Goal: Communication & Community: Share content

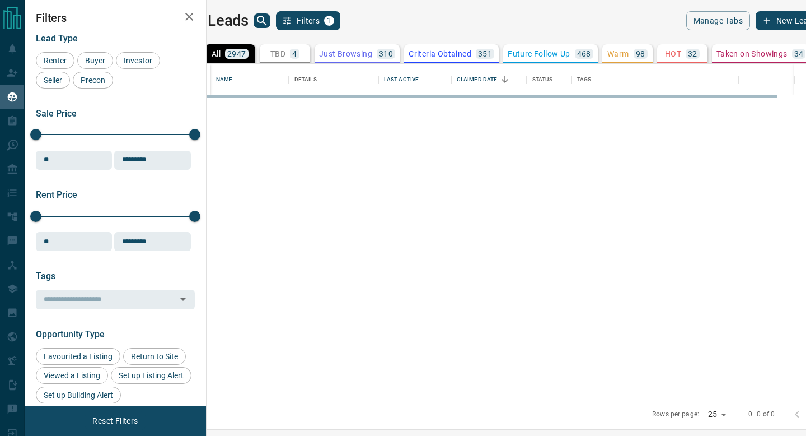
scroll to position [335, 595]
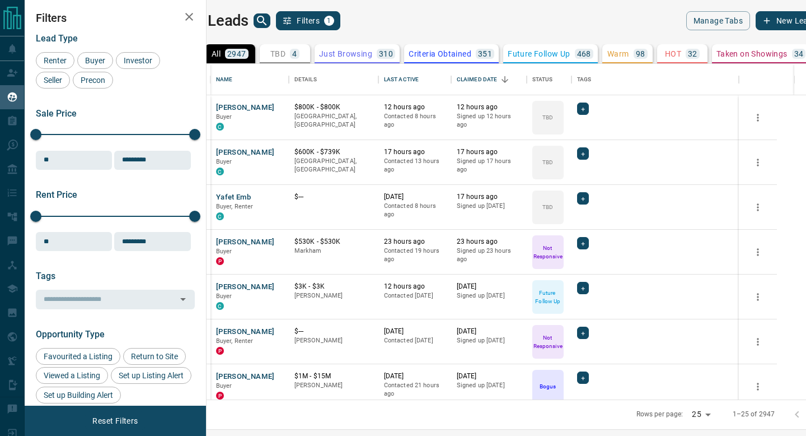
click at [372, 56] on p "Just Browsing" at bounding box center [345, 54] width 53 height 8
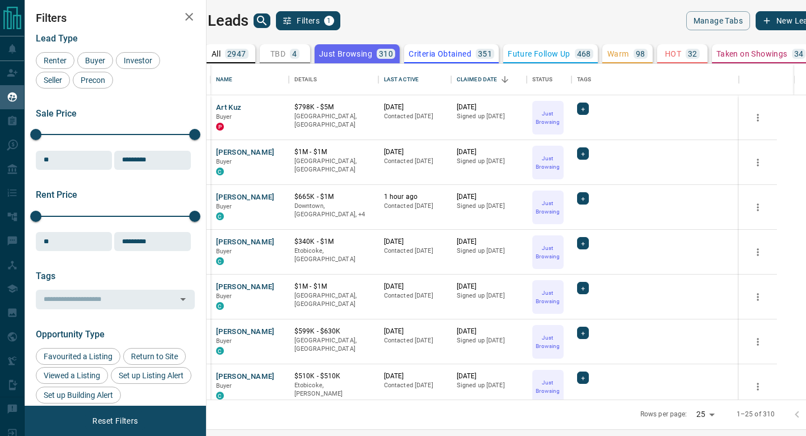
click at [471, 57] on p "Criteria Obtained" at bounding box center [440, 54] width 63 height 8
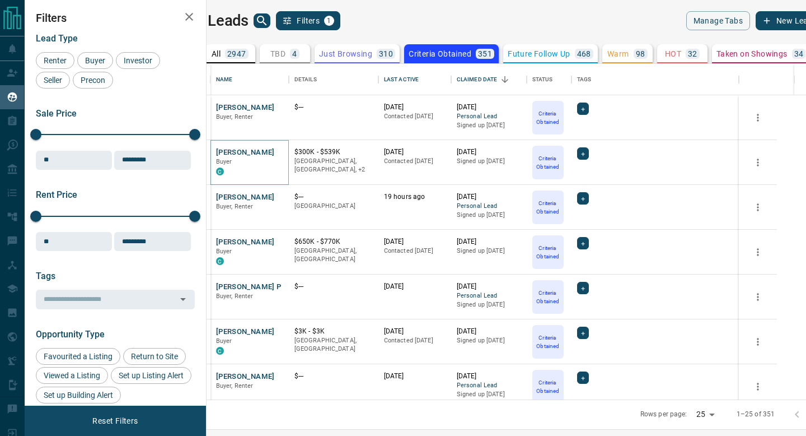
click at [270, 151] on button "[PERSON_NAME]" at bounding box center [245, 152] width 59 height 11
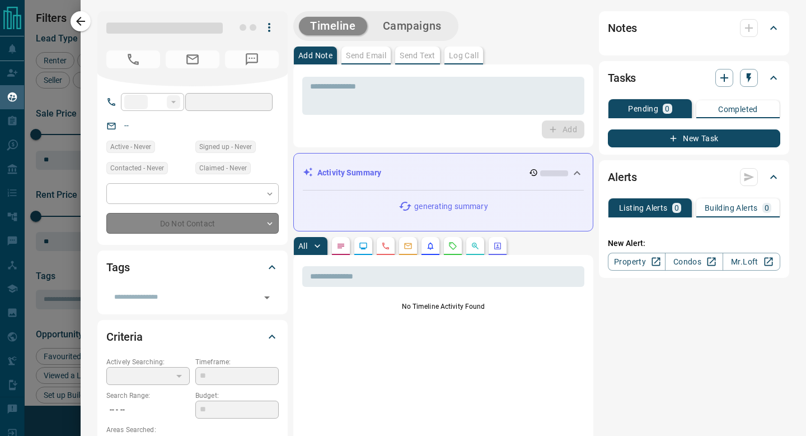
type input "**"
type input "**********"
type input "*"
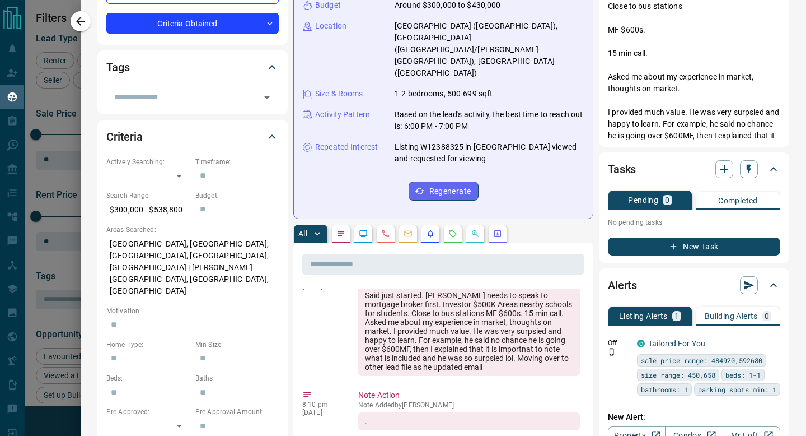
scroll to position [237, 0]
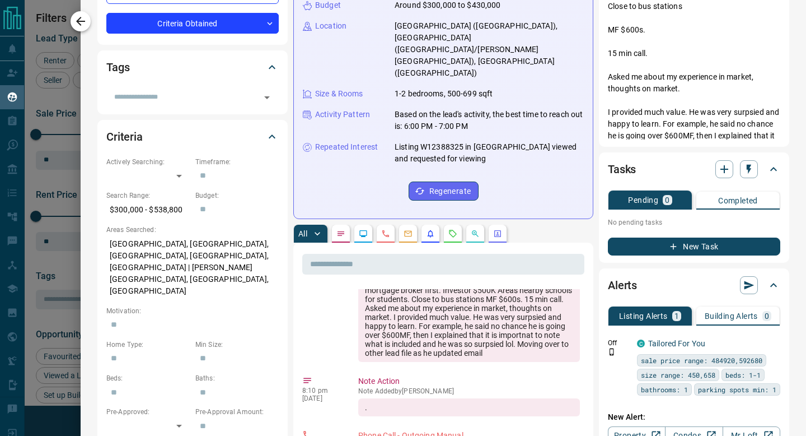
click at [85, 26] on icon "button" at bounding box center [80, 21] width 13 height 13
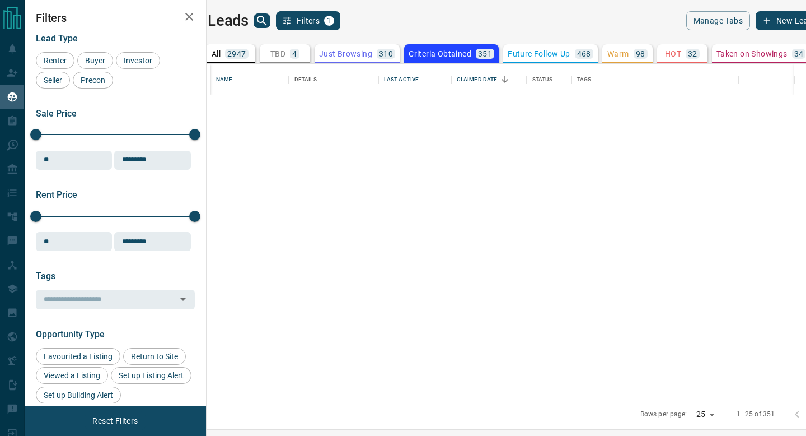
scroll to position [816, 0]
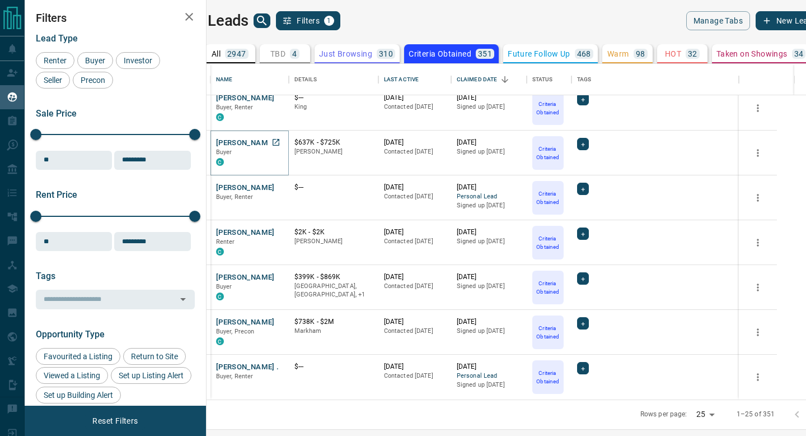
click at [265, 138] on button "[PERSON_NAME]" at bounding box center [245, 143] width 59 height 11
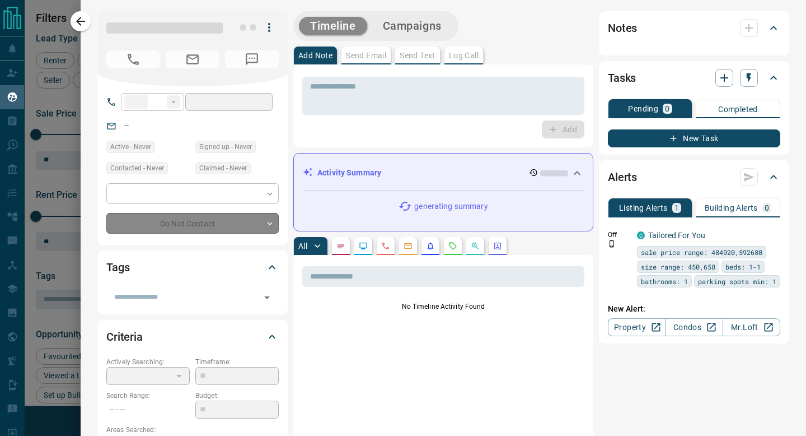
type input "**"
type input "**********"
type input "*"
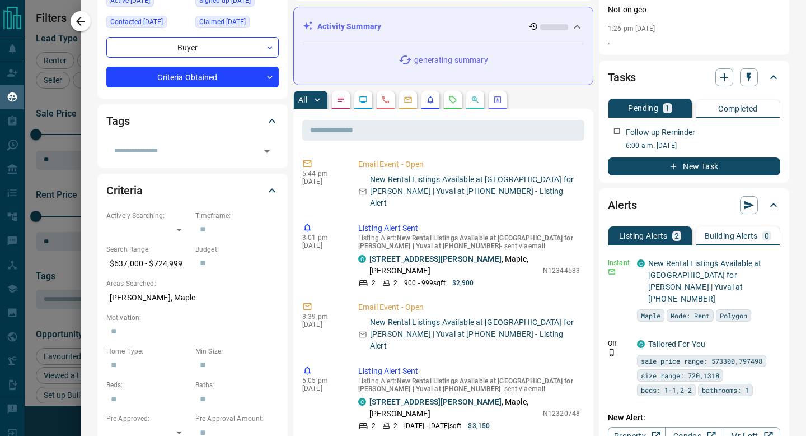
scroll to position [146, 0]
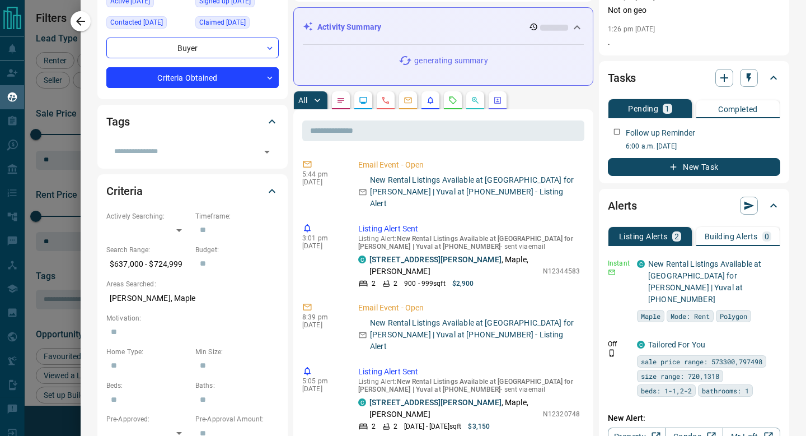
click at [77, 9] on div at bounding box center [403, 218] width 806 height 436
click at [80, 21] on div "**********" at bounding box center [403, 218] width 806 height 436
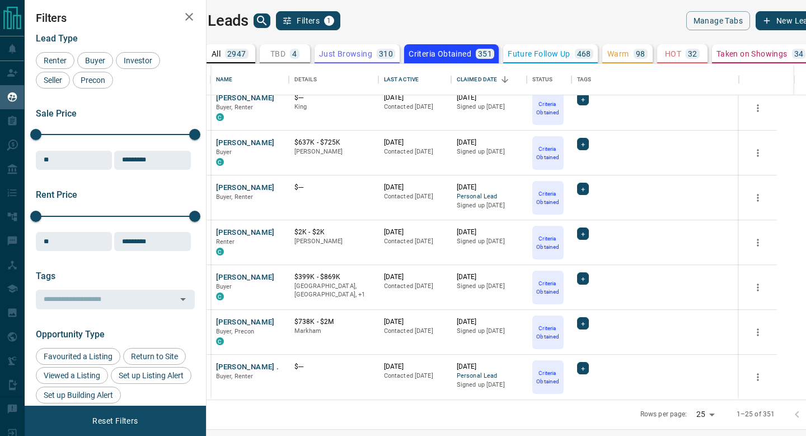
click at [570, 50] on p "Future Follow Up" at bounding box center [539, 54] width 62 height 8
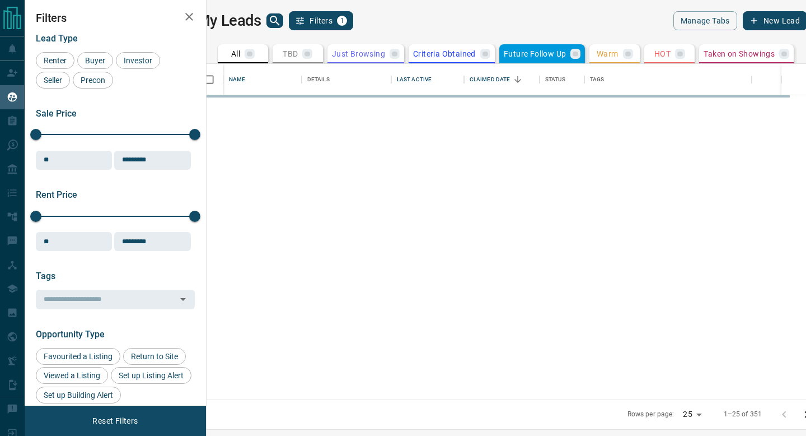
scroll to position [0, 0]
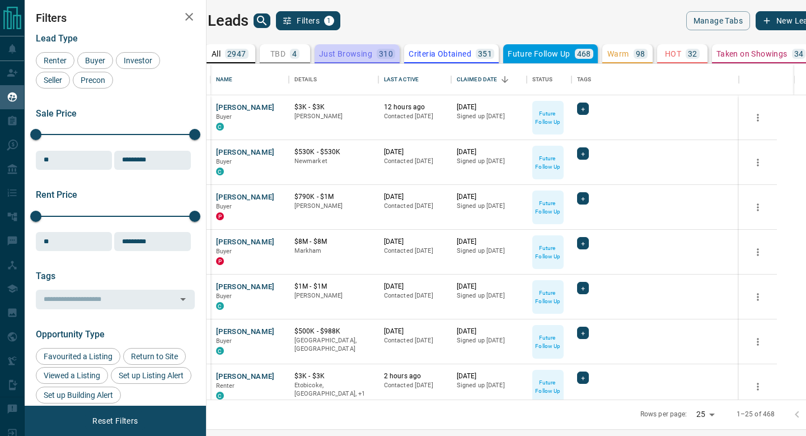
click at [397, 61] on button "Just Browsing 310" at bounding box center [357, 53] width 85 height 19
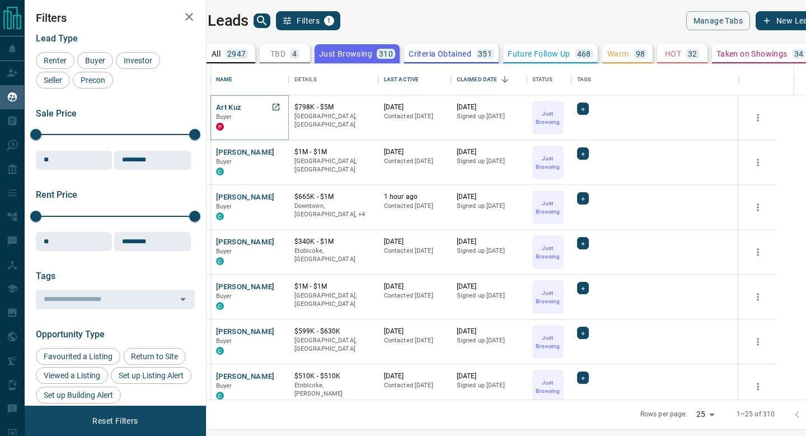
click at [242, 109] on button "Art Kuz" at bounding box center [229, 107] width 26 height 11
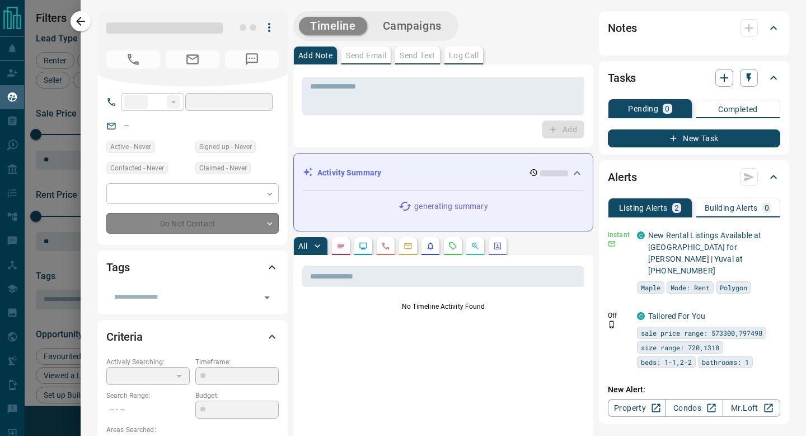
type input "**"
type input "**********"
type input "*"
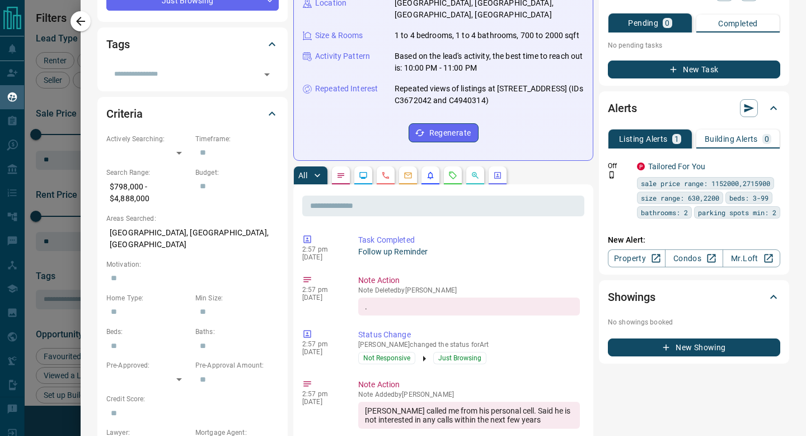
scroll to position [232, 0]
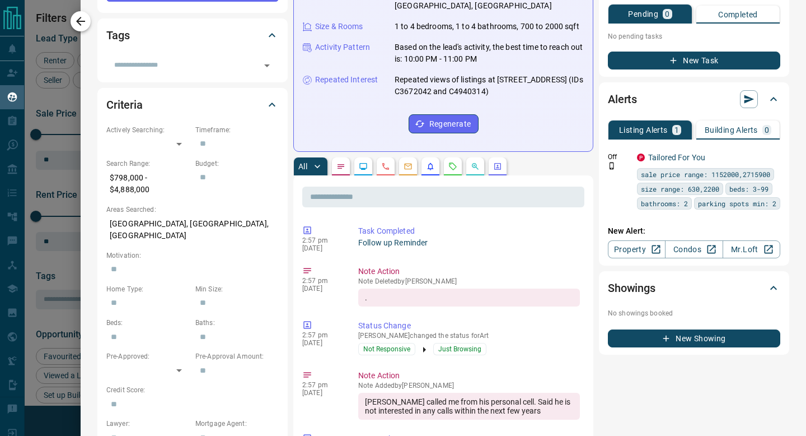
click at [89, 20] on button "button" at bounding box center [81, 21] width 20 height 20
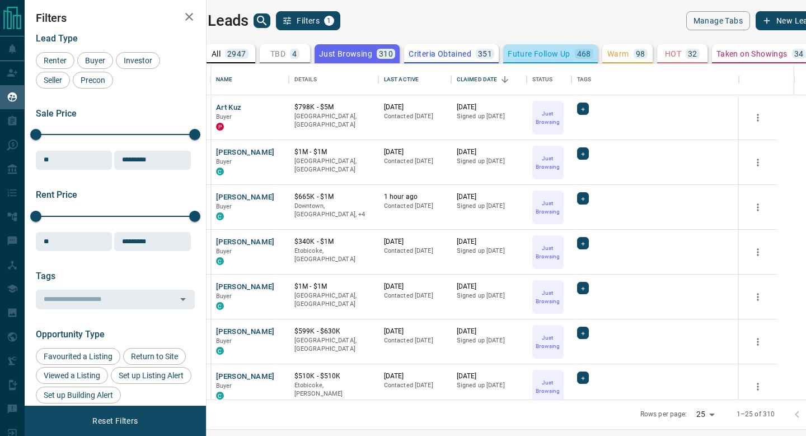
click at [535, 50] on p "Future Follow Up" at bounding box center [539, 54] width 62 height 8
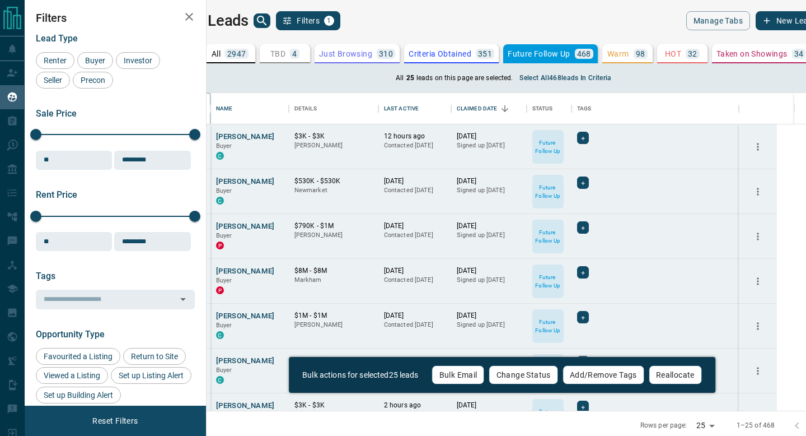
scroll to position [317, 595]
click at [557, 78] on button "Select all 468 leads in criteria" at bounding box center [565, 78] width 105 height 18
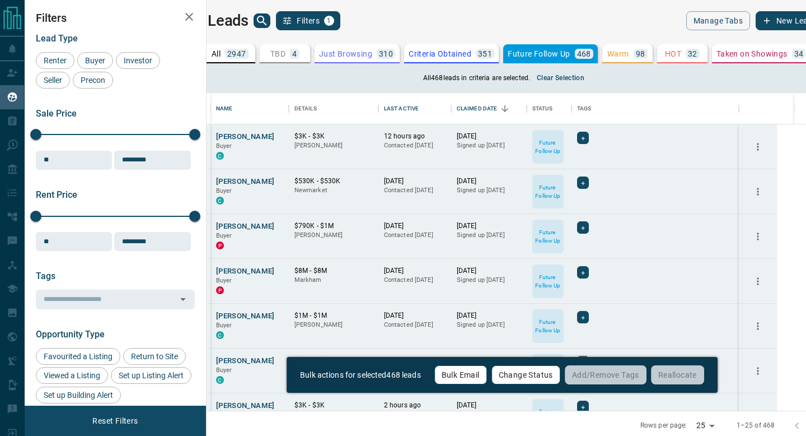
click at [459, 372] on button "Bulk Email" at bounding box center [460, 374] width 53 height 19
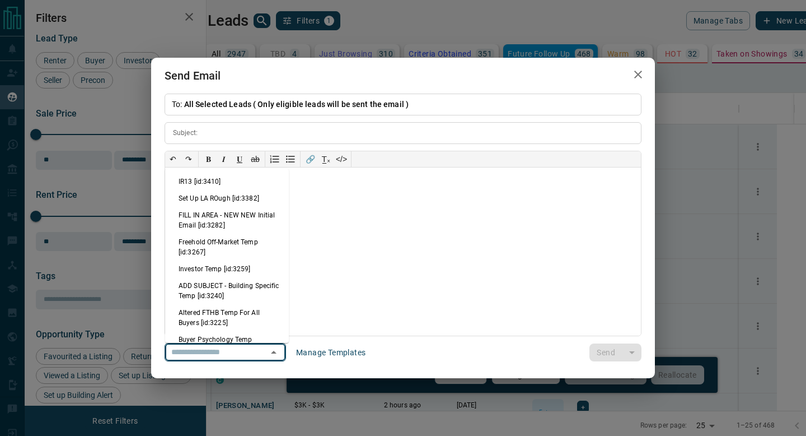
click at [217, 348] on input "text" at bounding box center [209, 352] width 85 height 14
click at [234, 184] on li "IR13 [id:3410]" at bounding box center [227, 181] width 124 height 17
type input "**********"
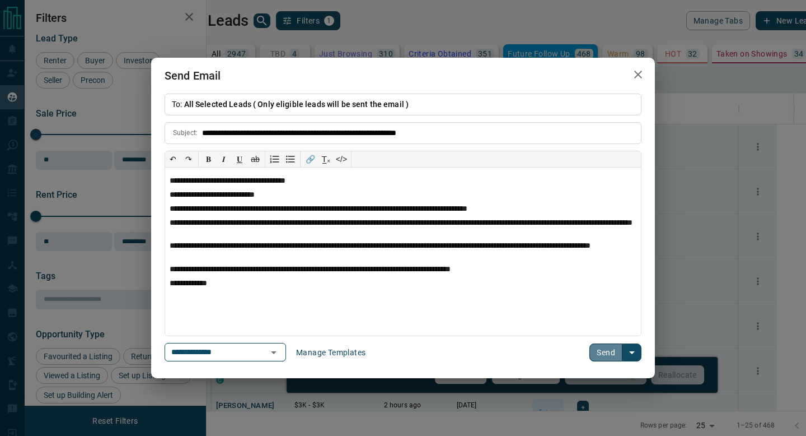
click at [602, 348] on button "Send" at bounding box center [606, 352] width 33 height 18
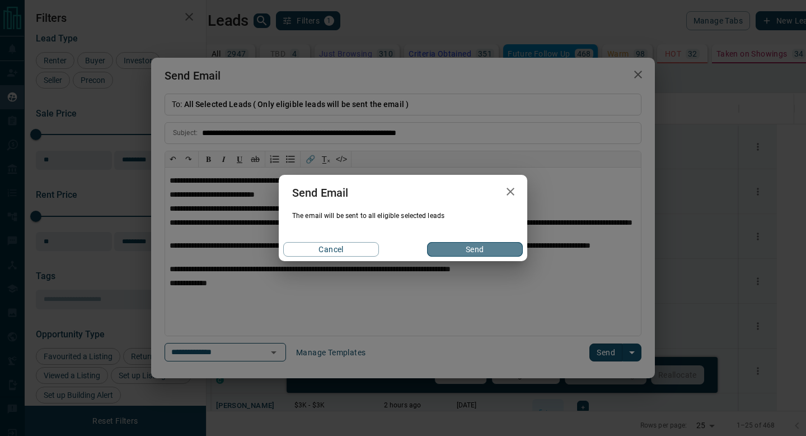
click at [478, 246] on button "Send" at bounding box center [475, 249] width 96 height 15
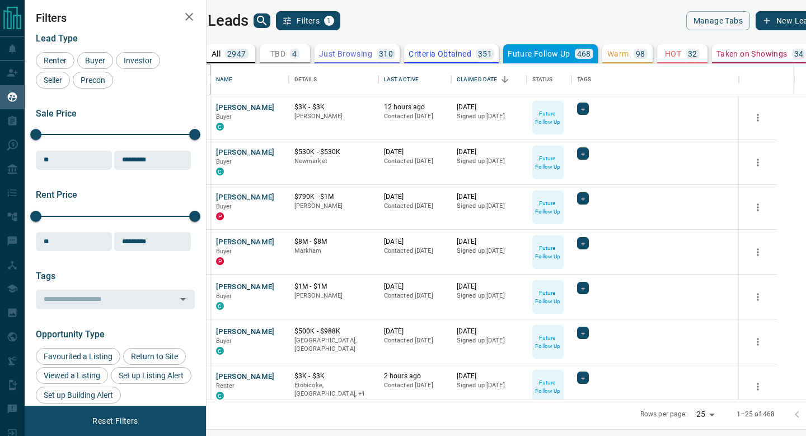
scroll to position [335, 595]
click at [629, 50] on p "Warm" at bounding box center [618, 54] width 22 height 8
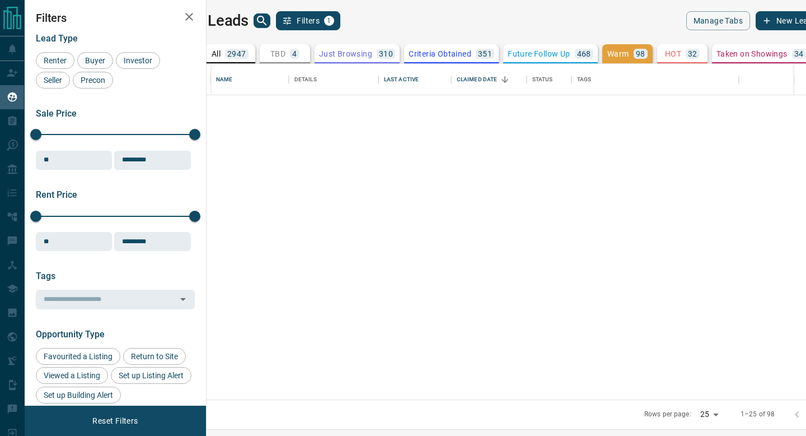
scroll to position [816, 0]
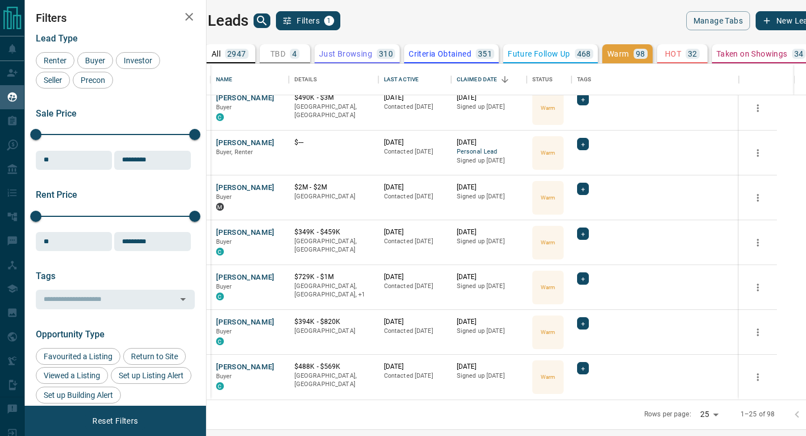
click at [806, 54] on icon at bounding box center [821, 53] width 11 height 11
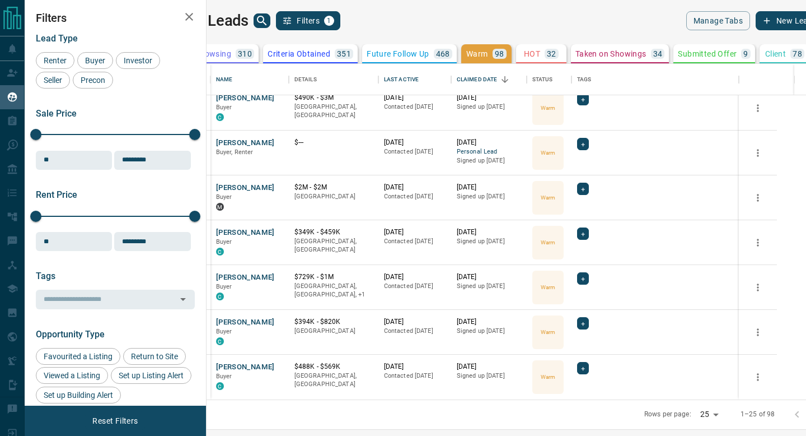
click at [690, 56] on p "Submitted Offer" at bounding box center [707, 54] width 59 height 8
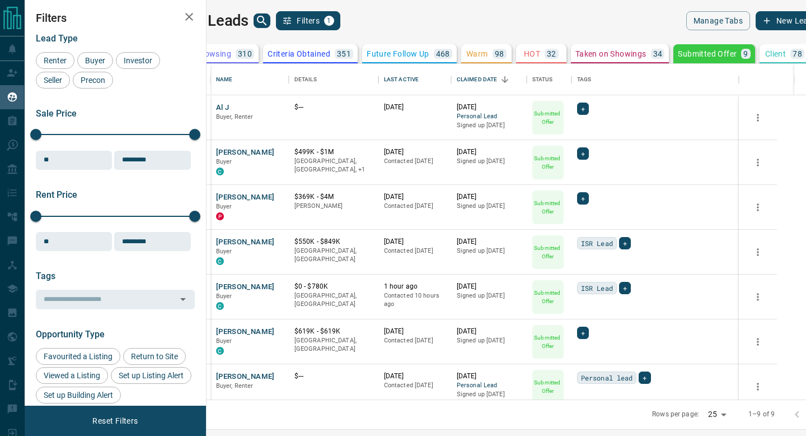
scroll to position [99, 0]
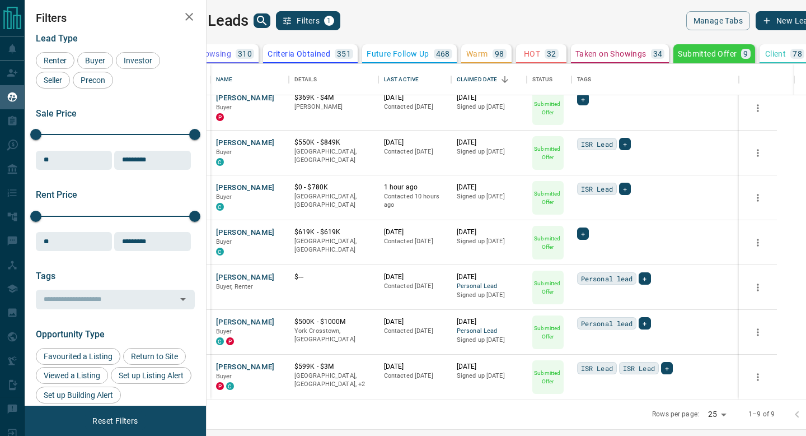
click at [459, 45] on div "All 2947 TBD 4 Do Not Contact - Not Responsive 818 Bogus 745 Just Browsing 310 …" at bounding box center [366, 53] width 606 height 19
click at [481, 55] on p "Warm" at bounding box center [477, 54] width 22 height 8
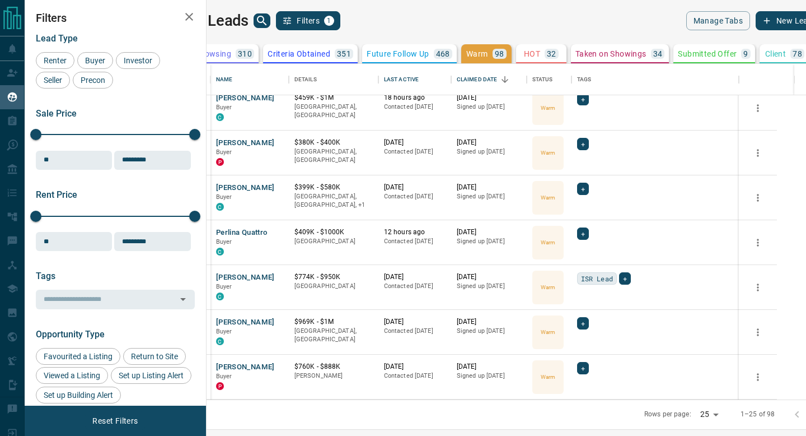
click at [435, 61] on button "Future Follow Up 468" at bounding box center [409, 53] width 95 height 19
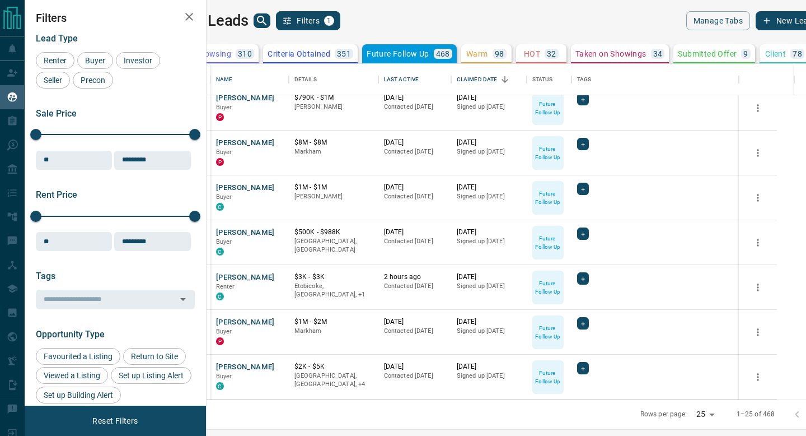
click at [326, 47] on button "Criteria Obtained 351" at bounding box center [310, 53] width 95 height 19
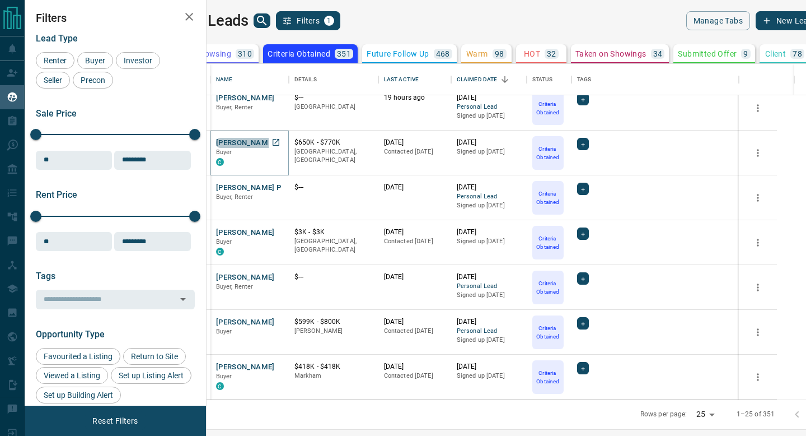
click at [270, 138] on button "[PERSON_NAME]" at bounding box center [245, 143] width 59 height 11
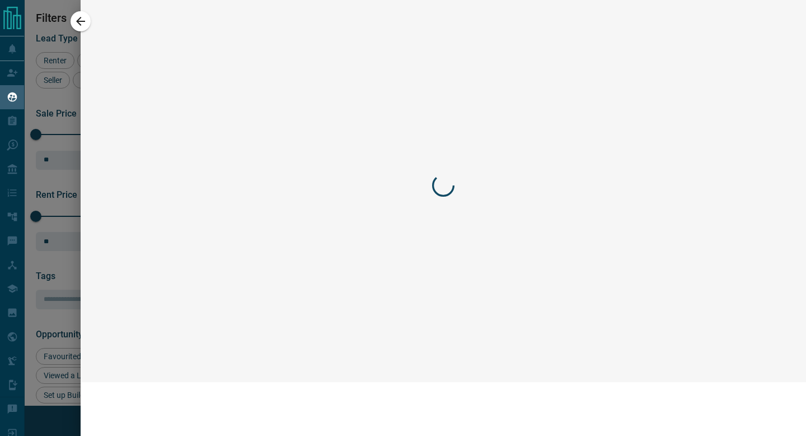
click at [270, 139] on div at bounding box center [443, 185] width 692 height 348
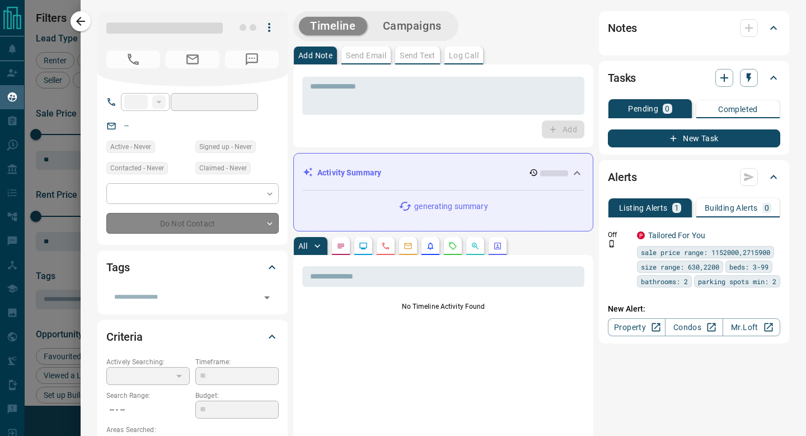
type input "**"
type input "**********"
type input "*"
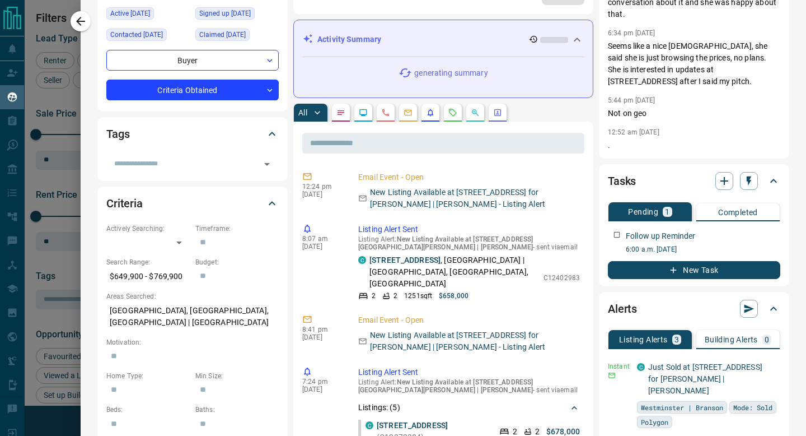
scroll to position [155, 0]
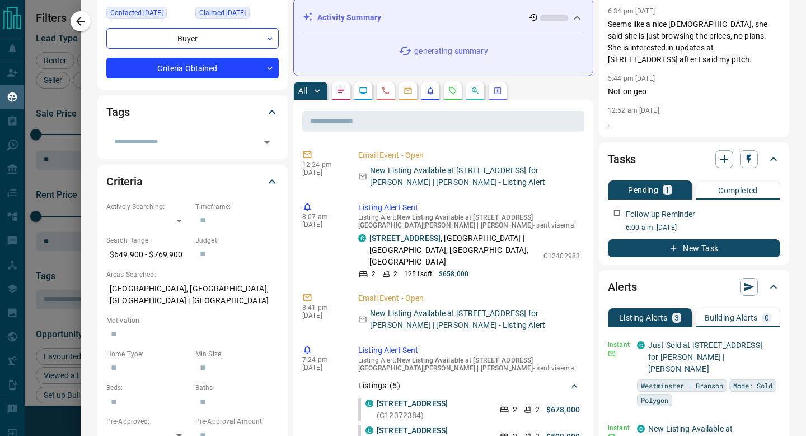
click at [403, 99] on button "button" at bounding box center [408, 91] width 18 height 18
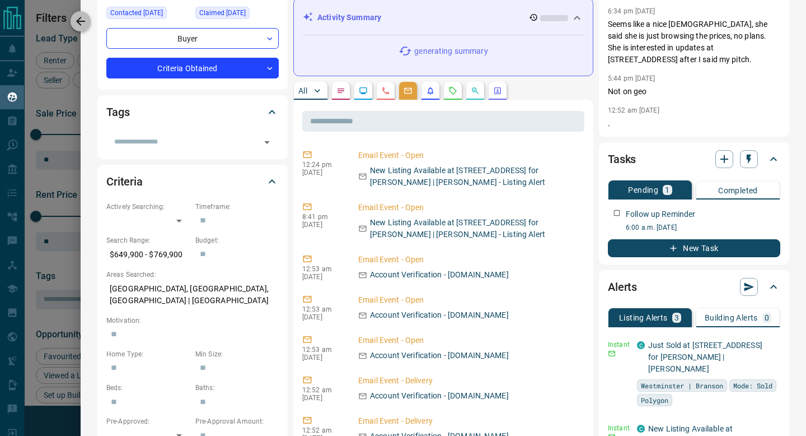
click at [73, 20] on button "button" at bounding box center [81, 21] width 20 height 20
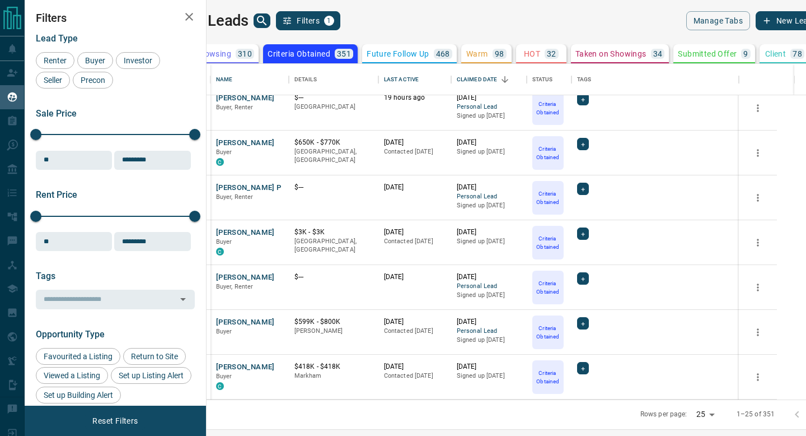
click at [469, 49] on div "Warm 98" at bounding box center [486, 54] width 40 height 10
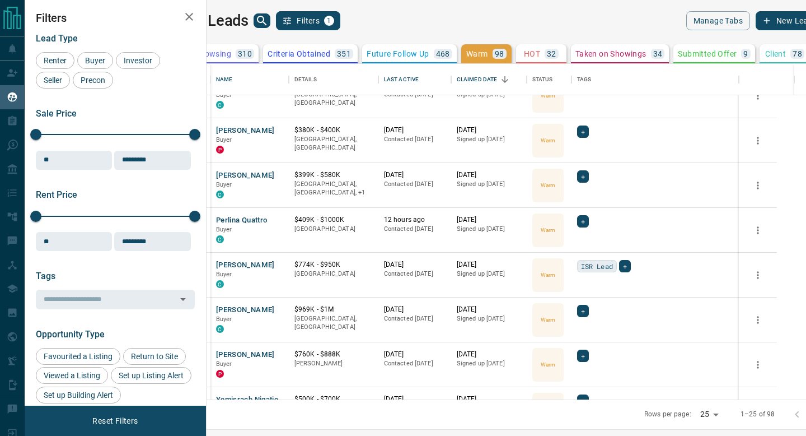
scroll to position [114, 0]
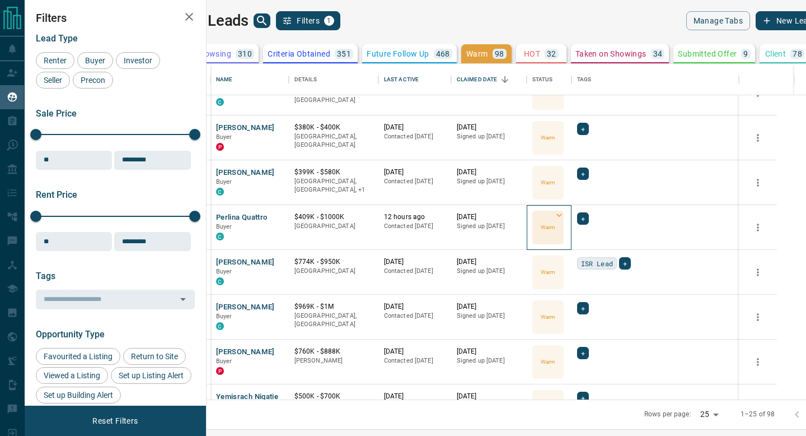
click at [555, 226] on p "Warm" at bounding box center [548, 227] width 15 height 8
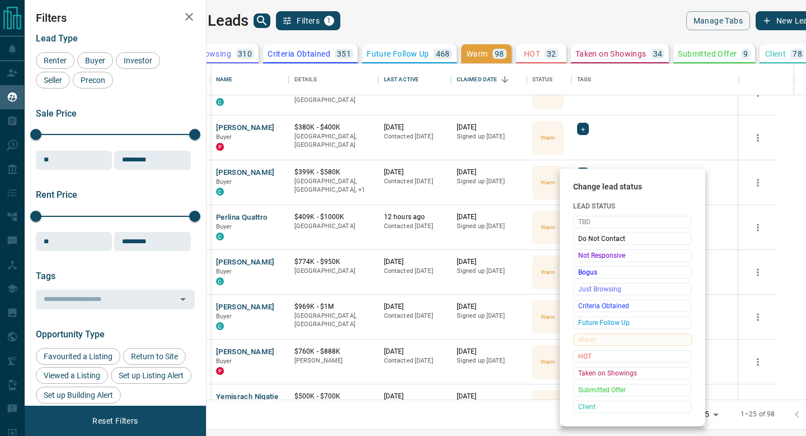
click at [325, 211] on div at bounding box center [403, 218] width 806 height 436
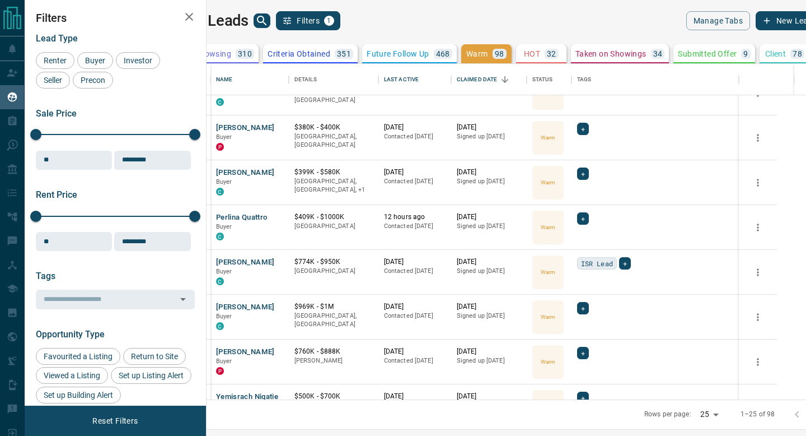
click at [282, 220] on body "Lead Transfers Claim Leads My Leads Tasks Opportunities Deals Campaigns Automat…" at bounding box center [403, 211] width 806 height 422
click at [268, 220] on button "Perlina Quattro" at bounding box center [242, 217] width 52 height 11
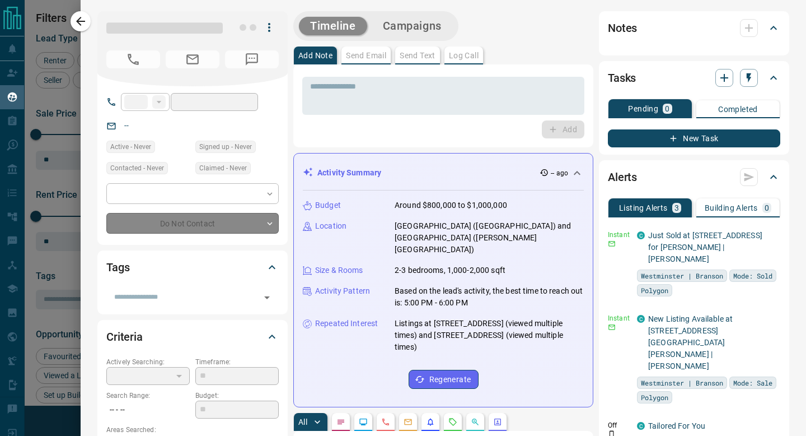
type input "**"
type input "**********"
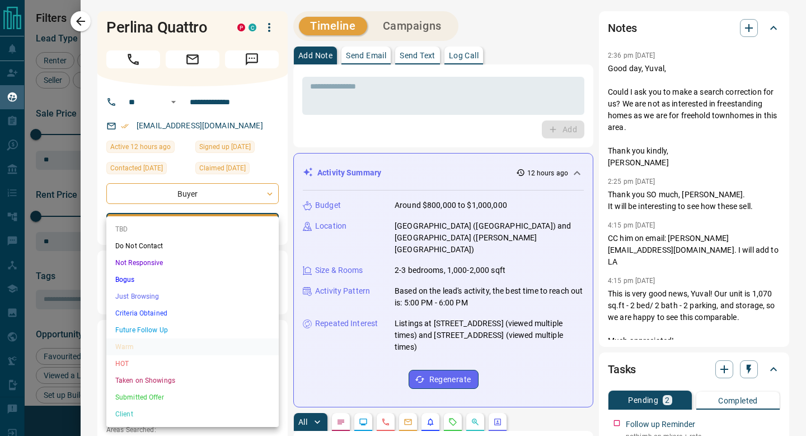
click at [162, 224] on body "Lead Transfers Claim Leads My Leads Tasks Opportunities Deals Campaigns Automat…" at bounding box center [403, 211] width 806 height 422
click at [164, 362] on li "HOT" at bounding box center [192, 363] width 172 height 17
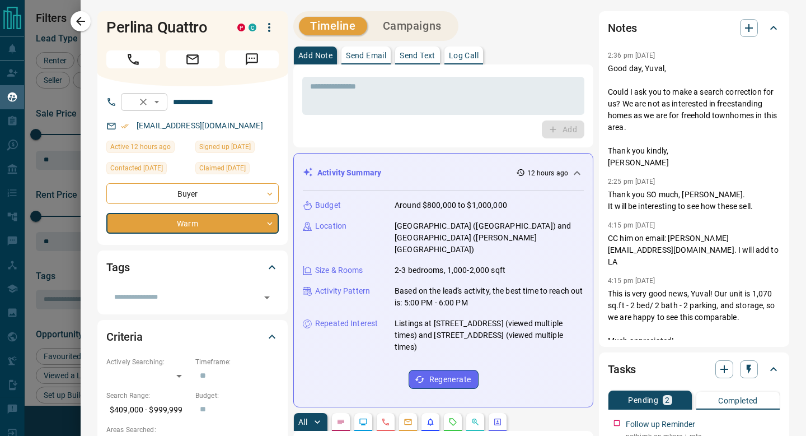
type input "*"
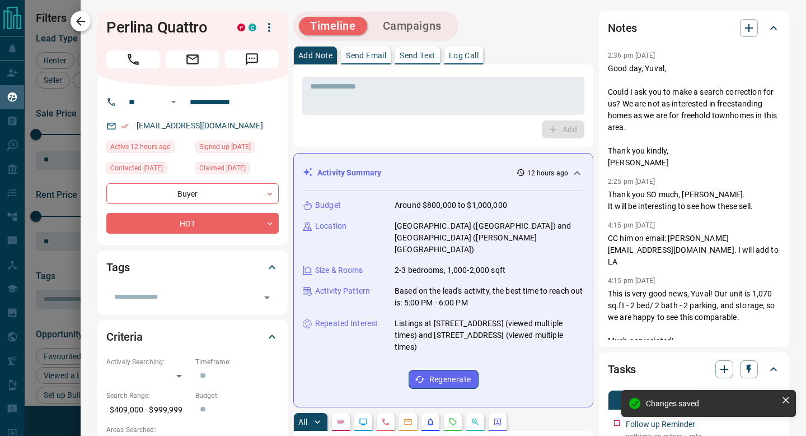
click at [82, 29] on button "button" at bounding box center [81, 21] width 20 height 20
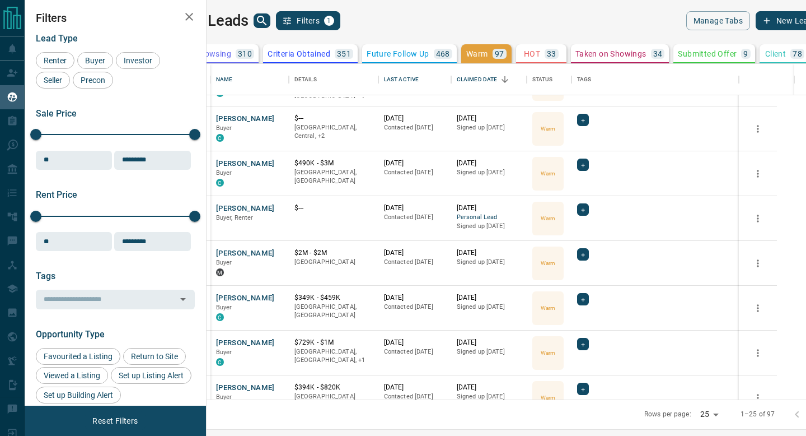
scroll to position [723, 0]
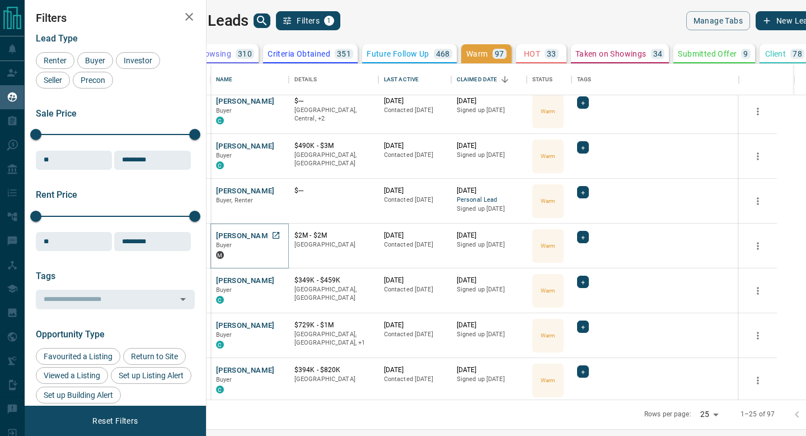
click at [273, 236] on button "[PERSON_NAME]" at bounding box center [245, 236] width 59 height 11
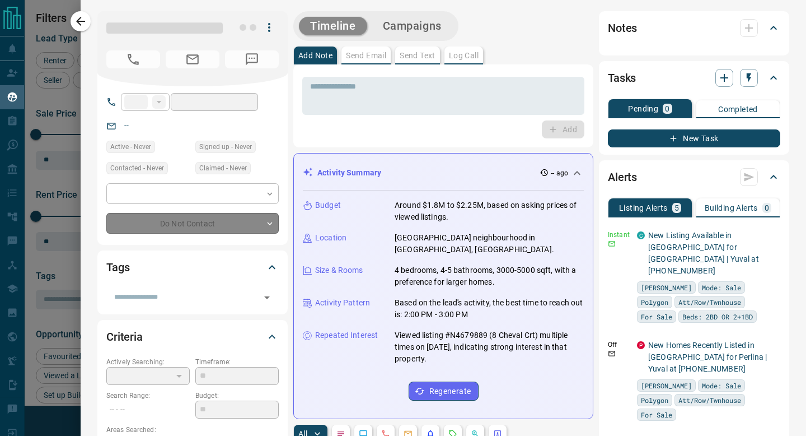
type input "**"
type input "**********"
type input "*"
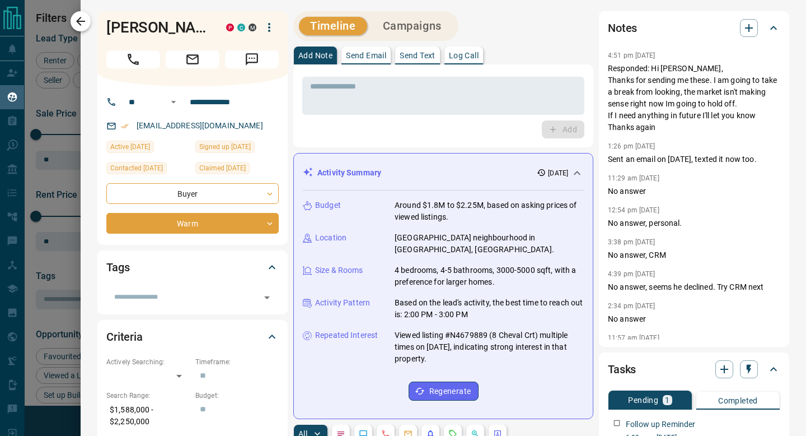
click at [76, 23] on icon "button" at bounding box center [80, 21] width 13 height 13
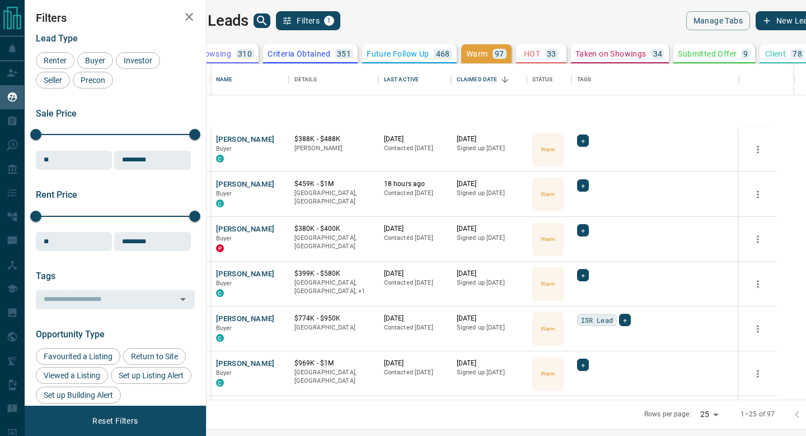
scroll to position [0, 0]
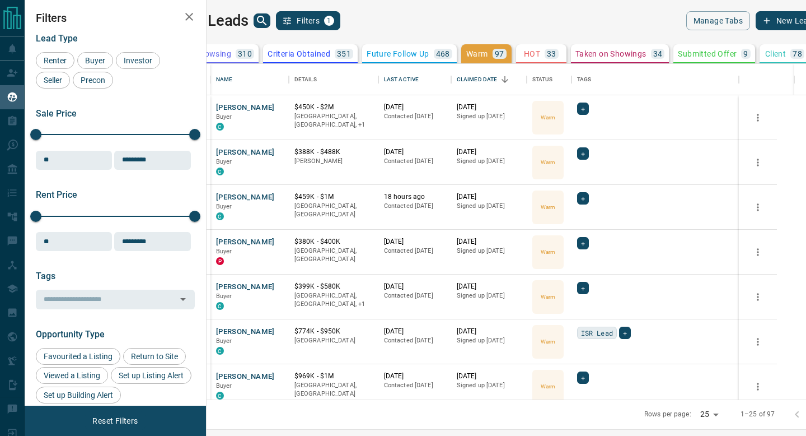
click at [806, 416] on icon "Go to next page" at bounding box center [820, 414] width 4 height 7
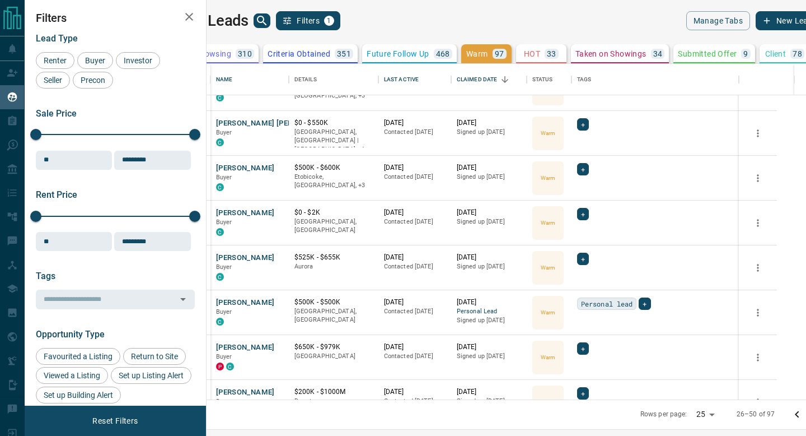
scroll to position [816, 0]
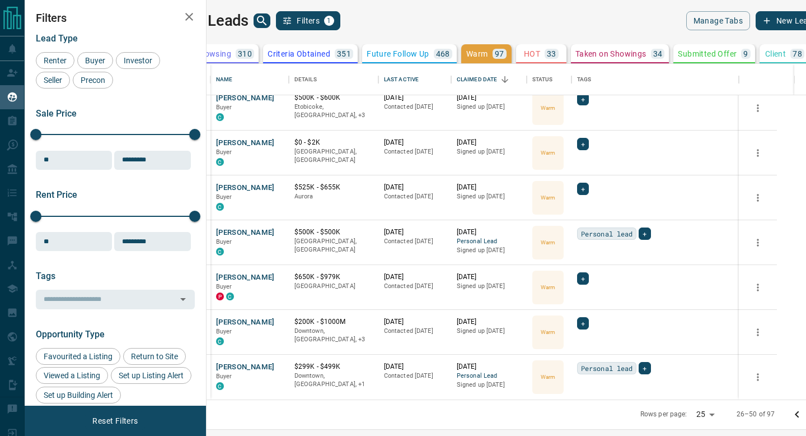
click at [806, 414] on icon "Go to next page" at bounding box center [819, 414] width 13 height 13
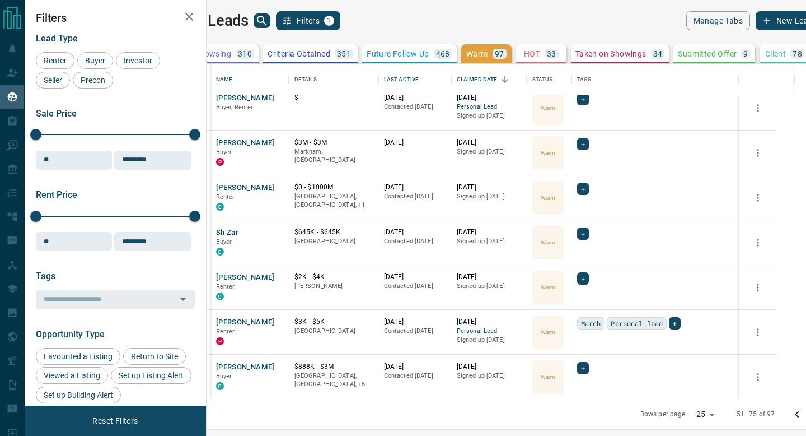
click at [806, 413] on icon "Go to next page" at bounding box center [819, 414] width 13 height 13
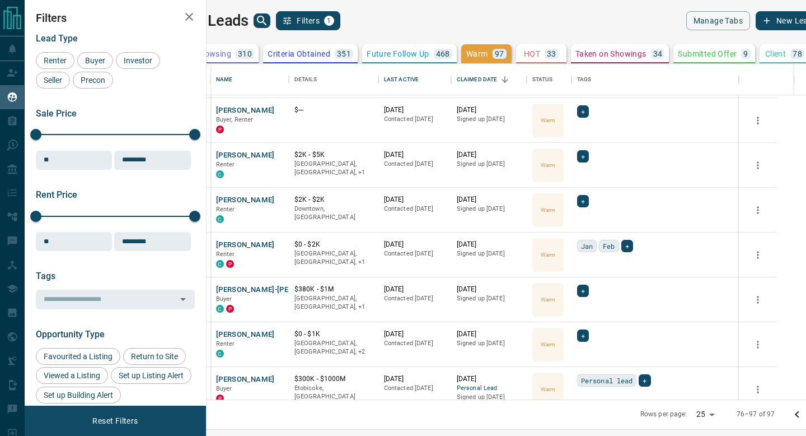
scroll to position [681, 0]
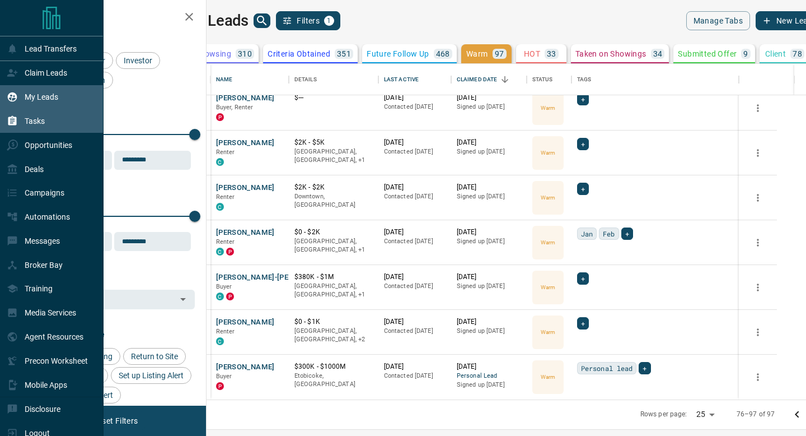
click at [15, 120] on icon at bounding box center [12, 121] width 8 height 10
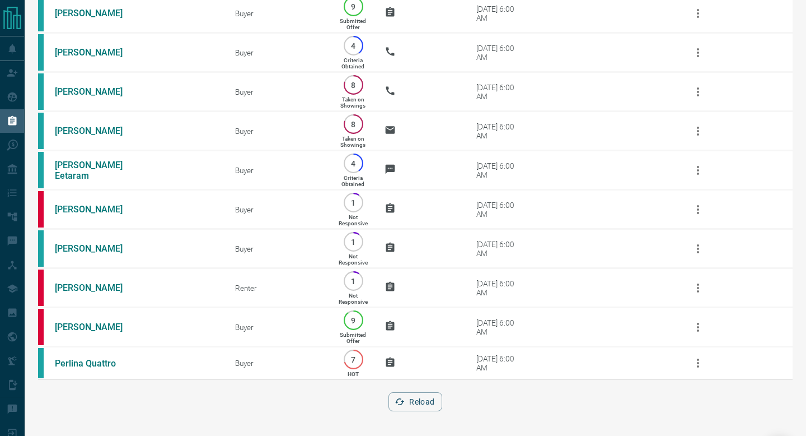
scroll to position [2050, 0]
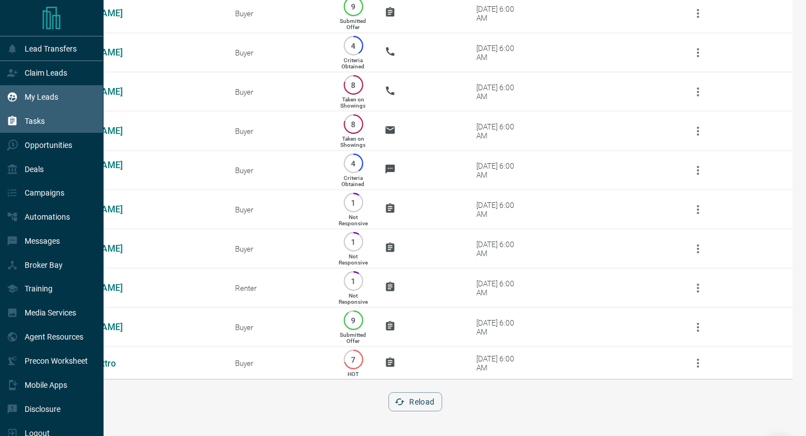
click at [50, 99] on p "My Leads" at bounding box center [42, 96] width 34 height 9
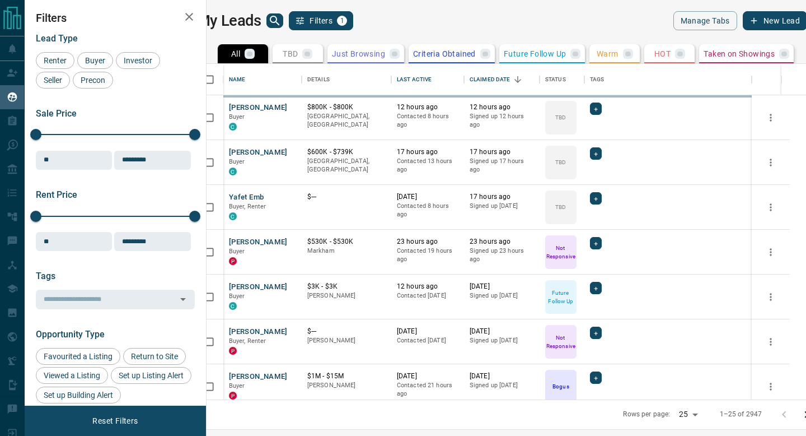
scroll to position [335, 595]
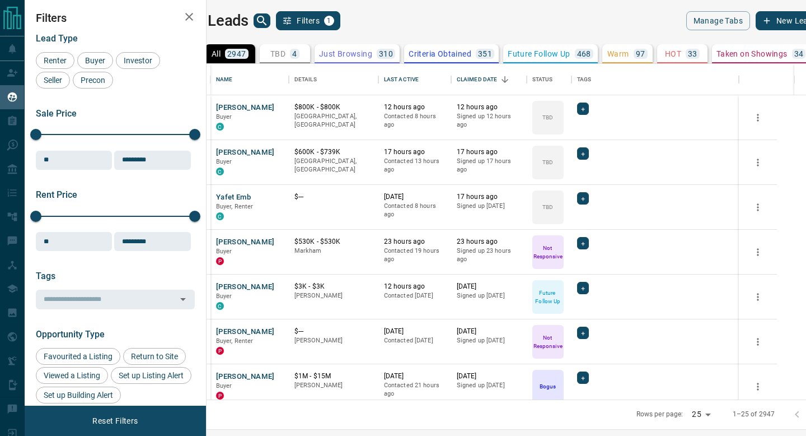
click at [631, 48] on button "Warm 97" at bounding box center [627, 53] width 50 height 19
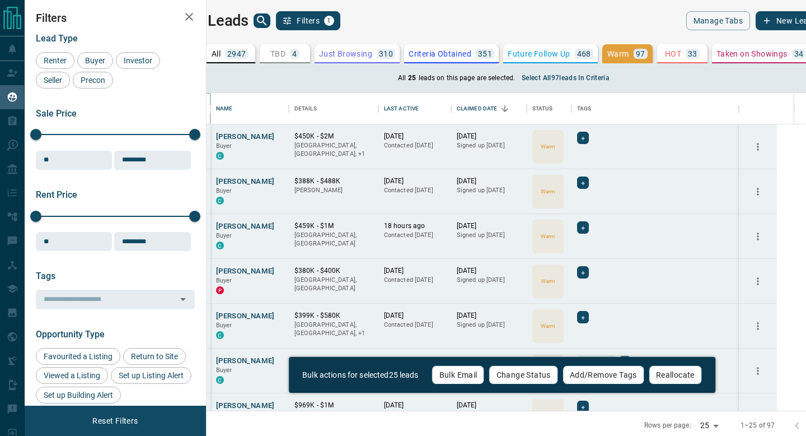
scroll to position [317, 595]
click at [555, 79] on button "Select all 97 leads in criteria" at bounding box center [565, 78] width 101 height 18
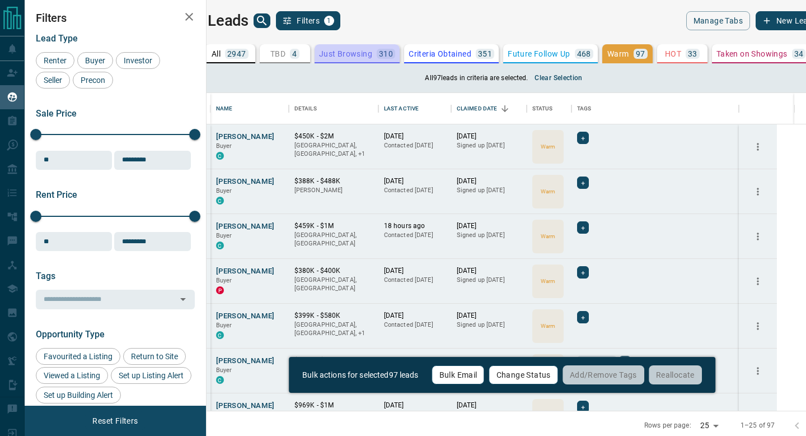
click at [389, 49] on div "Just Browsing 310" at bounding box center [357, 54] width 76 height 10
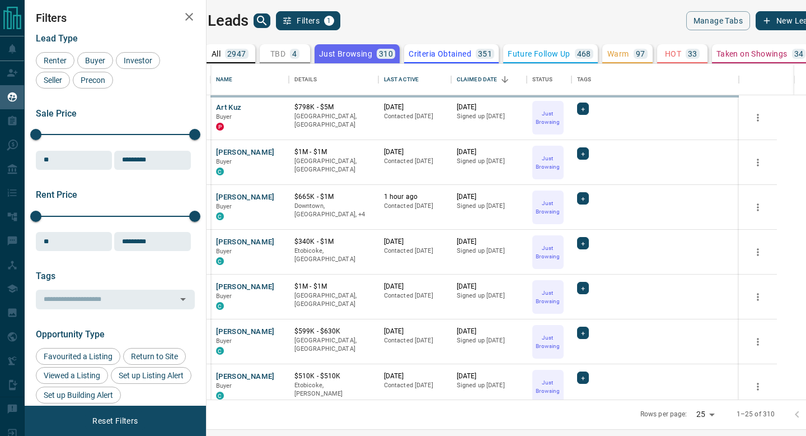
scroll to position [335, 595]
click at [460, 55] on p "Criteria Obtained" at bounding box center [440, 54] width 63 height 8
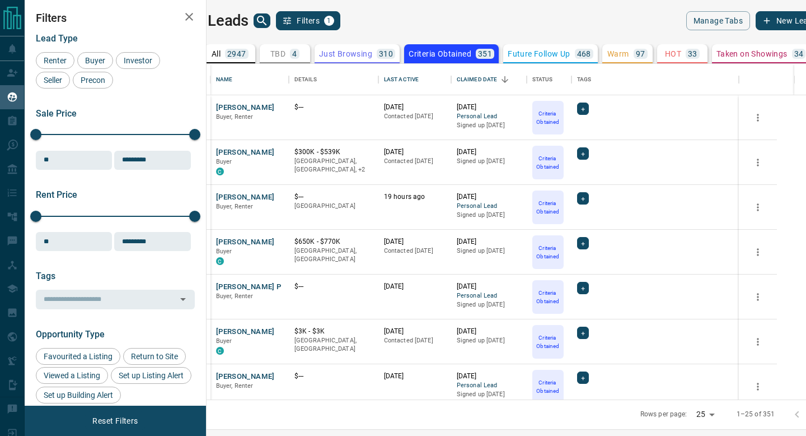
scroll to position [816, 0]
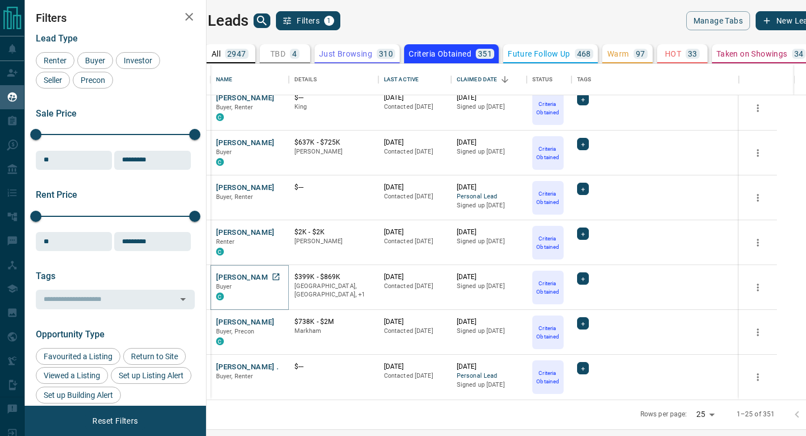
click at [260, 279] on button "[PERSON_NAME]" at bounding box center [245, 277] width 59 height 11
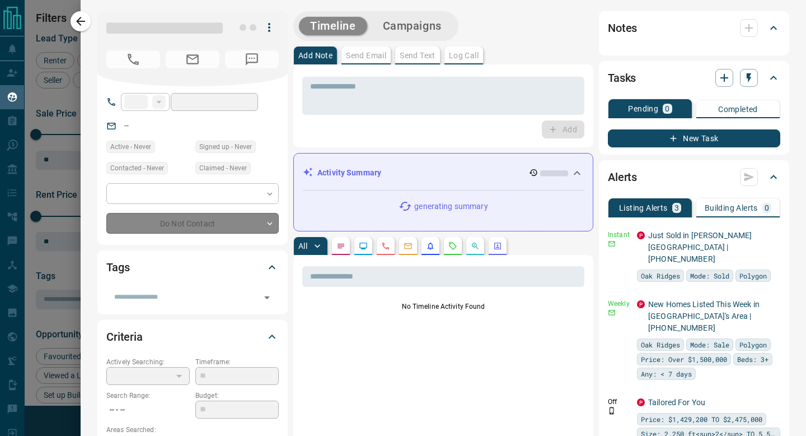
type input "**"
type input "**********"
type input "*"
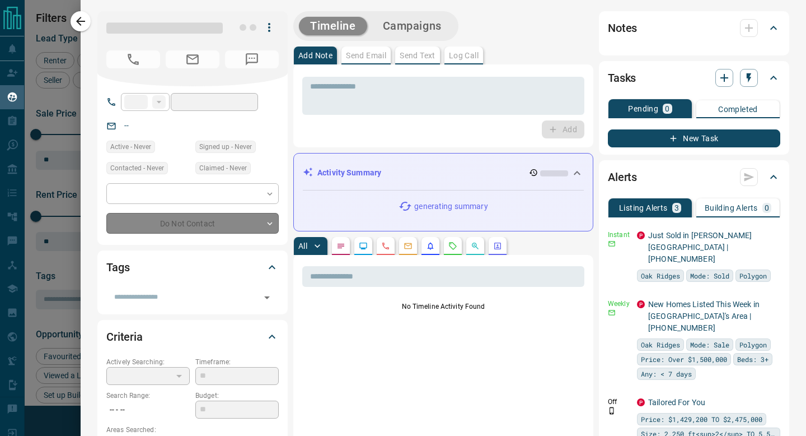
type input "**********"
type input "*********"
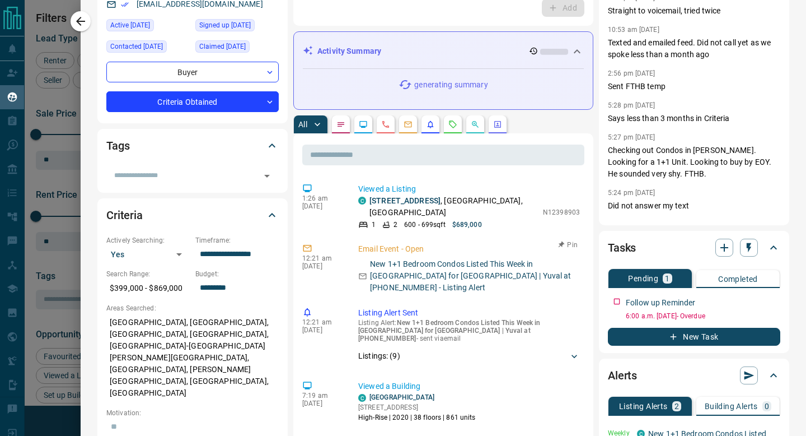
scroll to position [129, 0]
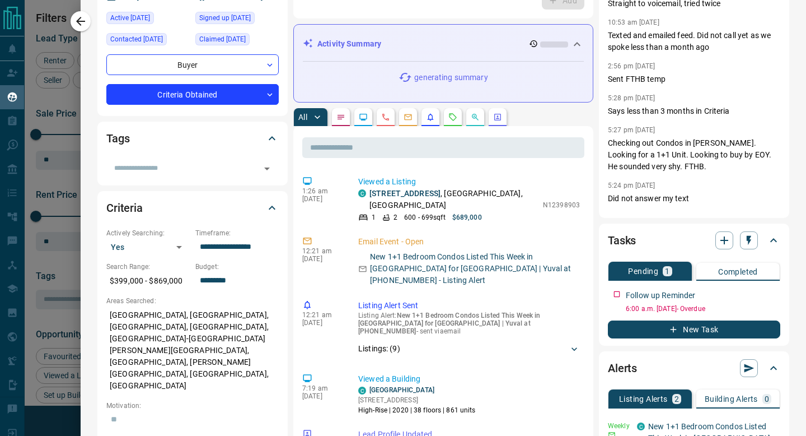
click at [411, 117] on icon "Emails" at bounding box center [408, 117] width 9 height 9
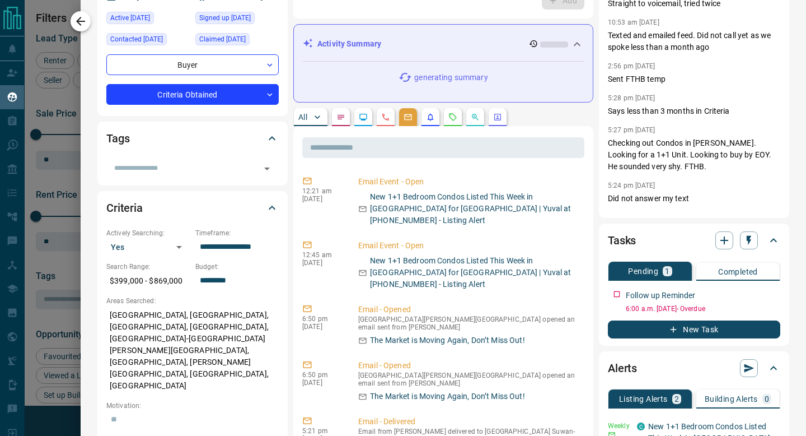
click at [76, 17] on icon "button" at bounding box center [80, 21] width 13 height 13
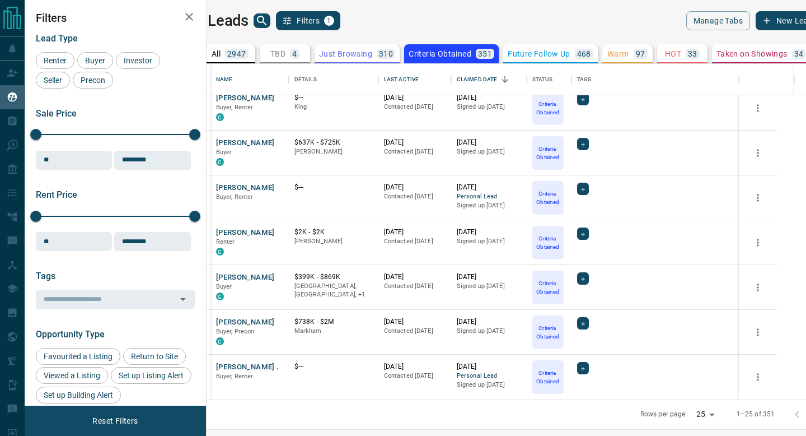
click at [653, 56] on button "Warm 97" at bounding box center [627, 53] width 50 height 19
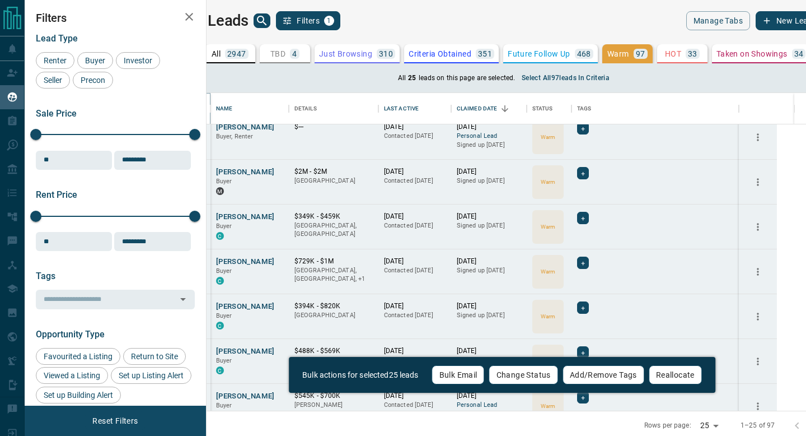
scroll to position [317, 595]
click at [557, 76] on button "Select all 97 leads in criteria" at bounding box center [565, 78] width 101 height 18
click at [469, 375] on button "Bulk Email" at bounding box center [458, 374] width 53 height 19
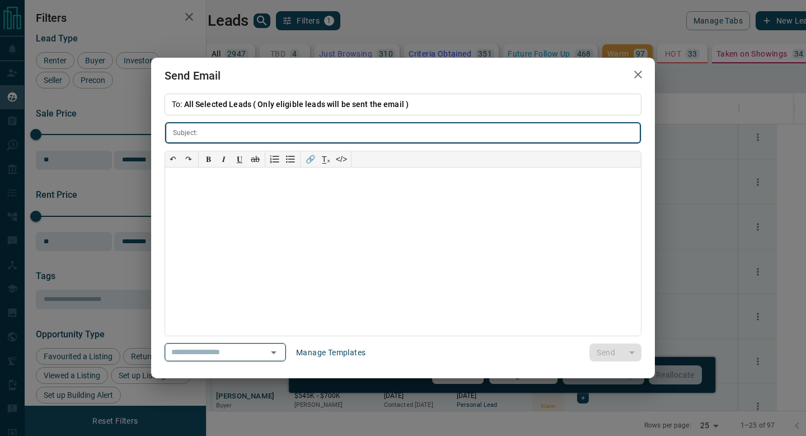
click at [217, 353] on input "text" at bounding box center [209, 352] width 85 height 14
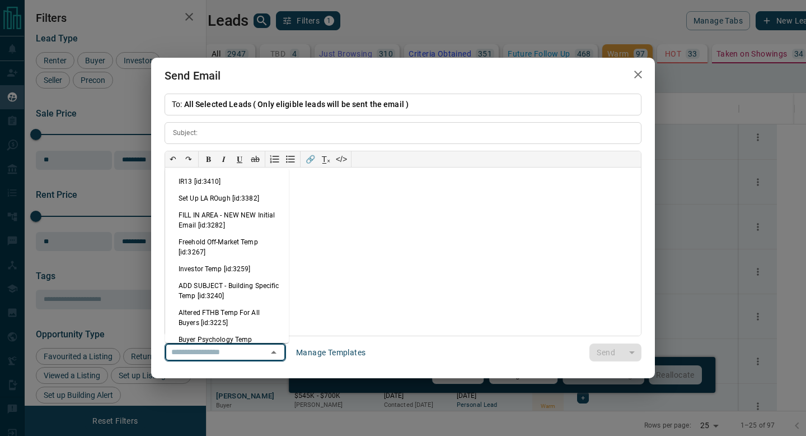
click at [256, 183] on li "IR13 [id:3410]" at bounding box center [227, 181] width 124 height 17
type input "**********"
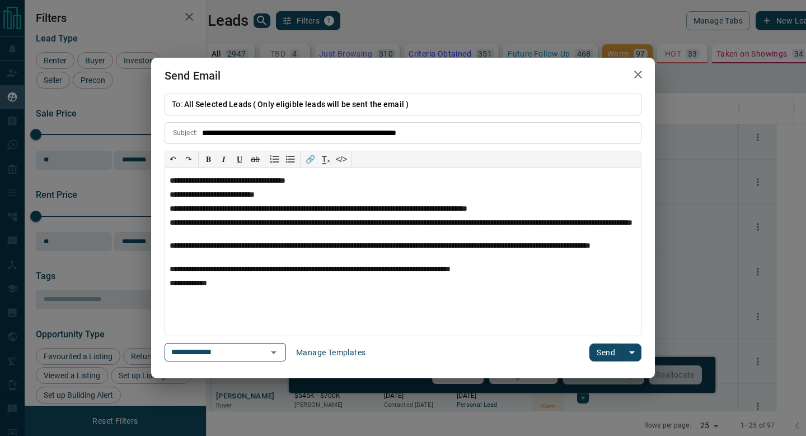
click at [604, 350] on button "Send" at bounding box center [606, 352] width 33 height 18
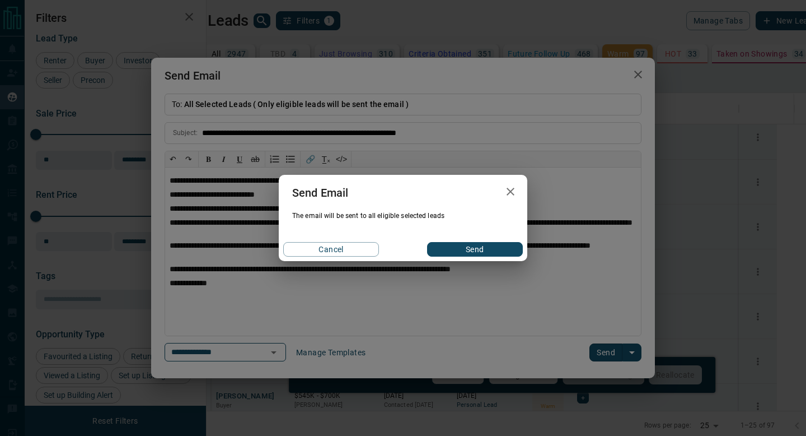
click at [487, 246] on button "Send" at bounding box center [475, 249] width 96 height 15
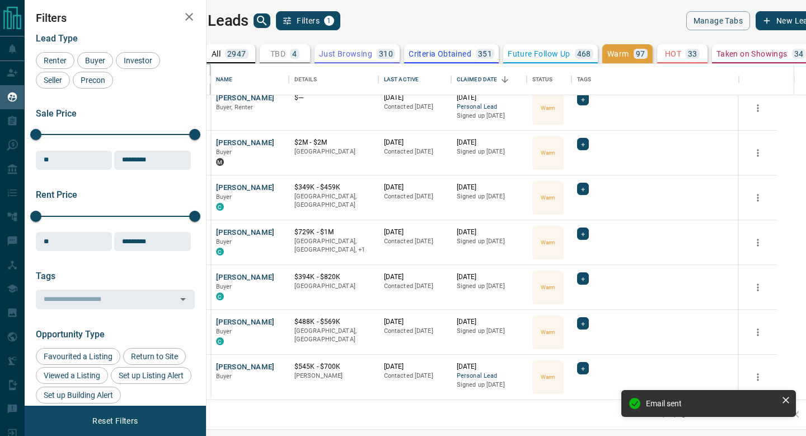
scroll to position [335, 595]
click at [700, 58] on div "HOT 33" at bounding box center [682, 54] width 35 height 10
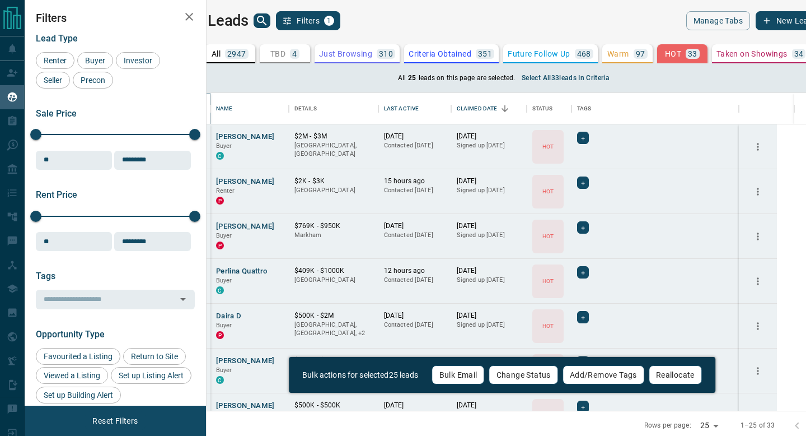
scroll to position [317, 595]
click at [556, 76] on button "Select all 33 leads in criteria" at bounding box center [565, 78] width 101 height 18
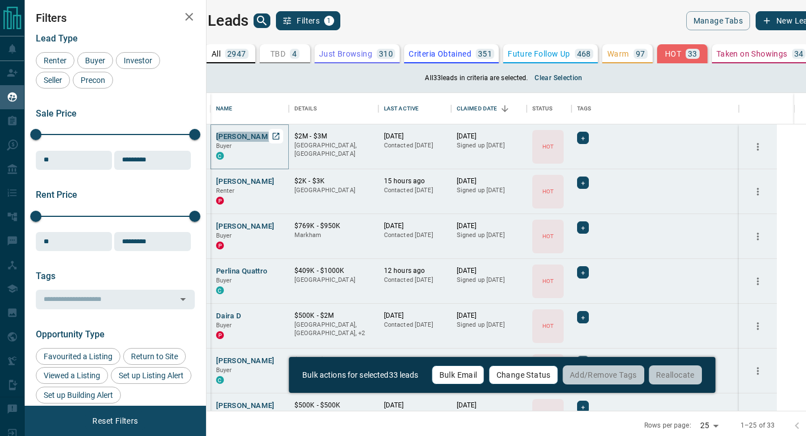
click at [275, 132] on button "[PERSON_NAME]" at bounding box center [245, 137] width 59 height 11
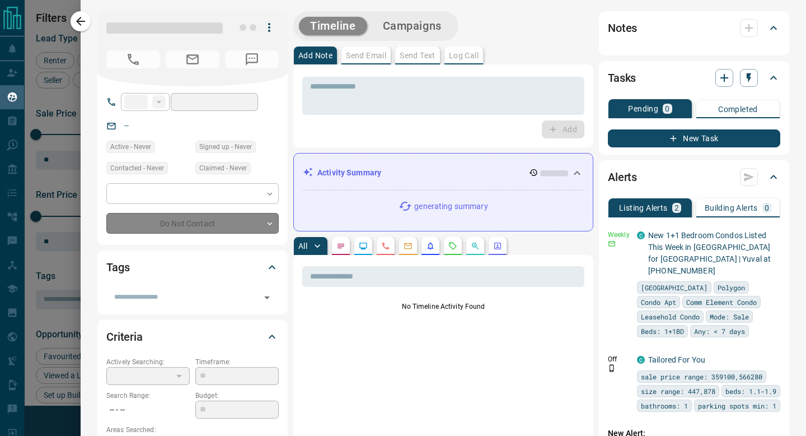
type input "**"
type input "**********"
type input "*"
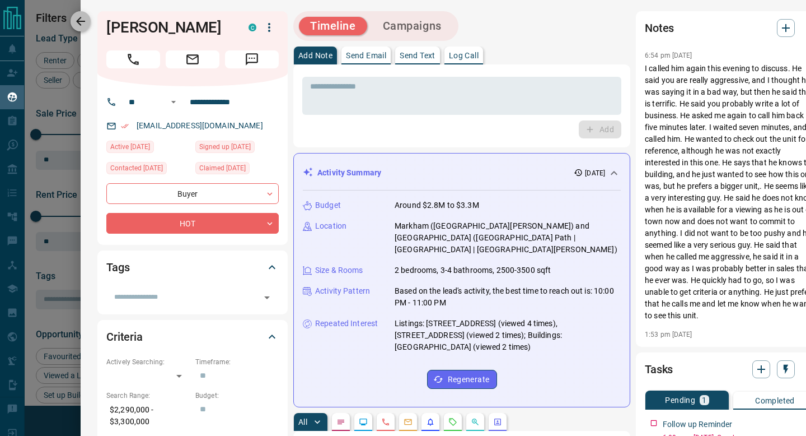
click at [77, 15] on icon "button" at bounding box center [80, 21] width 13 height 13
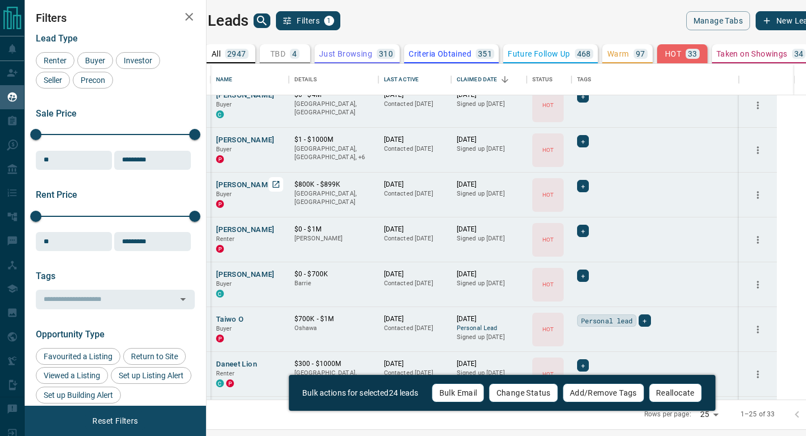
scroll to position [417, 0]
click at [806, 419] on icon "Go to next page" at bounding box center [819, 414] width 13 height 13
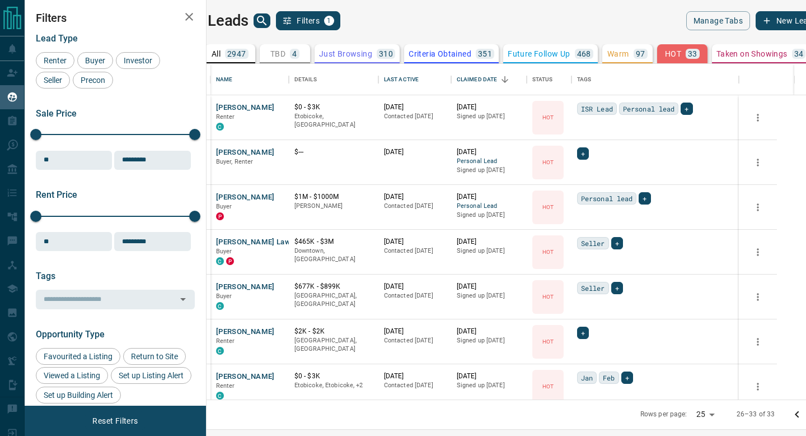
scroll to position [54, 0]
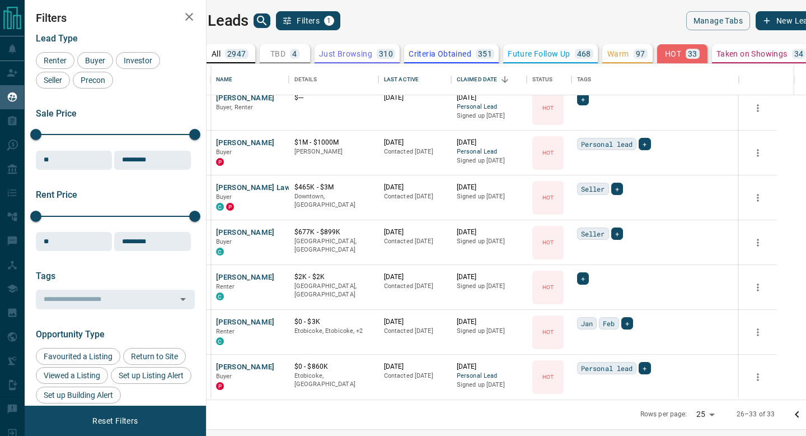
click at [687, 414] on body "Lead Transfers Claim Leads My Leads Tasks Opportunities Deals Campaigns Automat…" at bounding box center [403, 211] width 806 height 422
click at [676, 400] on li "50" at bounding box center [679, 397] width 30 height 17
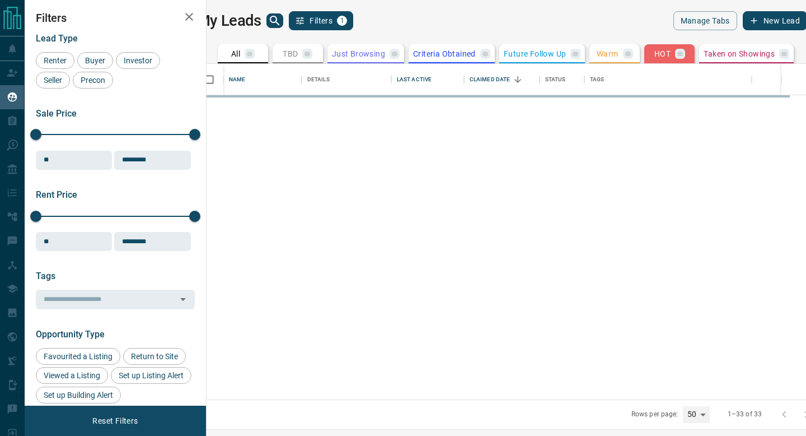
type input "**"
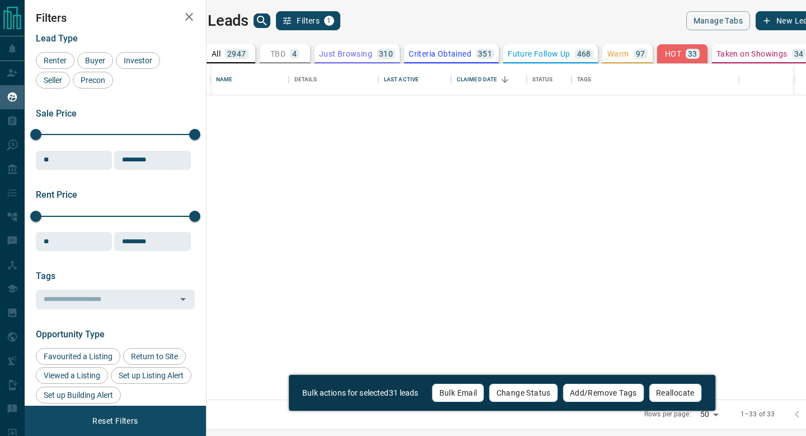
scroll to position [0, 0]
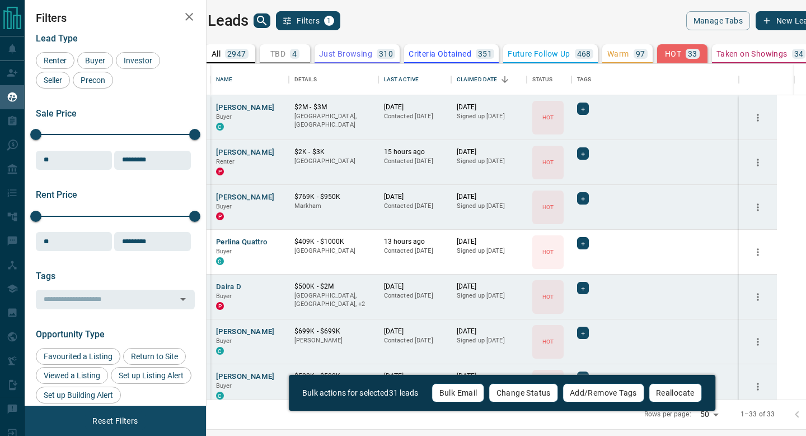
click at [445, 393] on button "Bulk Email" at bounding box center [458, 392] width 53 height 19
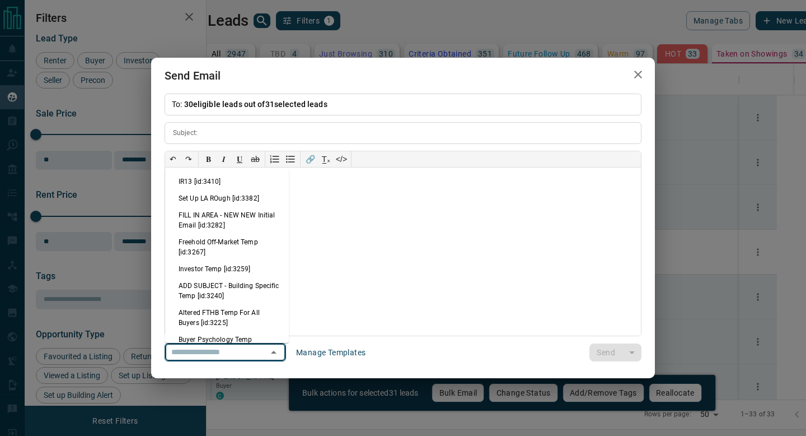
click at [205, 356] on input "text" at bounding box center [209, 352] width 85 height 14
click at [223, 182] on li "IR13 [id:3410]" at bounding box center [227, 181] width 124 height 17
type input "**********"
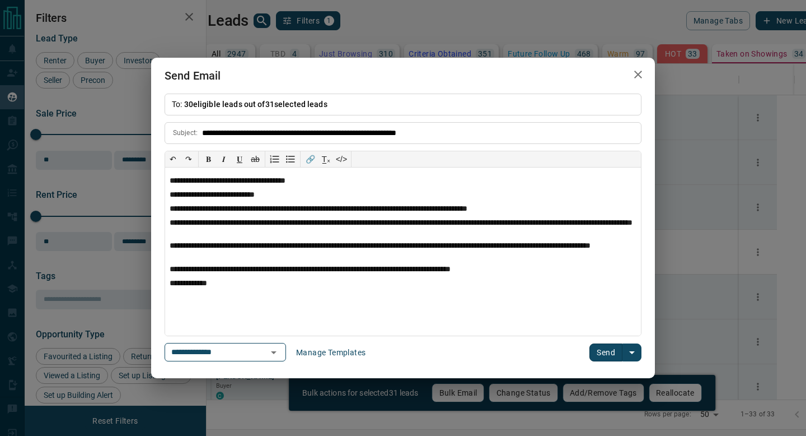
click at [596, 343] on button "Send" at bounding box center [606, 352] width 33 height 18
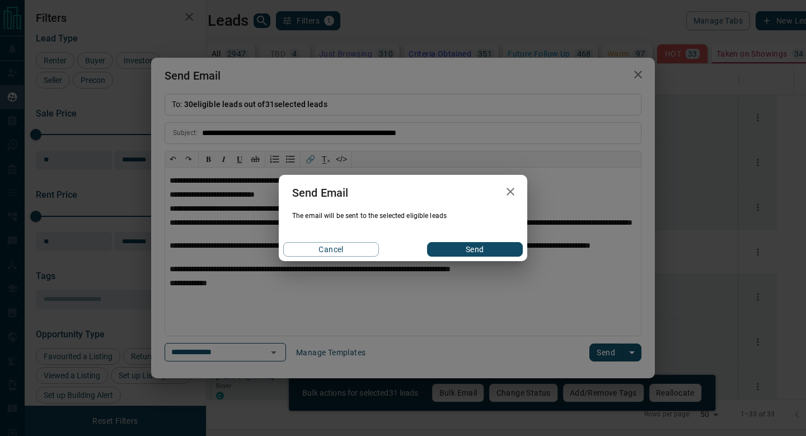
click at [471, 248] on button "Send" at bounding box center [475, 249] width 96 height 15
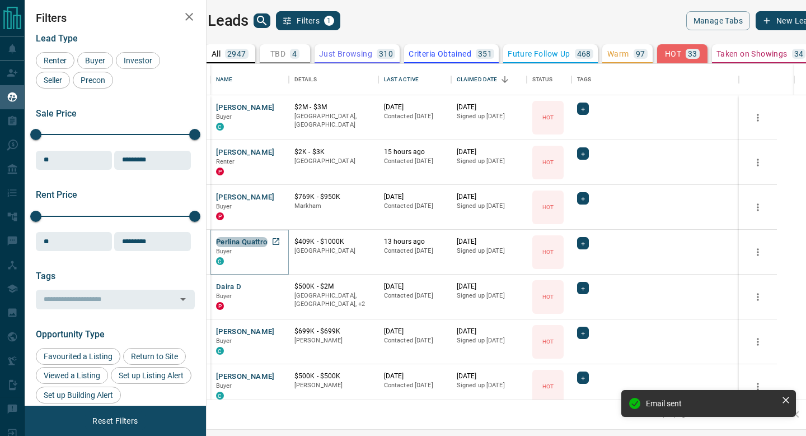
click at [268, 237] on button "Perlina Quattro" at bounding box center [242, 242] width 52 height 11
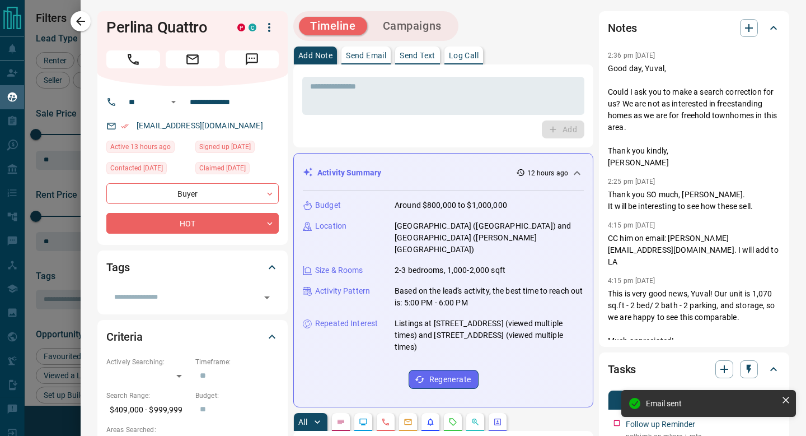
click at [355, 57] on p "Send Email" at bounding box center [366, 56] width 40 height 8
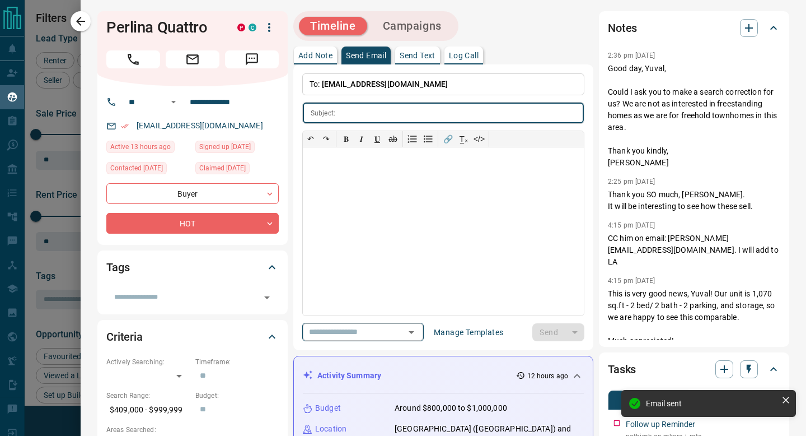
click at [323, 332] on input "text" at bounding box center [347, 332] width 85 height 14
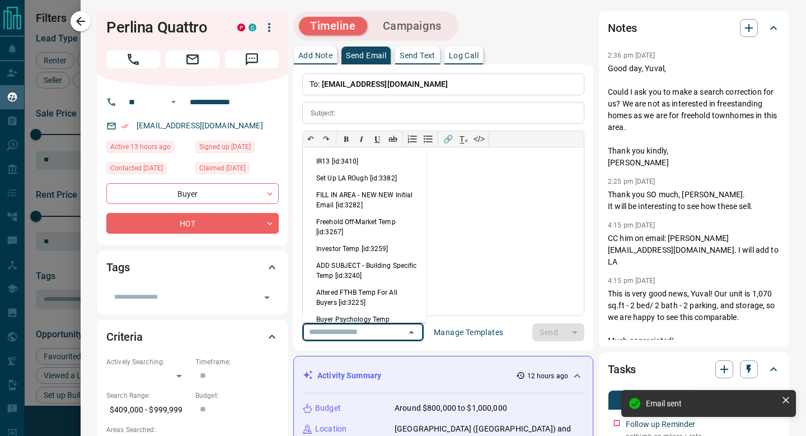
click at [349, 165] on li "IR13 [id:3410]" at bounding box center [365, 161] width 124 height 17
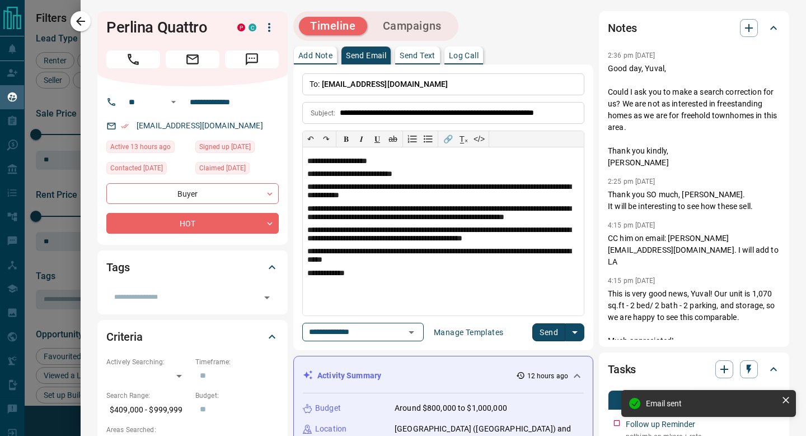
type input "**********"
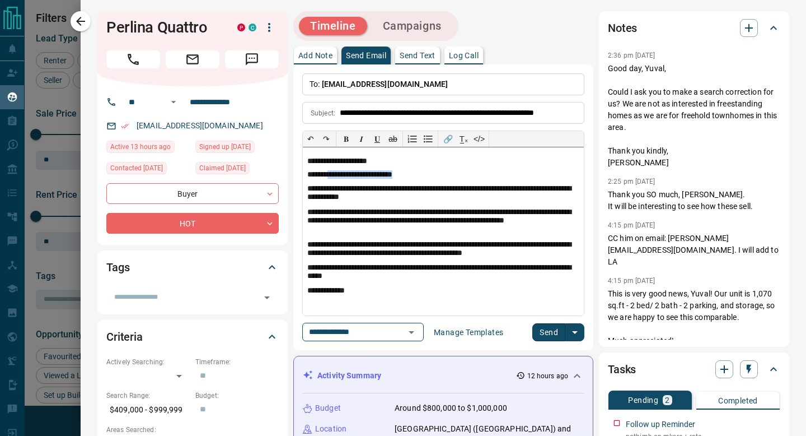
drag, startPoint x: 422, startPoint y: 173, endPoint x: 331, endPoint y: 173, distance: 90.1
click at [331, 173] on p "**********" at bounding box center [443, 175] width 272 height 10
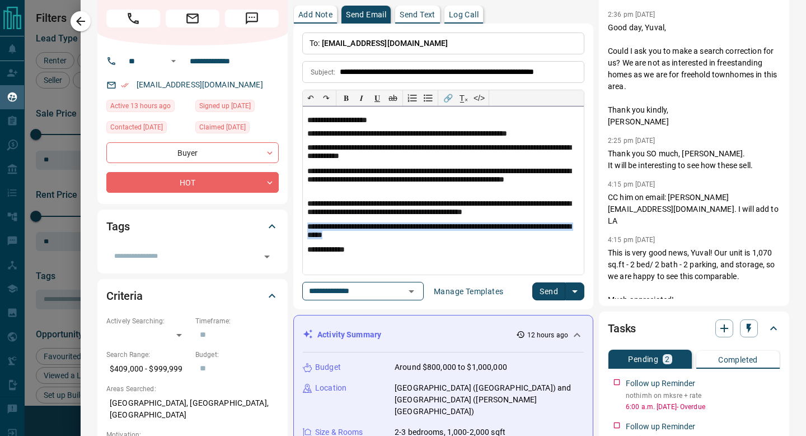
drag, startPoint x: 380, startPoint y: 239, endPoint x: 302, endPoint y: 225, distance: 79.1
click at [303, 225] on div "**********" at bounding box center [443, 190] width 281 height 168
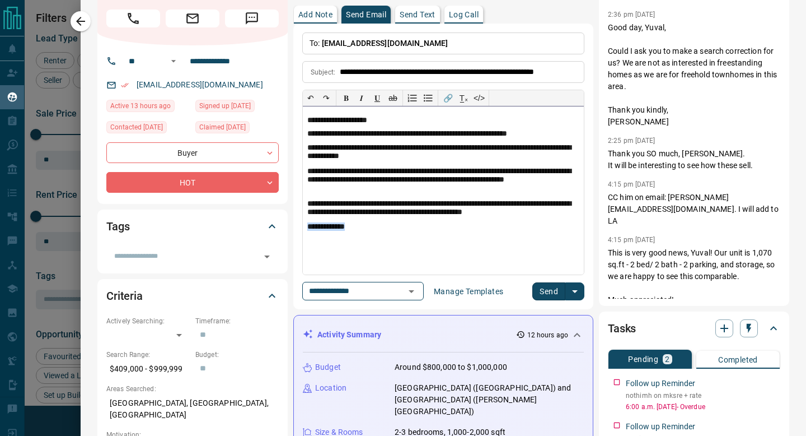
drag, startPoint x: 362, startPoint y: 228, endPoint x: 308, endPoint y: 228, distance: 53.8
click at [308, 228] on p "**********" at bounding box center [443, 227] width 272 height 10
click at [551, 293] on button "Send" at bounding box center [548, 291] width 33 height 18
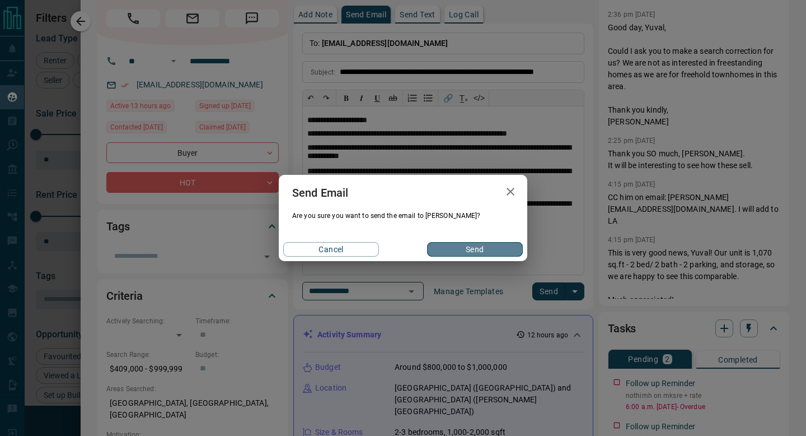
click at [486, 245] on button "Send" at bounding box center [475, 249] width 96 height 15
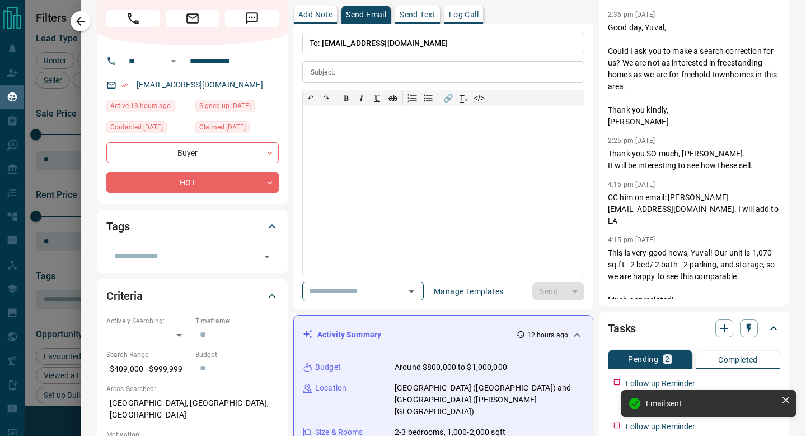
click at [328, 18] on button "Add Note" at bounding box center [315, 15] width 43 height 18
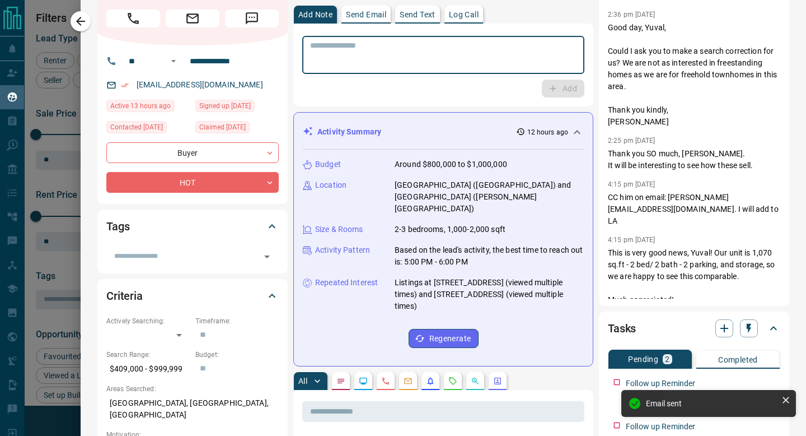
click at [346, 49] on textarea at bounding box center [443, 55] width 267 height 29
type textarea "**********"
click at [555, 81] on button "Add" at bounding box center [563, 89] width 43 height 18
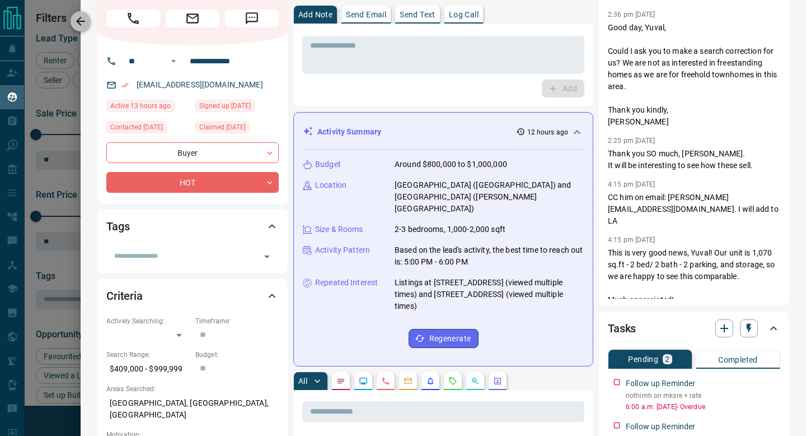
click at [82, 23] on icon "button" at bounding box center [80, 21] width 13 height 13
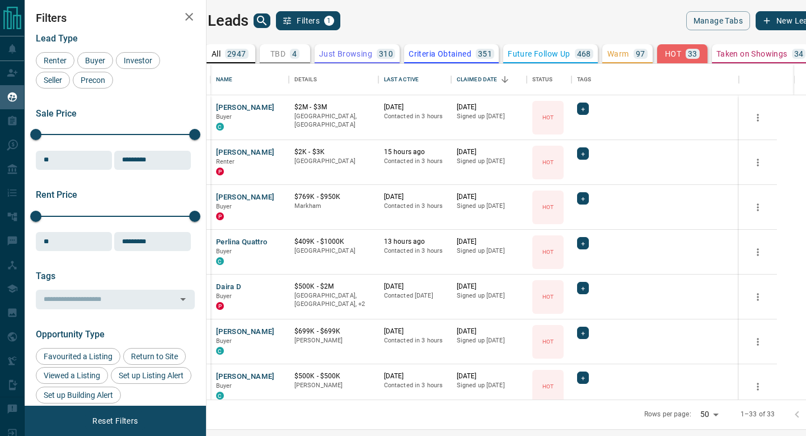
click at [492, 52] on p "351" at bounding box center [485, 54] width 14 height 8
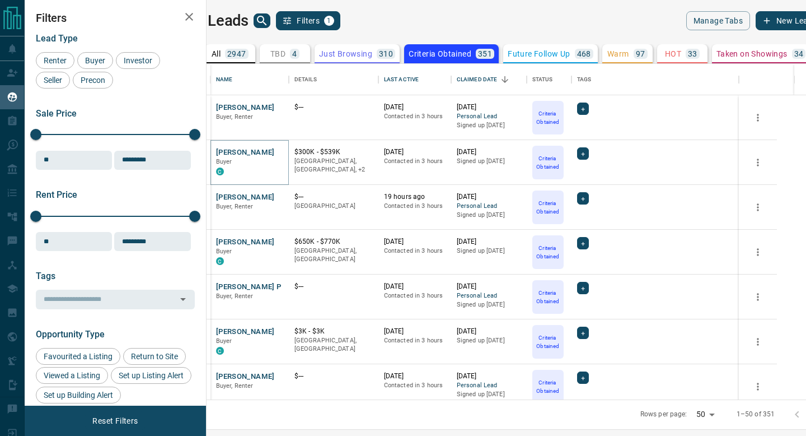
click at [265, 156] on button "[PERSON_NAME]" at bounding box center [245, 152] width 59 height 11
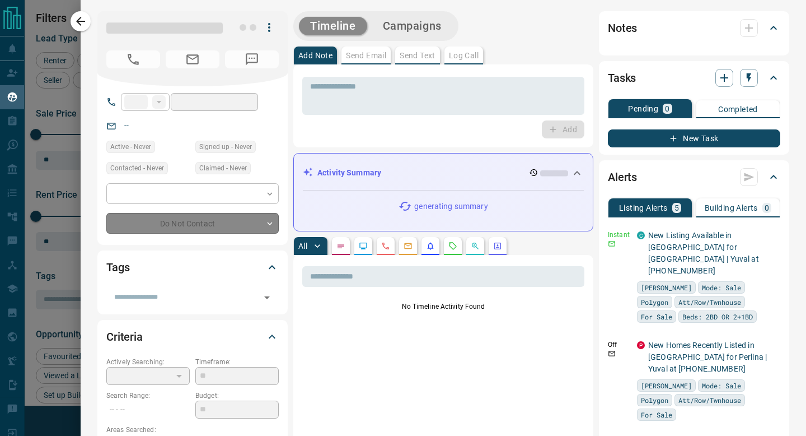
type input "**"
type input "**********"
type input "*"
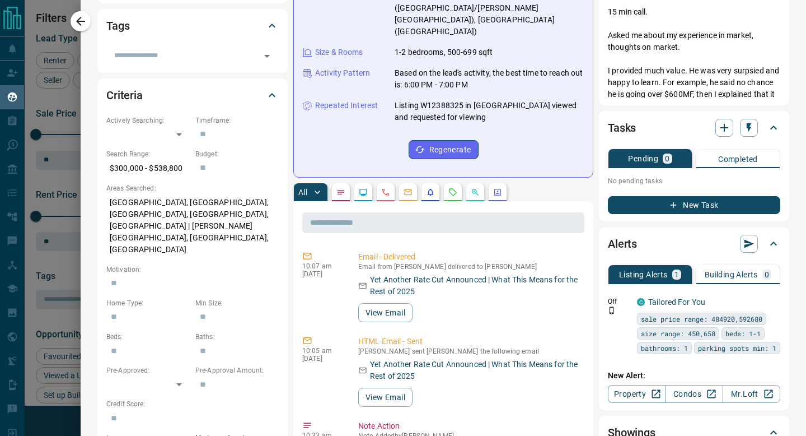
scroll to position [62, 0]
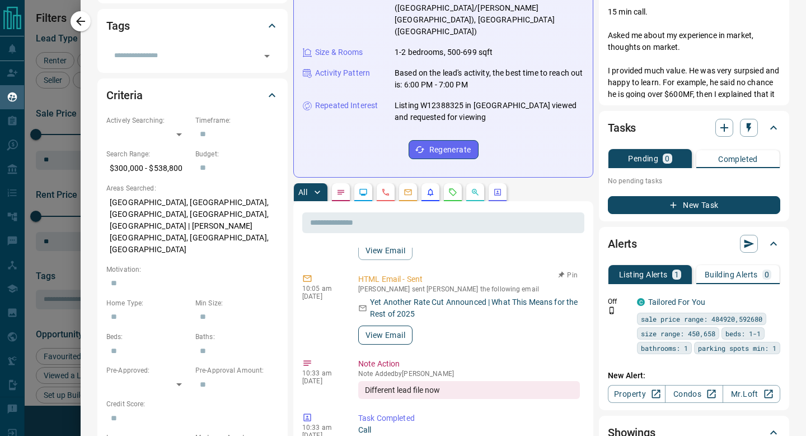
click at [395, 325] on button "View Email" at bounding box center [385, 334] width 54 height 19
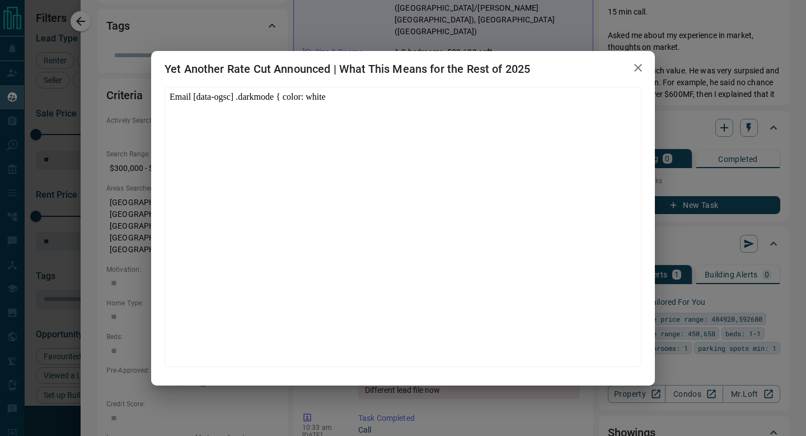
scroll to position [0, 0]
click at [642, 73] on icon "button" at bounding box center [638, 67] width 13 height 13
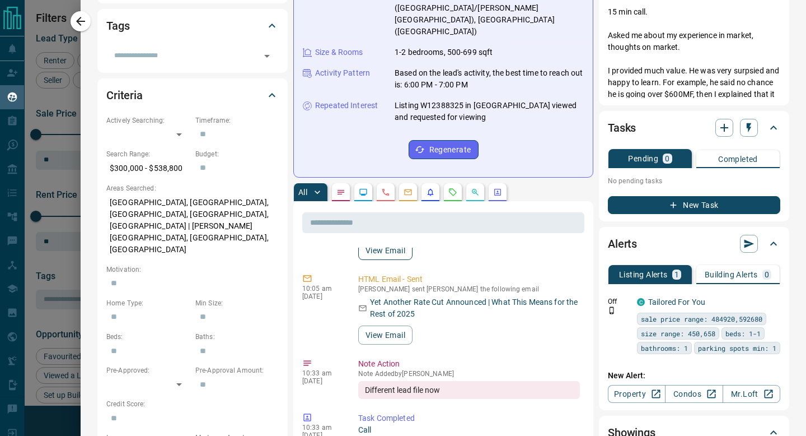
click at [396, 241] on button "View Email" at bounding box center [385, 250] width 54 height 19
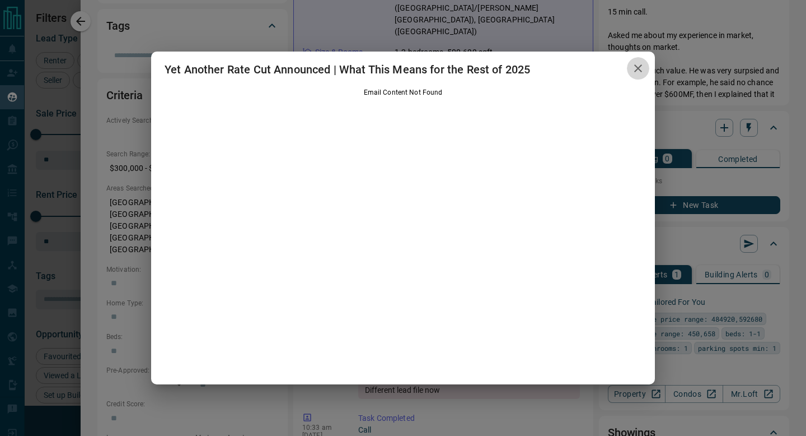
click at [634, 74] on icon "button" at bounding box center [638, 68] width 13 height 13
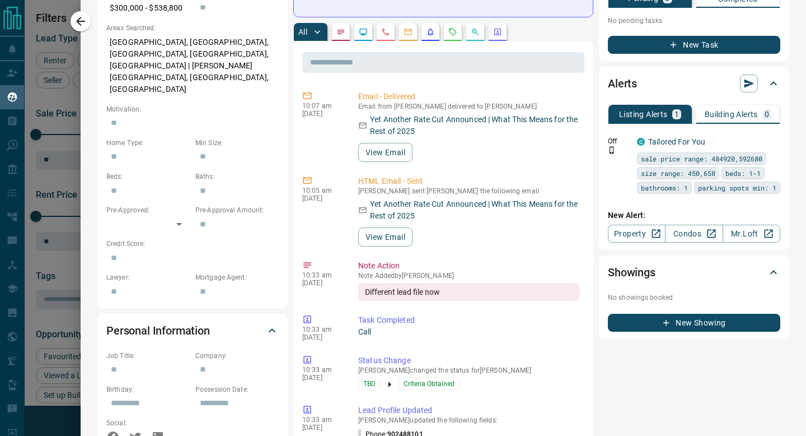
scroll to position [406, 0]
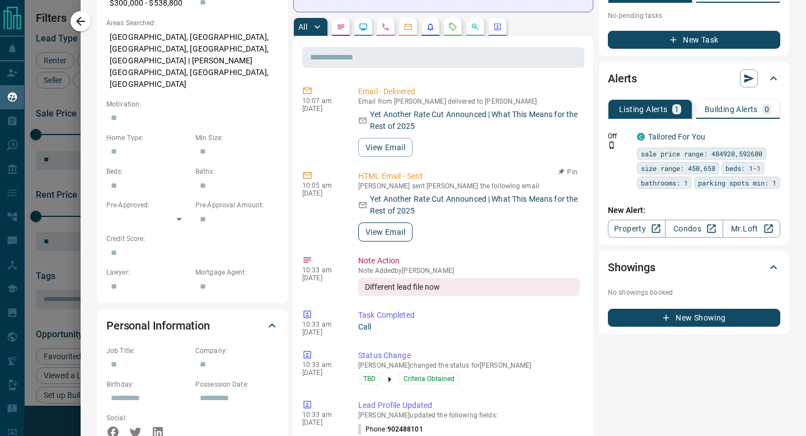
click at [371, 222] on button "View Email" at bounding box center [385, 231] width 54 height 19
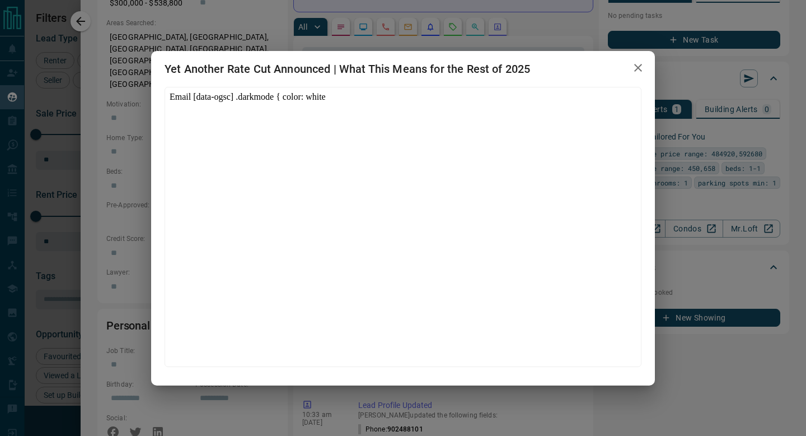
scroll to position [0, 0]
click at [636, 76] on button "button" at bounding box center [638, 68] width 22 height 23
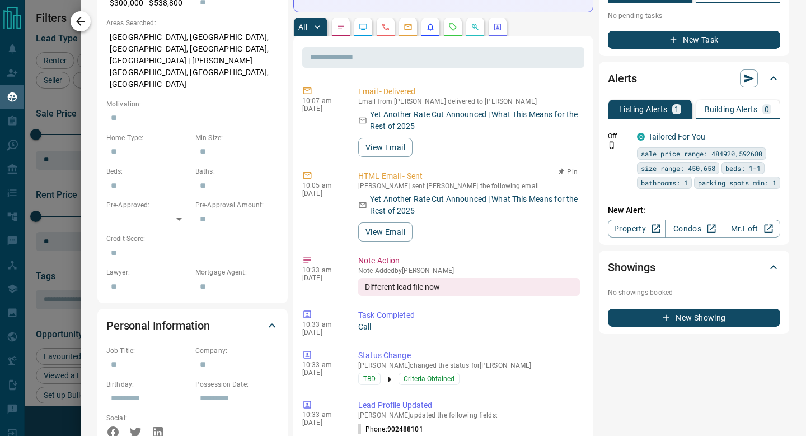
click at [75, 20] on icon "button" at bounding box center [80, 21] width 13 height 13
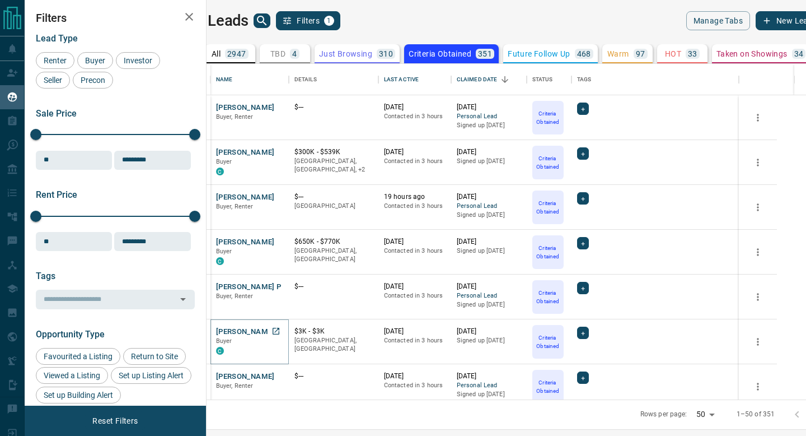
click at [272, 333] on button "[PERSON_NAME]" at bounding box center [245, 331] width 59 height 11
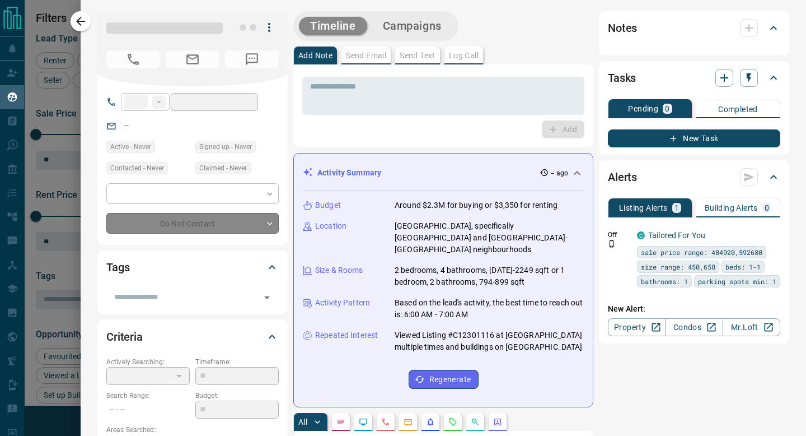
type input "**"
type input "**********"
type input "*"
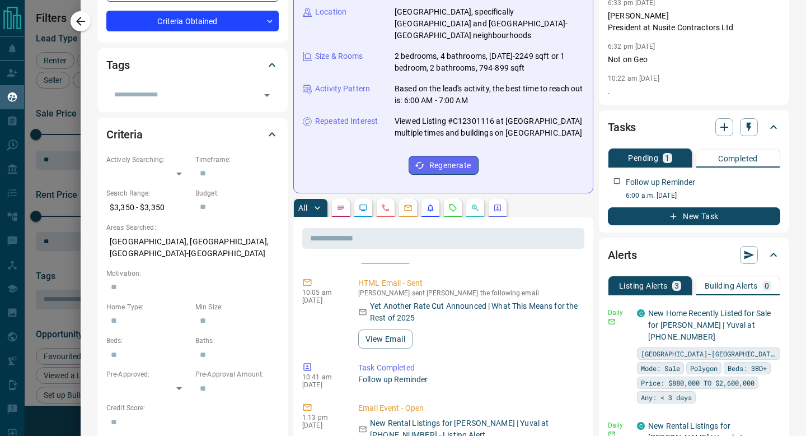
scroll to position [105, 0]
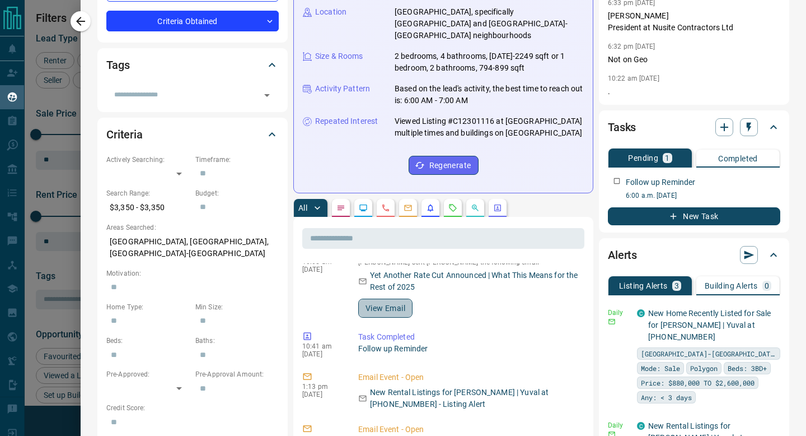
click at [395, 303] on button "View Email" at bounding box center [385, 307] width 54 height 19
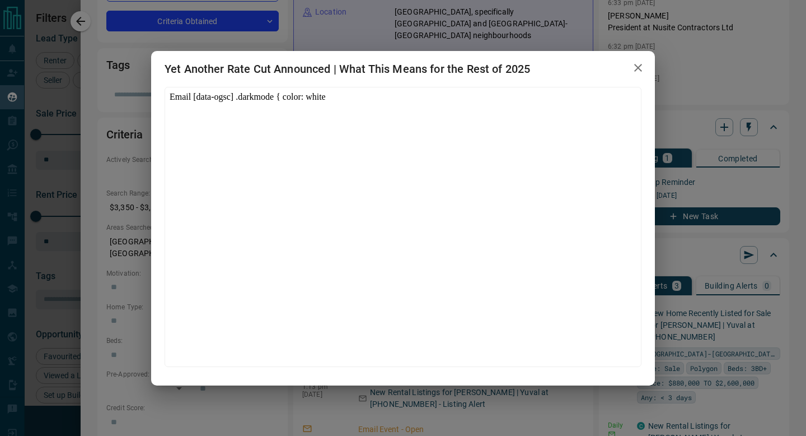
scroll to position [0, 0]
click at [635, 69] on icon "button" at bounding box center [638, 67] width 13 height 13
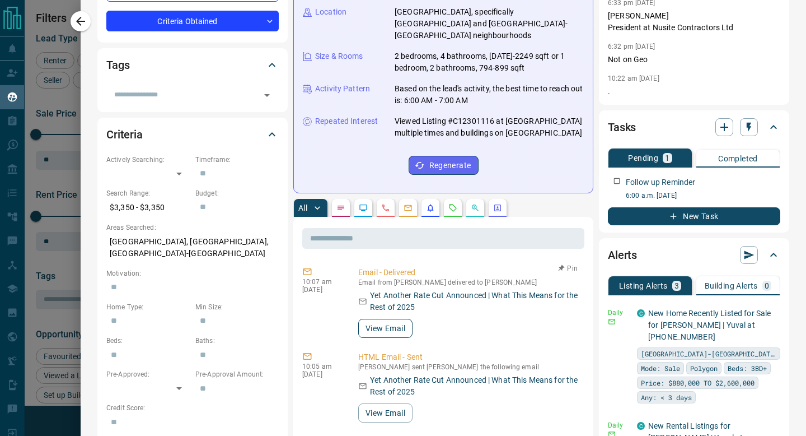
click at [375, 319] on button "View Email" at bounding box center [385, 328] width 54 height 19
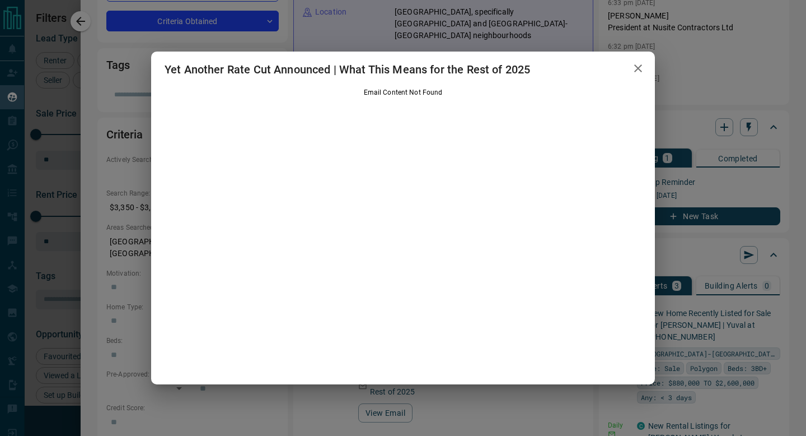
click at [641, 64] on icon "button" at bounding box center [638, 68] width 13 height 13
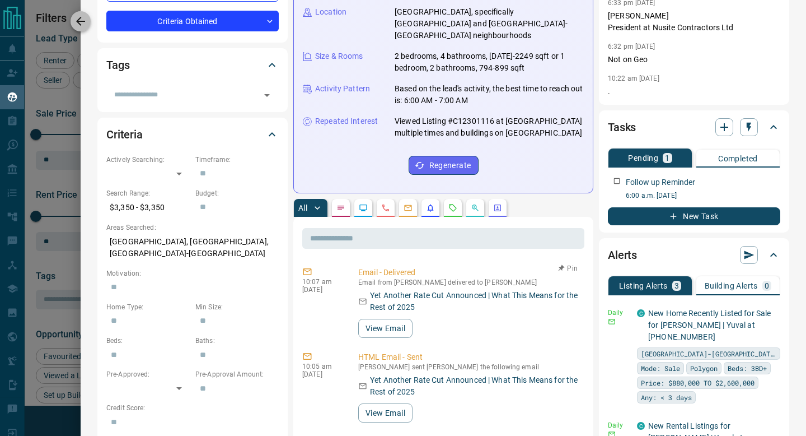
click at [74, 21] on icon "button" at bounding box center [80, 21] width 13 height 13
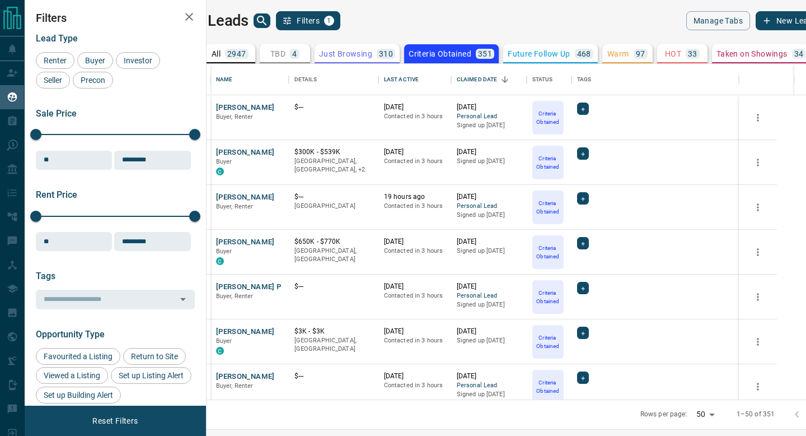
click at [806, 48] on icon at bounding box center [821, 53] width 11 height 11
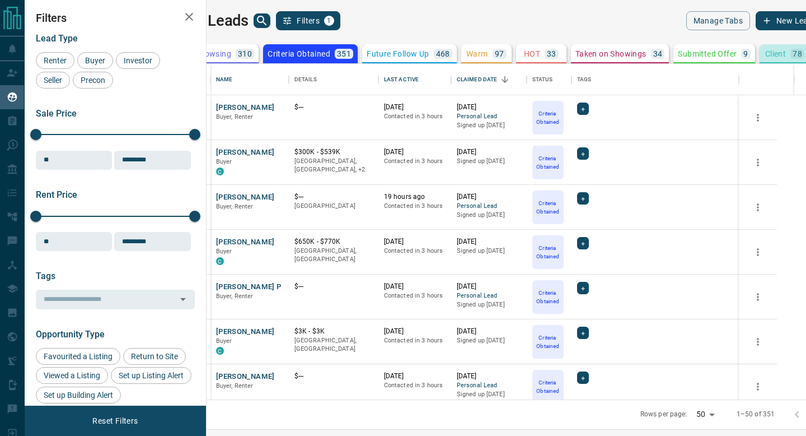
click at [765, 55] on p "Client" at bounding box center [775, 54] width 21 height 8
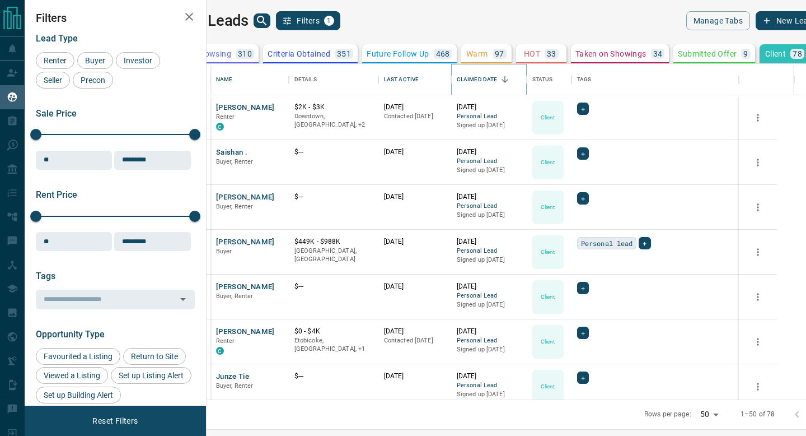
click at [510, 81] on icon "Sort" at bounding box center [505, 79] width 10 height 10
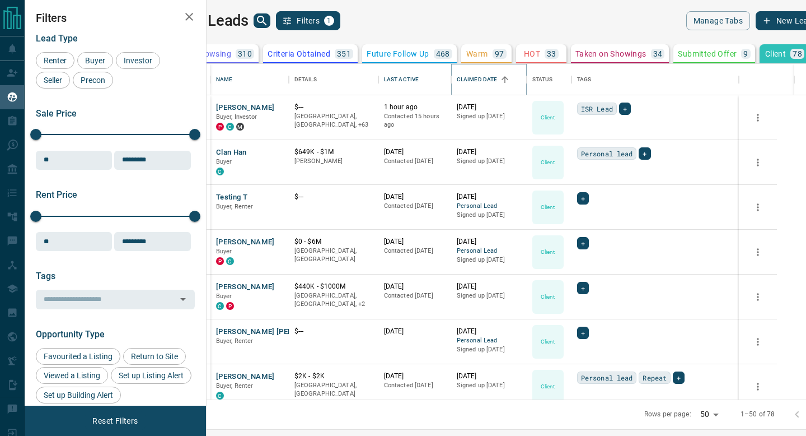
scroll to position [0, 194]
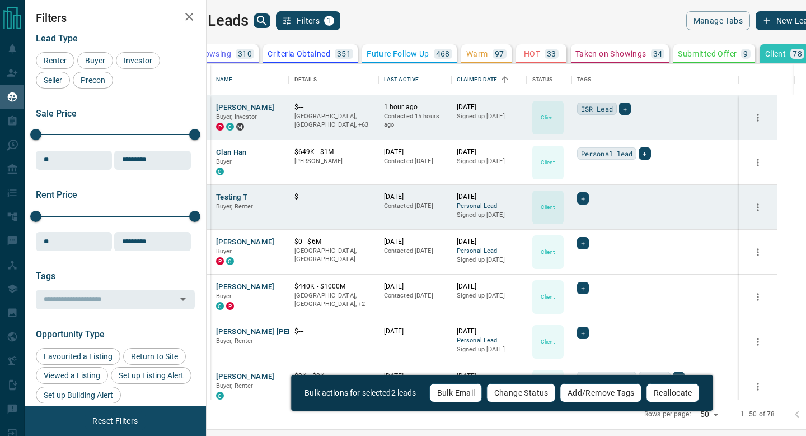
click at [464, 392] on button "Bulk Email" at bounding box center [456, 392] width 53 height 19
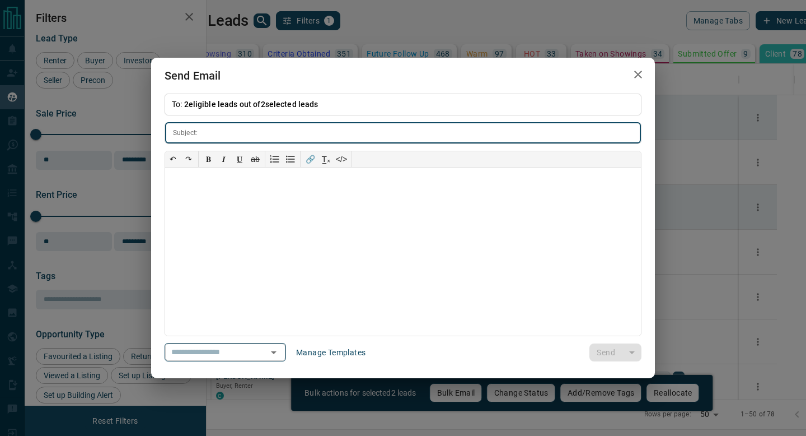
click at [180, 353] on input "text" at bounding box center [209, 352] width 85 height 14
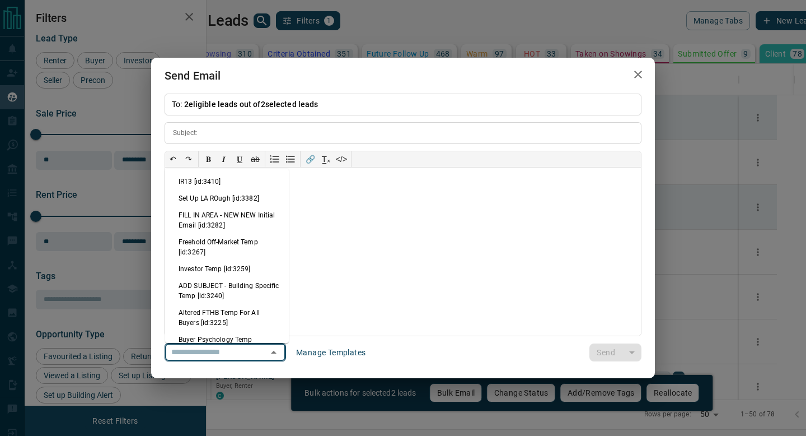
click at [228, 174] on li "IR13 [id:3410]" at bounding box center [227, 181] width 124 height 17
type input "**********"
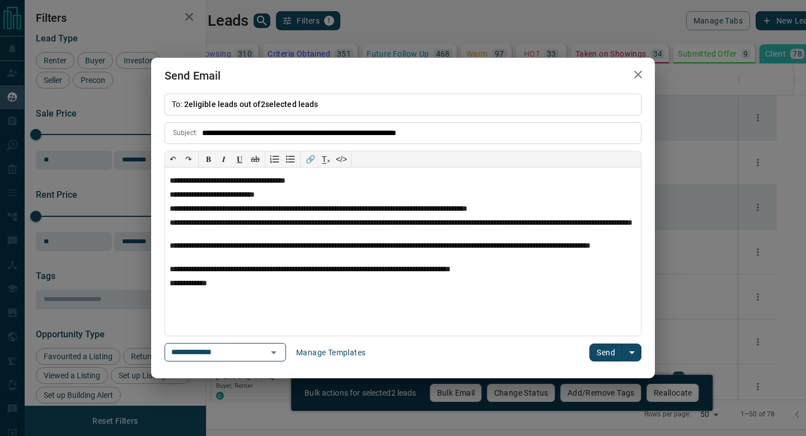
click at [604, 347] on button "Send" at bounding box center [606, 352] width 33 height 18
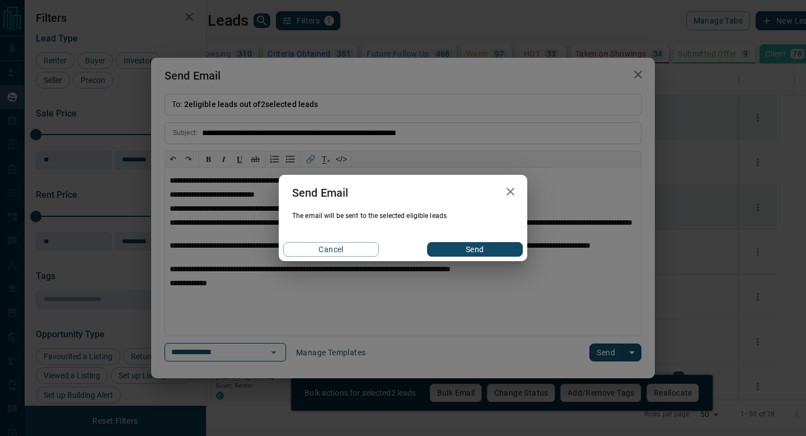
click at [482, 248] on button "Send" at bounding box center [475, 249] width 96 height 15
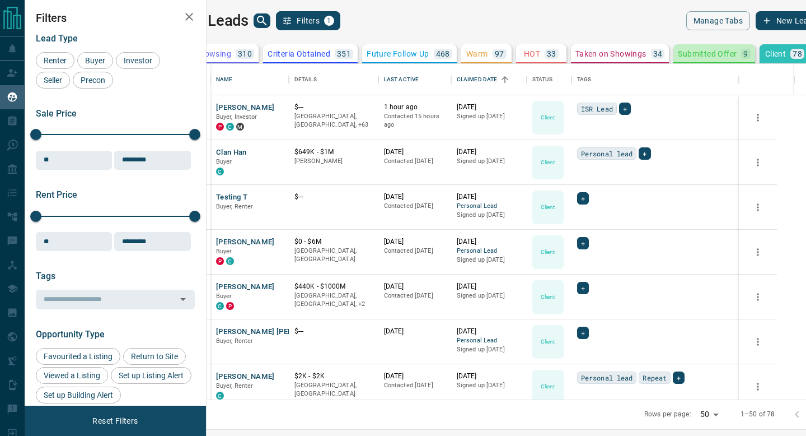
click at [694, 57] on p "Submitted Offer" at bounding box center [707, 54] width 59 height 8
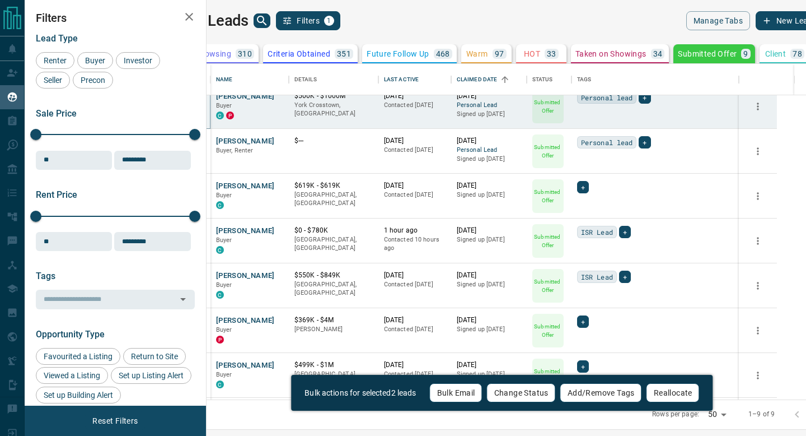
scroll to position [99, 0]
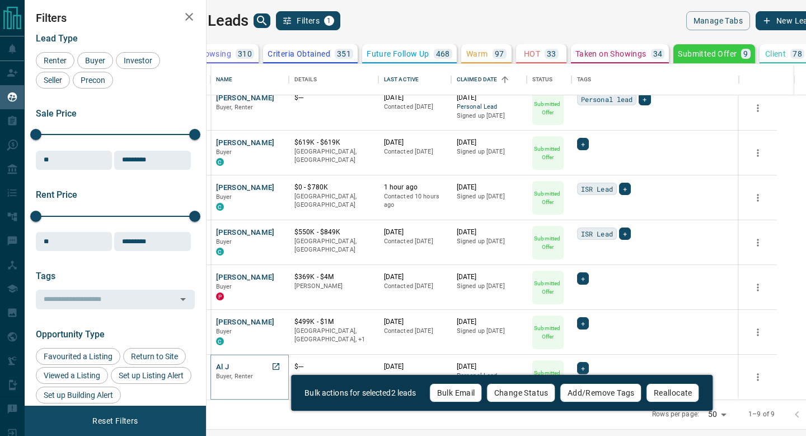
click at [230, 368] on button "Al J" at bounding box center [222, 367] width 13 height 11
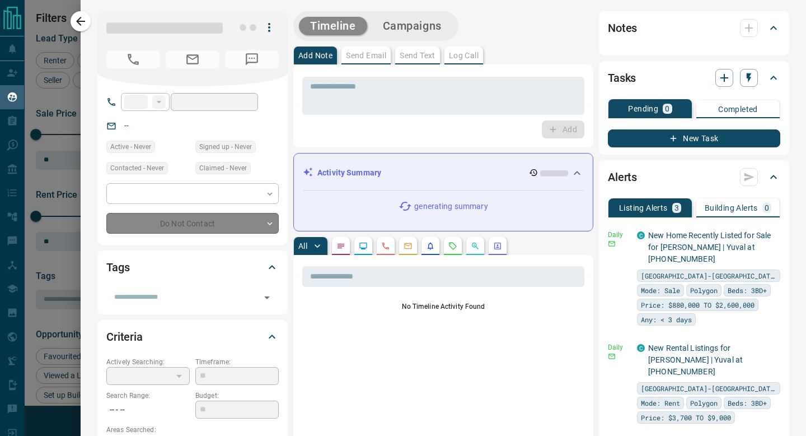
type input "**"
type input "**********"
type input "*"
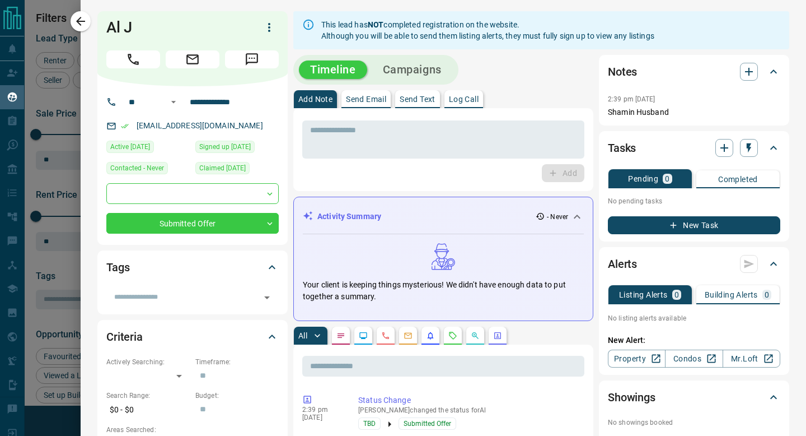
click at [80, 18] on icon "button" at bounding box center [80, 21] width 9 height 9
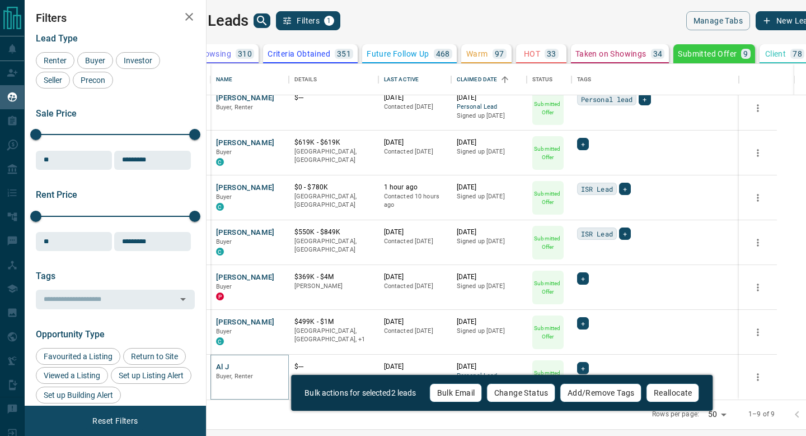
scroll to position [0, 0]
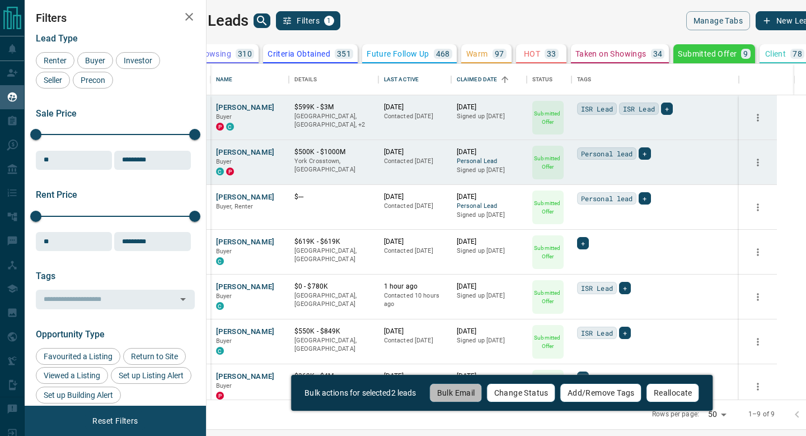
click at [455, 388] on button "Bulk Email" at bounding box center [456, 392] width 53 height 19
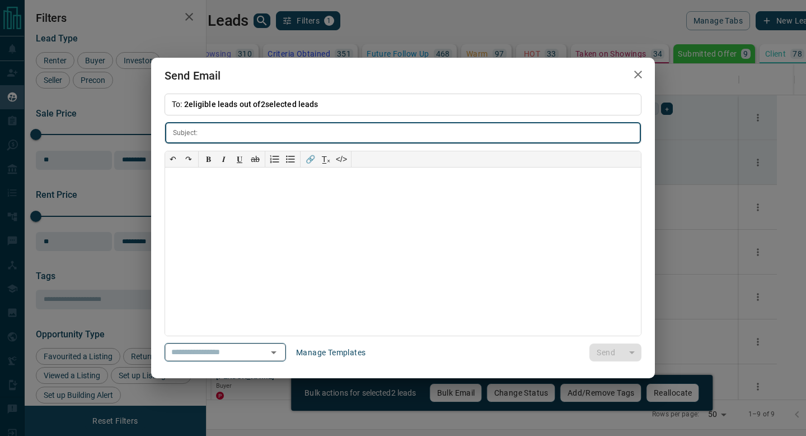
click at [241, 358] on input "text" at bounding box center [209, 352] width 85 height 14
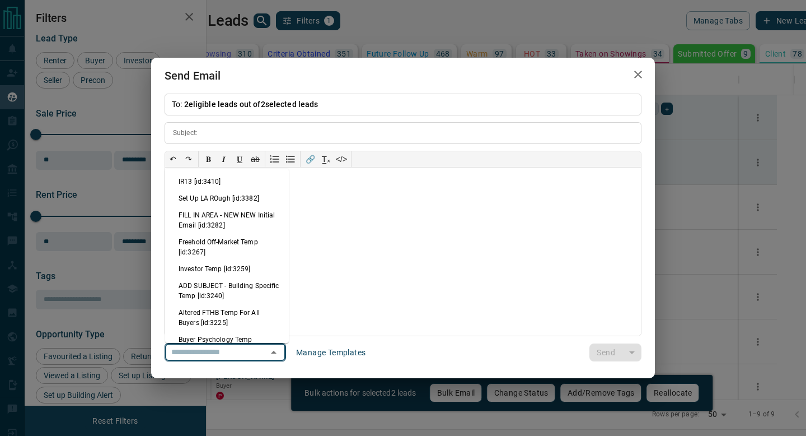
click at [220, 173] on li "IR13 [id:3410]" at bounding box center [227, 181] width 124 height 17
type input "**********"
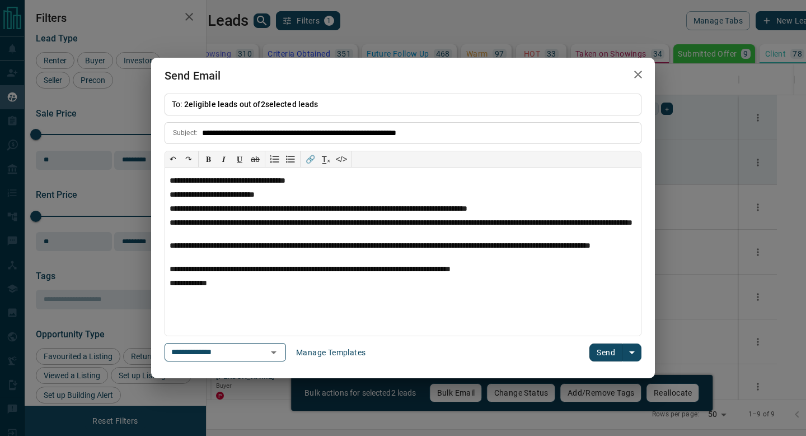
click at [604, 350] on button "Send" at bounding box center [606, 352] width 33 height 18
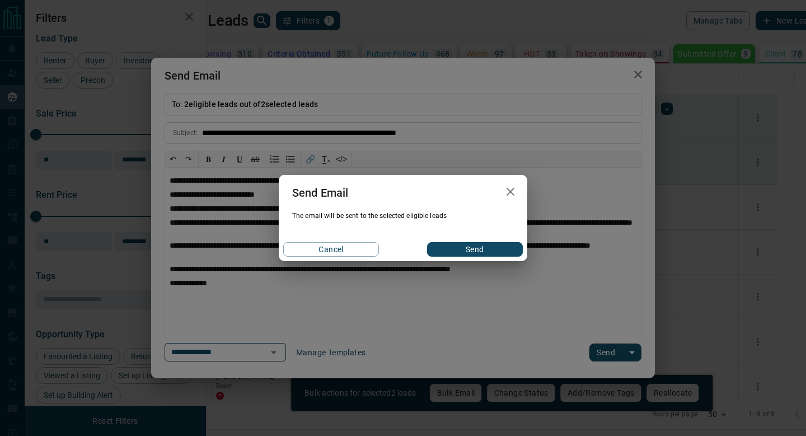
click at [497, 250] on button "Send" at bounding box center [475, 249] width 96 height 15
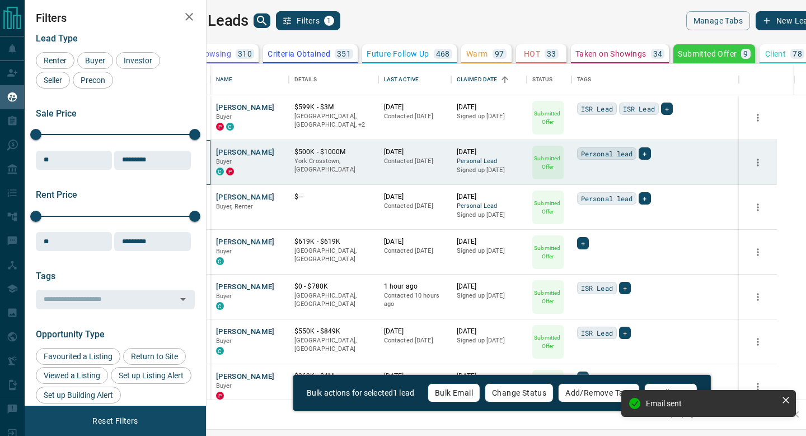
click at [211, 148] on div at bounding box center [197, 162] width 28 height 45
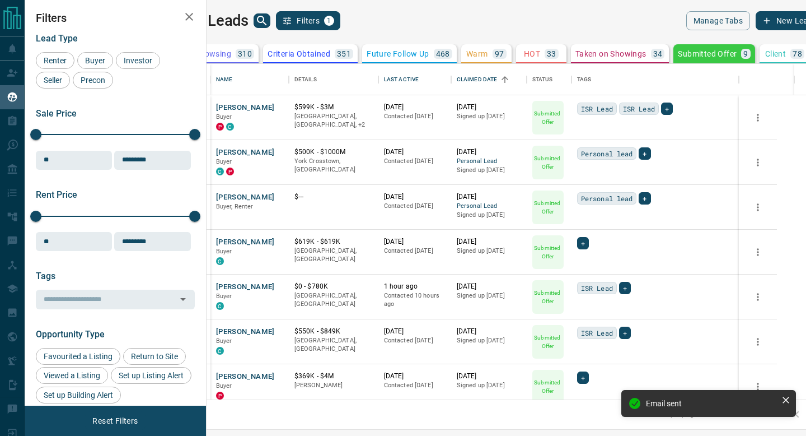
click at [806, 51] on icon at bounding box center [821, 53] width 11 height 11
drag, startPoint x: 763, startPoint y: 51, endPoint x: 748, endPoint y: 53, distance: 15.2
click at [791, 51] on div "78" at bounding box center [798, 54] width 14 height 10
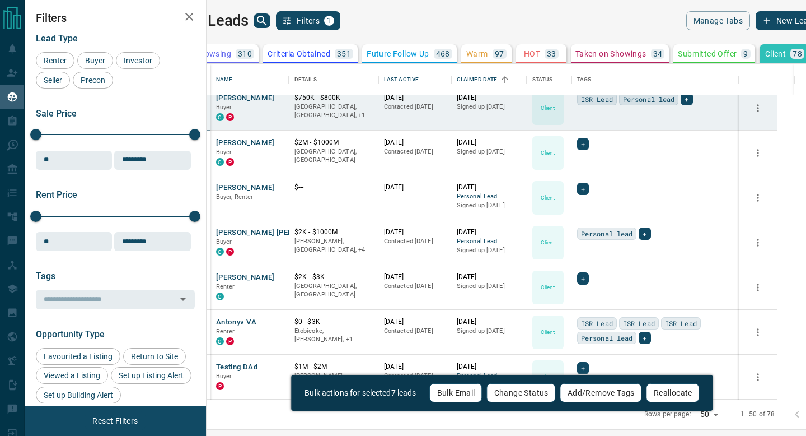
scroll to position [561, 0]
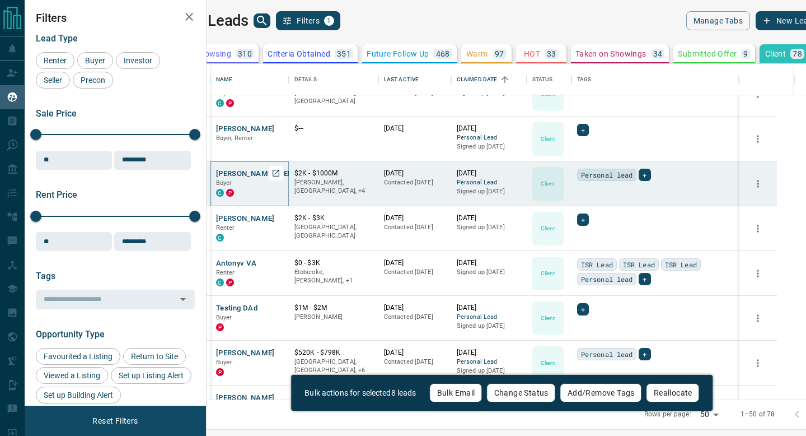
click at [281, 174] on icon "Open in New Tab" at bounding box center [276, 173] width 9 height 9
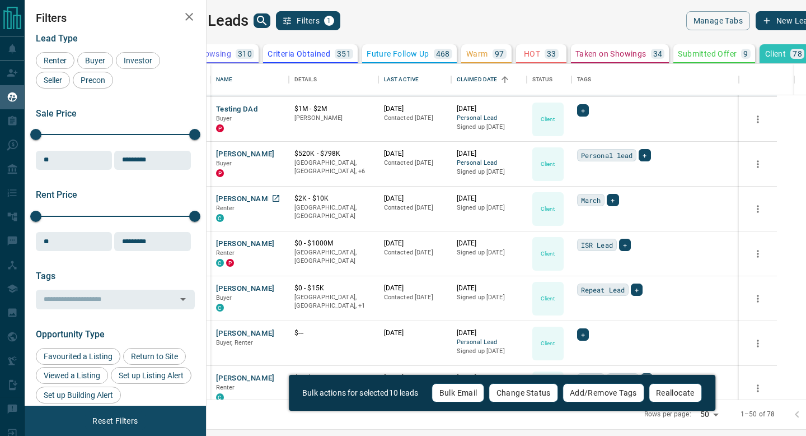
scroll to position [773, 0]
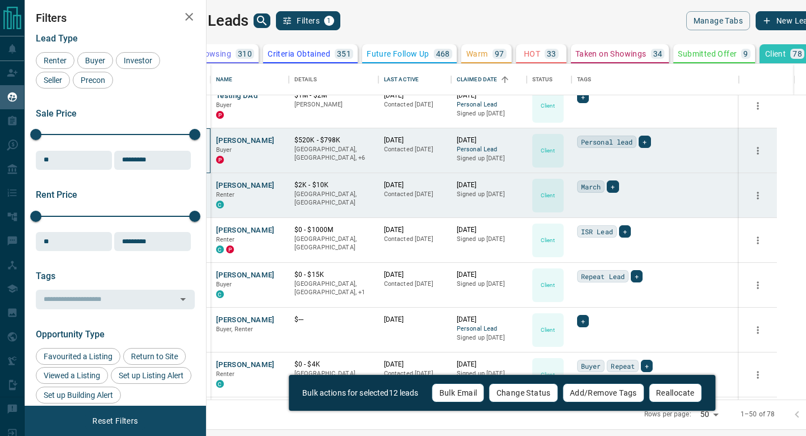
click at [211, 138] on div at bounding box center [197, 150] width 28 height 45
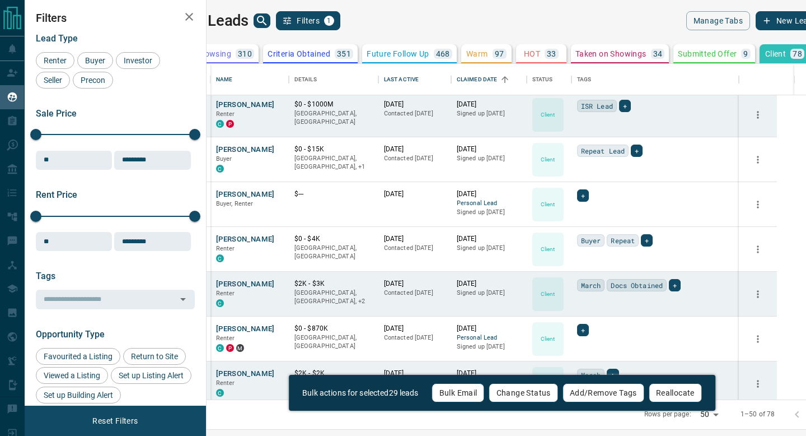
scroll to position [899, 0]
click at [279, 235] on icon "Open in New Tab" at bounding box center [276, 238] width 7 height 7
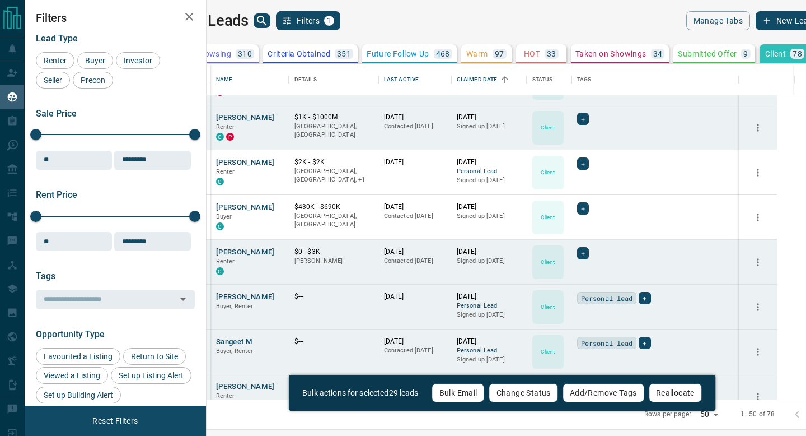
scroll to position [1936, 0]
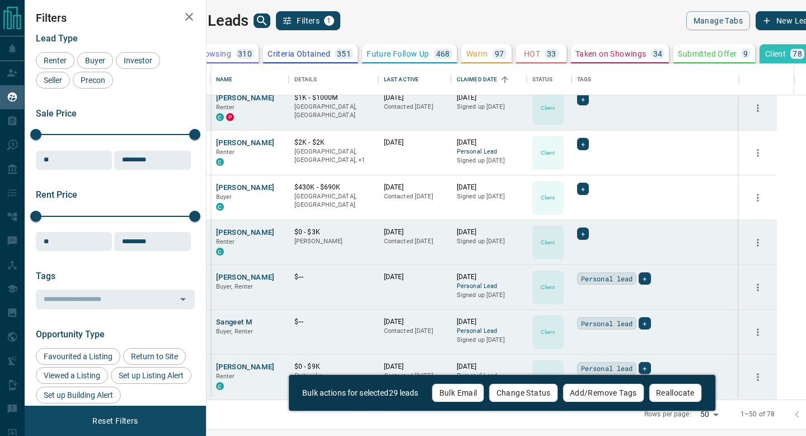
click at [475, 397] on button "Bulk Email" at bounding box center [458, 392] width 53 height 19
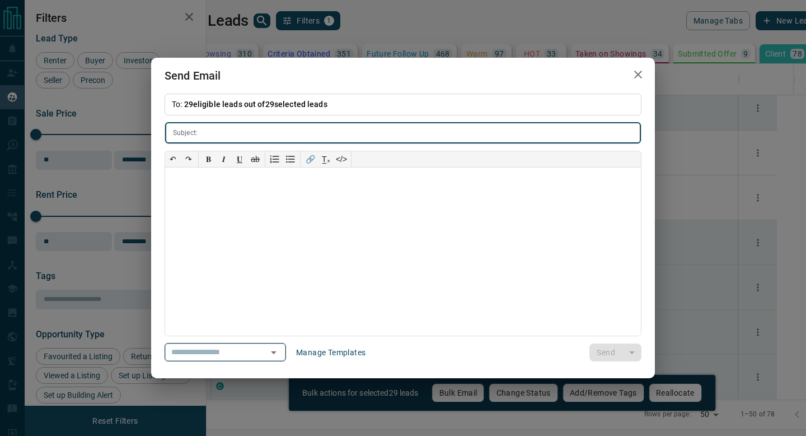
click at [212, 353] on input "text" at bounding box center [209, 352] width 85 height 14
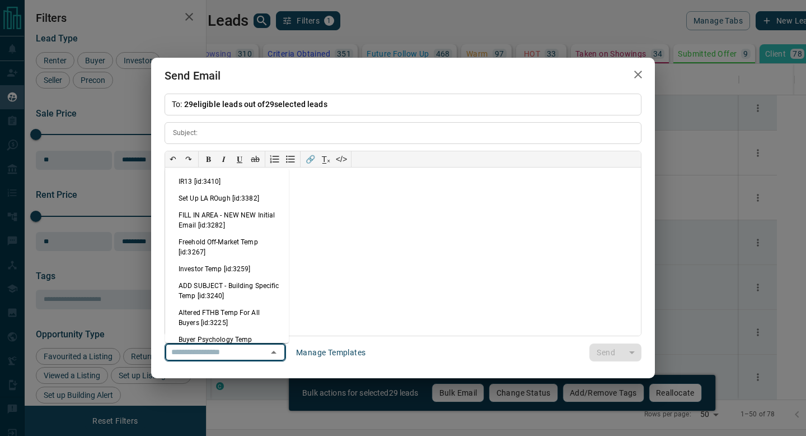
click at [234, 181] on li "IR13 [id:3410]" at bounding box center [227, 181] width 124 height 17
type input "**********"
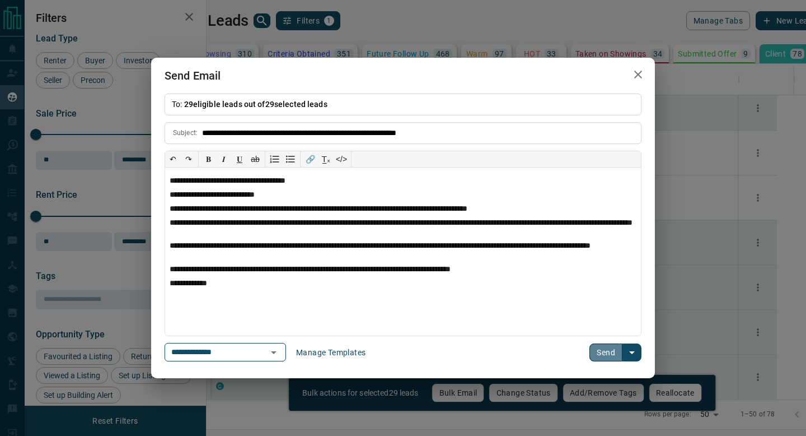
click at [607, 358] on button "Send" at bounding box center [606, 352] width 33 height 18
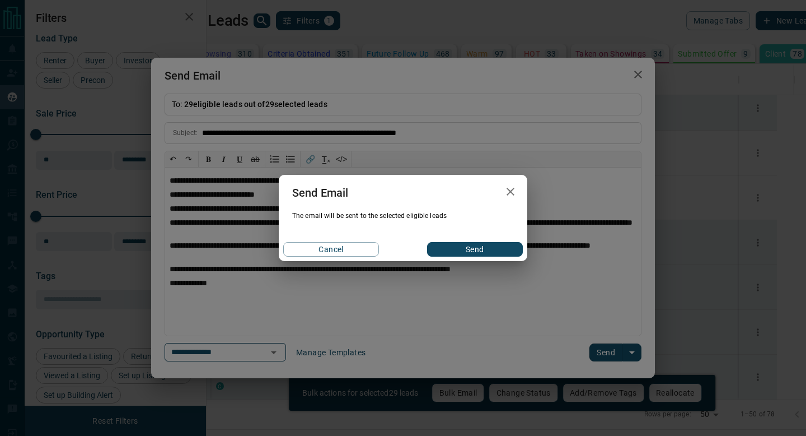
click at [512, 198] on button "button" at bounding box center [510, 191] width 22 height 23
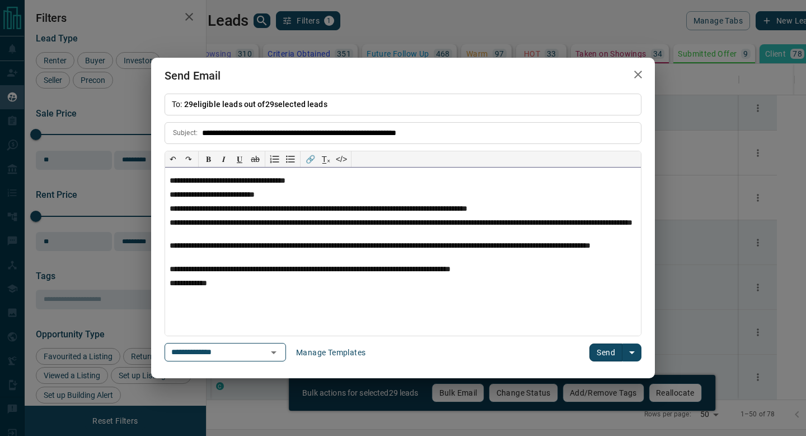
click at [504, 274] on div "**********" at bounding box center [403, 251] width 476 height 168
drag, startPoint x: 506, startPoint y: 273, endPoint x: 143, endPoint y: 267, distance: 362.3
click at [143, 267] on div "**********" at bounding box center [403, 218] width 806 height 436
click at [315, 268] on p "**********" at bounding box center [403, 270] width 467 height 10
drag, startPoint x: 316, startPoint y: 269, endPoint x: 170, endPoint y: 271, distance: 146.1
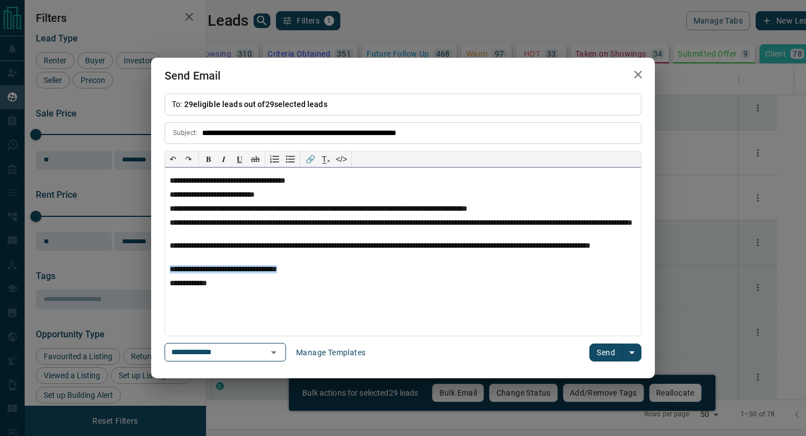
click at [170, 271] on p "**********" at bounding box center [403, 270] width 467 height 10
copy p "**********"
click at [605, 349] on button "Send" at bounding box center [606, 352] width 33 height 18
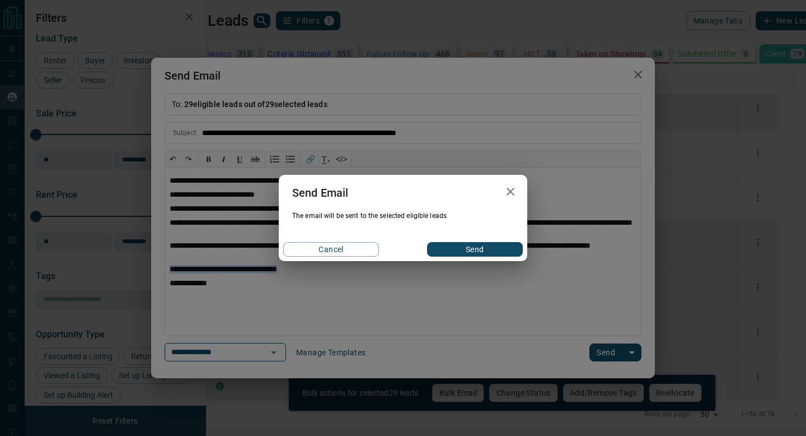
click at [487, 251] on button "Send" at bounding box center [475, 249] width 96 height 15
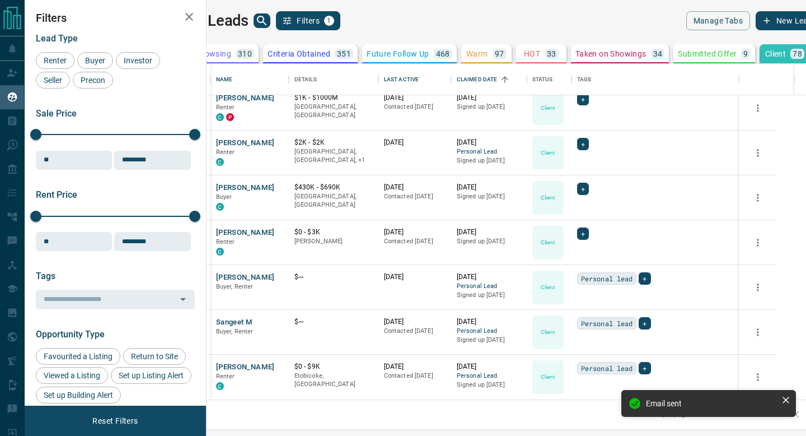
click at [786, 399] on icon at bounding box center [786, 399] width 7 height 7
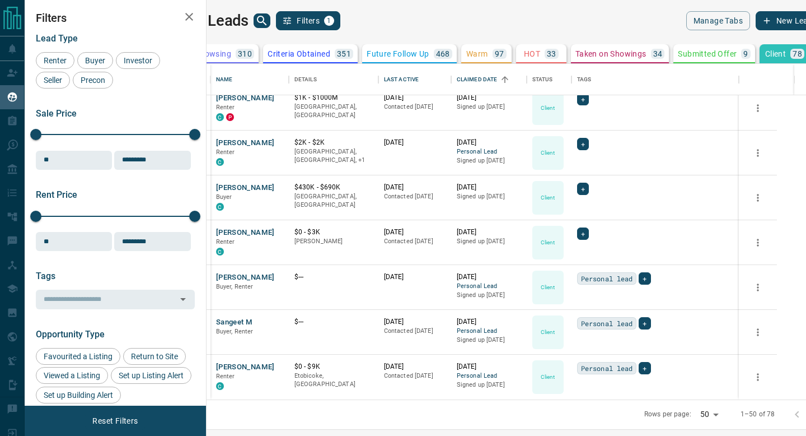
click at [793, 418] on div "Email sent" at bounding box center [708, 407] width 179 height 40
click at [806, 414] on icon "Go to next page" at bounding box center [819, 414] width 13 height 13
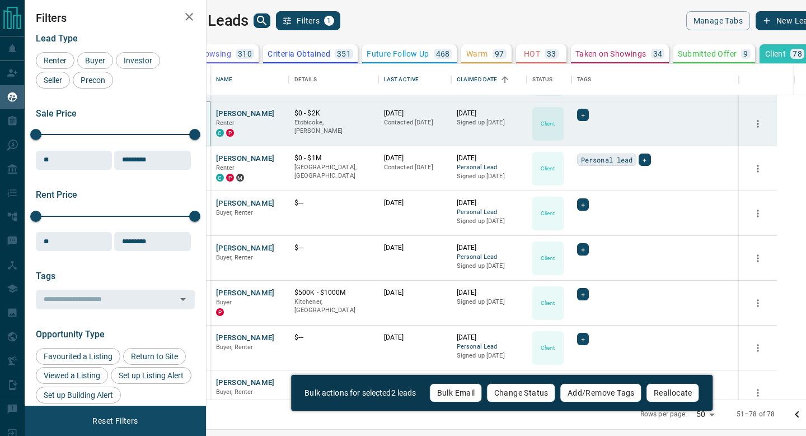
scroll to position [112, 0]
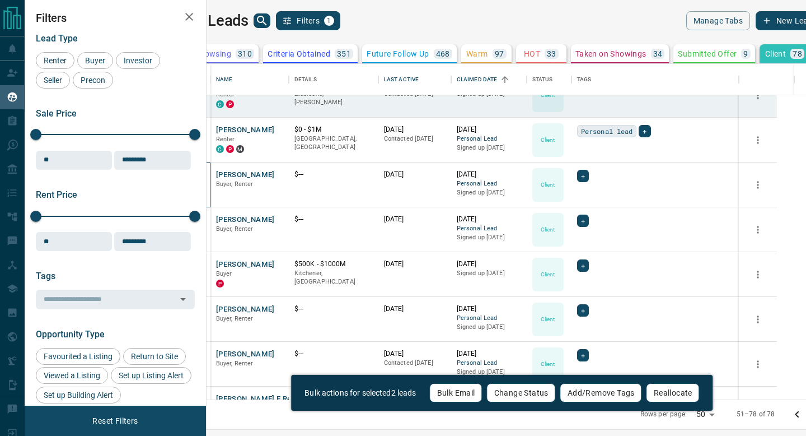
click at [211, 195] on div at bounding box center [197, 184] width 28 height 45
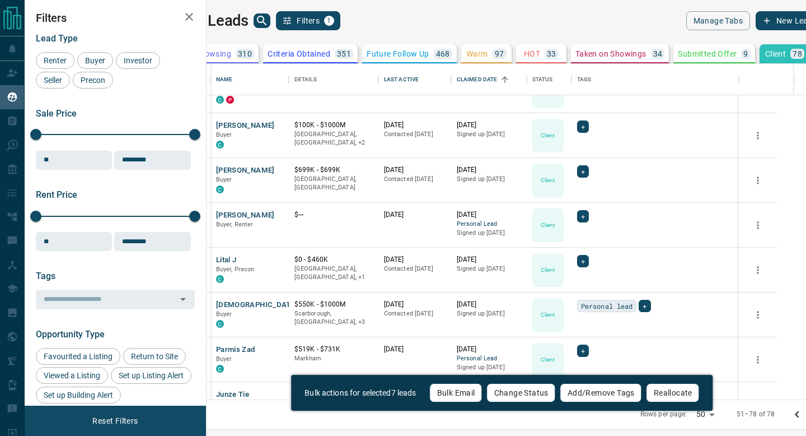
scroll to position [664, 0]
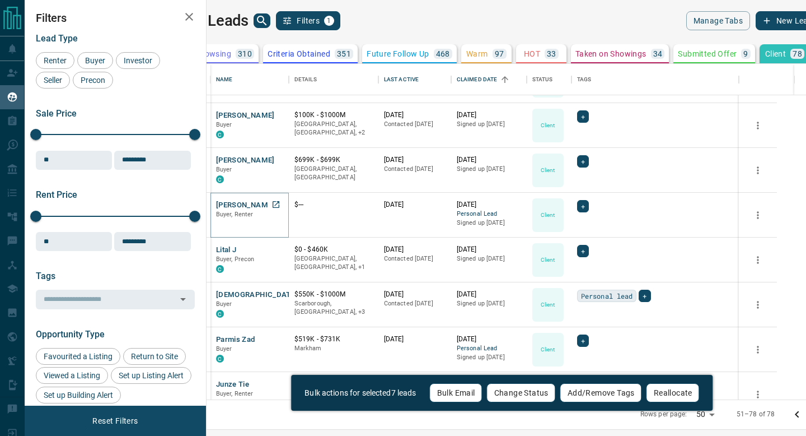
click at [281, 200] on icon "Open in New Tab" at bounding box center [276, 204] width 9 height 9
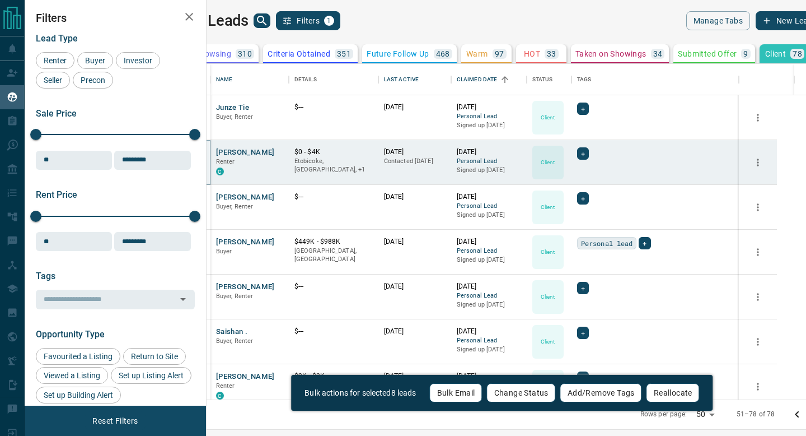
scroll to position [950, 0]
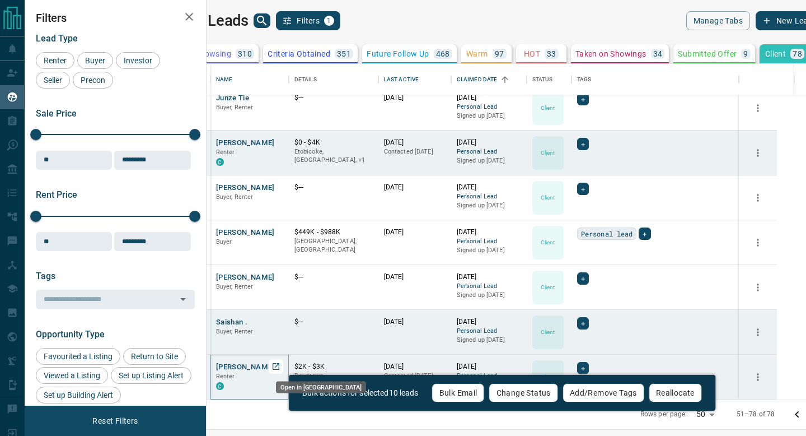
click at [281, 365] on icon "Open in New Tab" at bounding box center [276, 366] width 9 height 9
click at [465, 396] on button "Bulk Email" at bounding box center [458, 392] width 53 height 19
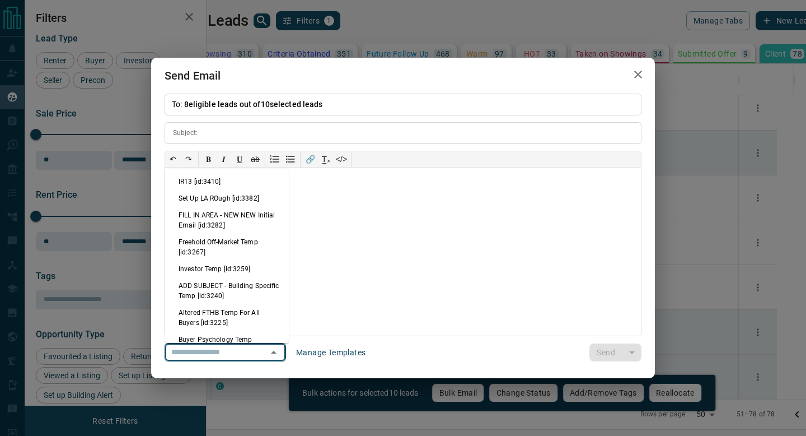
click at [231, 347] on input "text" at bounding box center [209, 352] width 85 height 14
click at [235, 175] on li "IR13 [id:3410]" at bounding box center [227, 181] width 124 height 17
type input "**********"
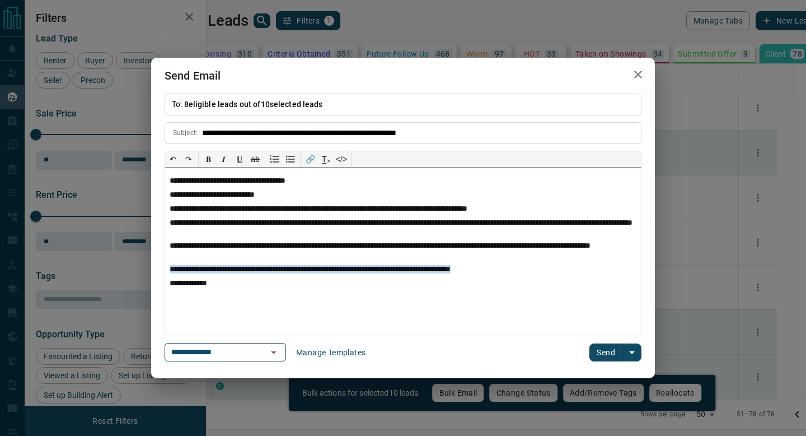
drag, startPoint x: 504, startPoint y: 270, endPoint x: 138, endPoint y: 267, distance: 365.6
click at [138, 267] on div "**********" at bounding box center [403, 218] width 806 height 436
paste div
click at [595, 352] on button "Send" at bounding box center [606, 352] width 33 height 18
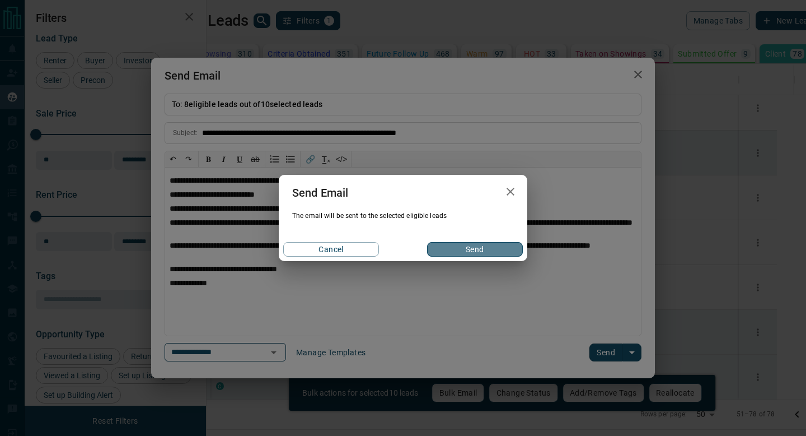
click at [440, 250] on button "Send" at bounding box center [475, 249] width 96 height 15
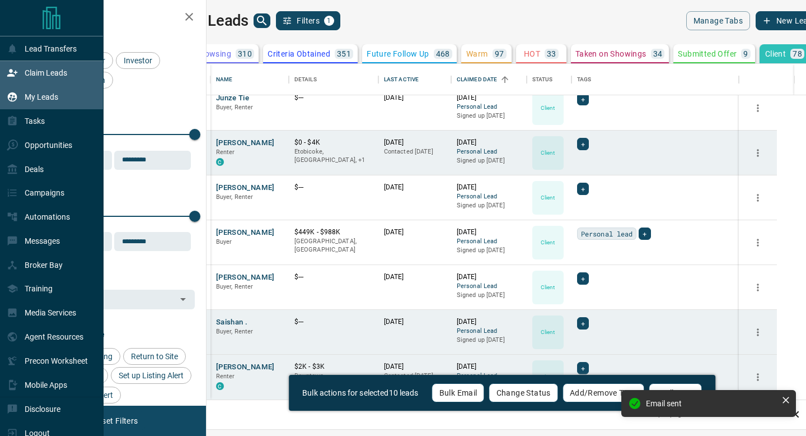
click at [3, 71] on div "Claim Leads" at bounding box center [52, 73] width 104 height 24
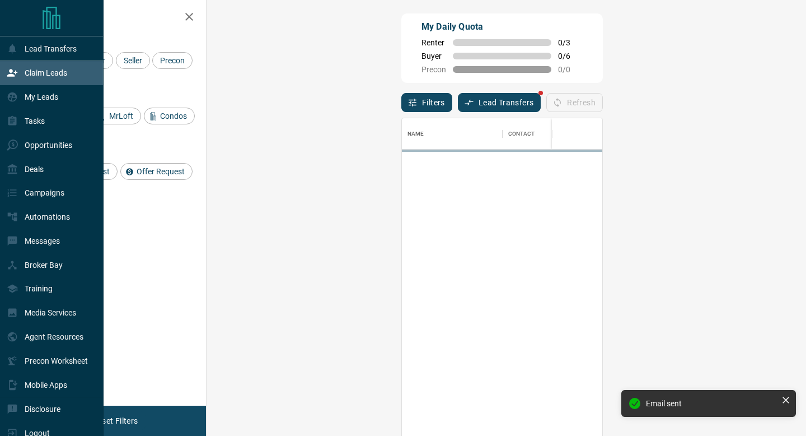
scroll to position [330, 576]
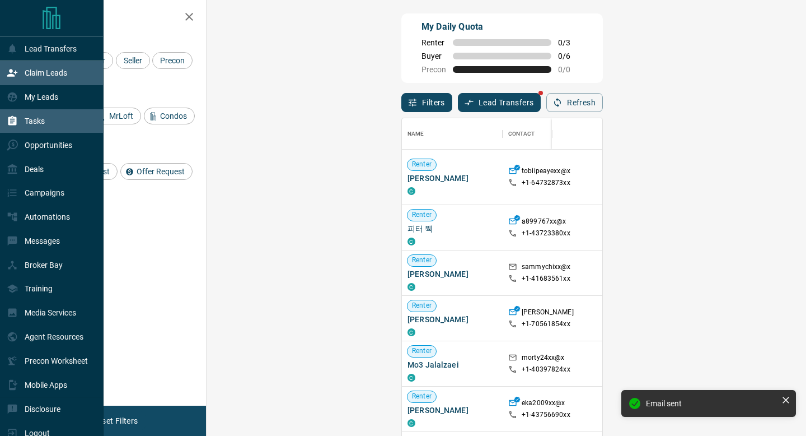
click at [23, 116] on div "Tasks" at bounding box center [26, 121] width 38 height 18
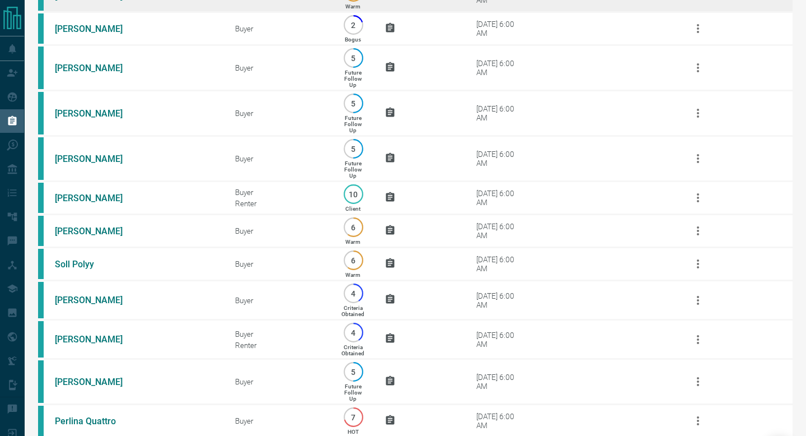
scroll to position [1278, 0]
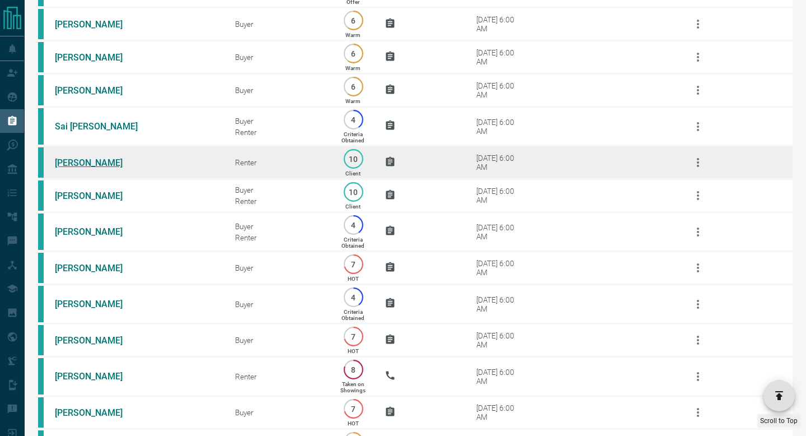
click at [105, 168] on link "[PERSON_NAME]" at bounding box center [97, 162] width 84 height 11
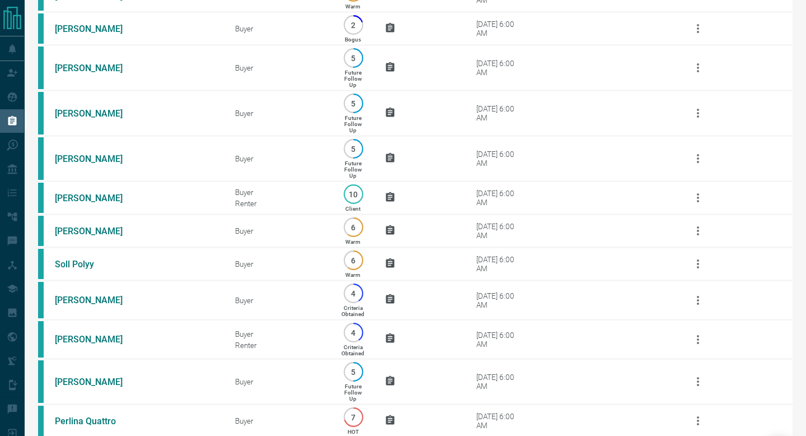
scroll to position [1725, 0]
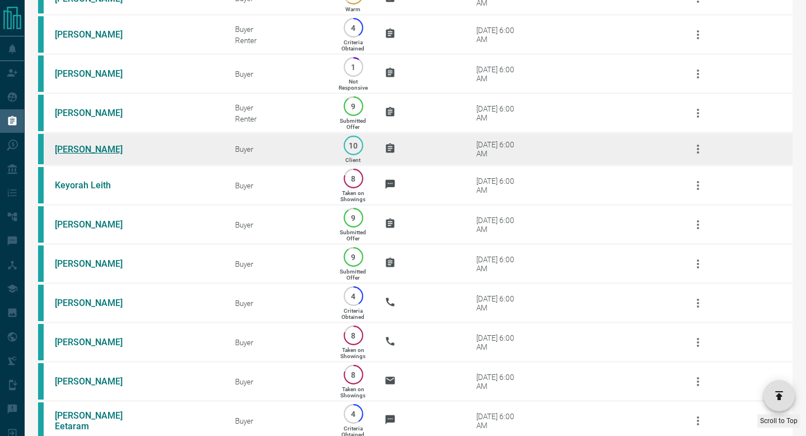
click at [103, 155] on link "[PERSON_NAME]" at bounding box center [97, 149] width 84 height 11
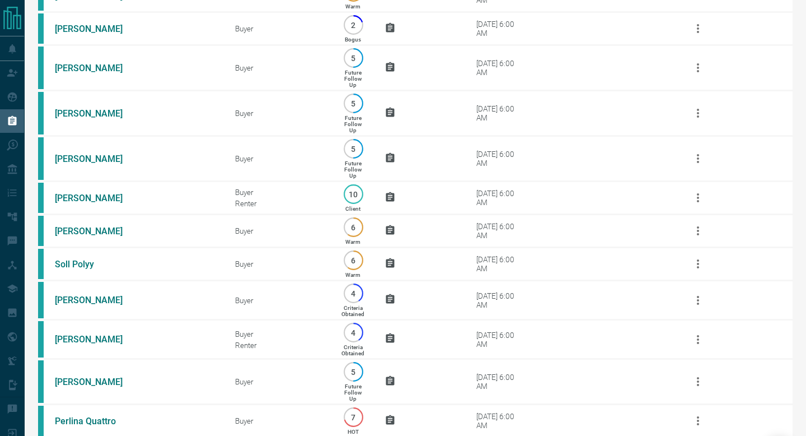
scroll to position [1278, 0]
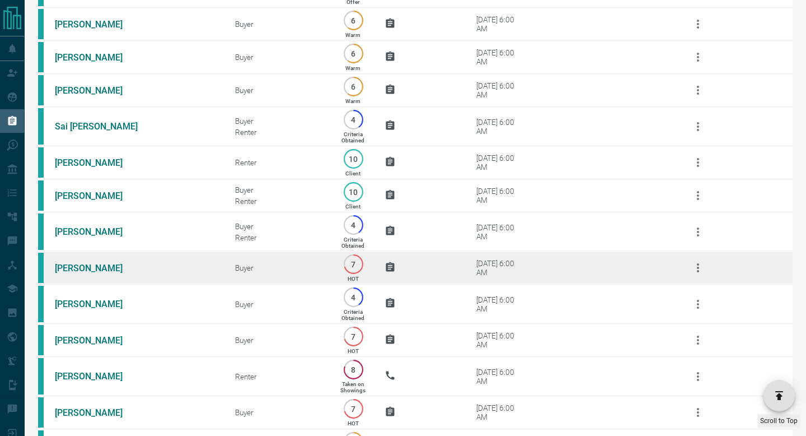
click at [533, 284] on td "[DATE] 6:00 AM" at bounding box center [555, 267] width 225 height 33
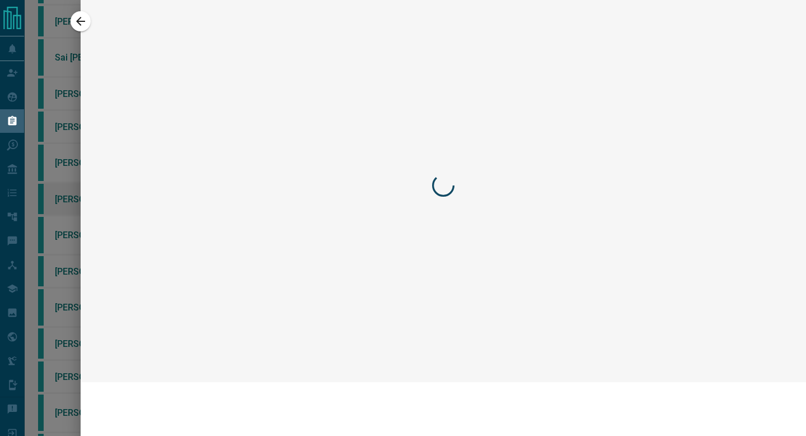
scroll to position [1209, 0]
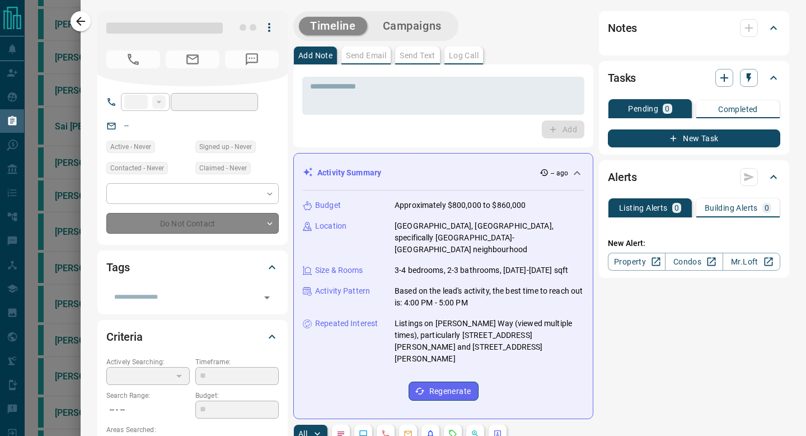
type input "**"
type input "**********"
type input "*"
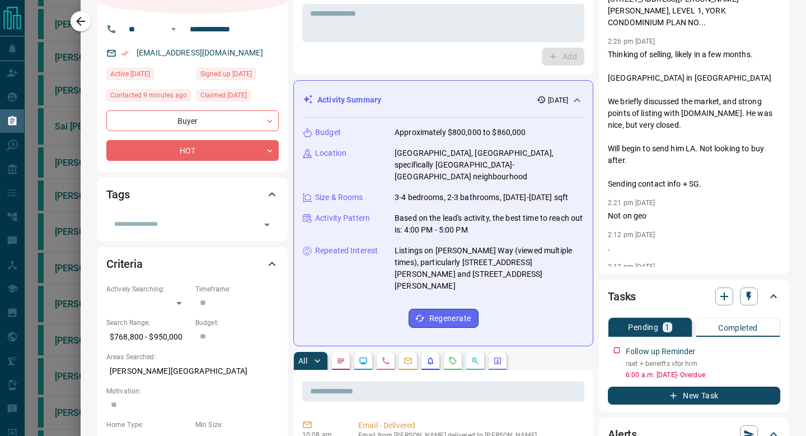
scroll to position [73, 0]
click at [82, 20] on icon "button" at bounding box center [80, 21] width 13 height 13
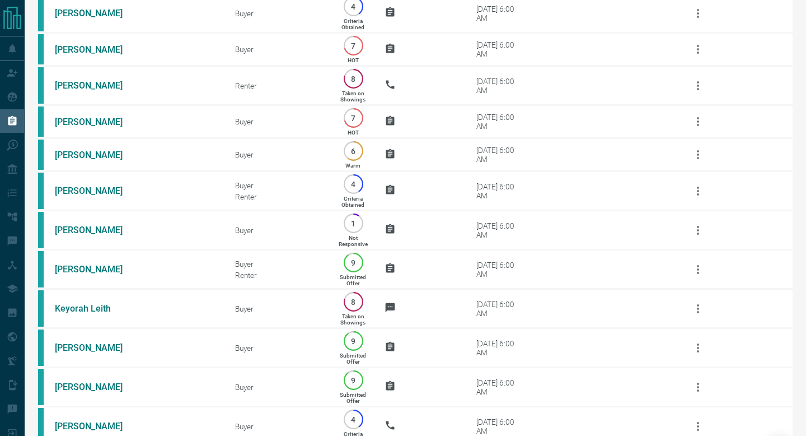
scroll to position [0, 0]
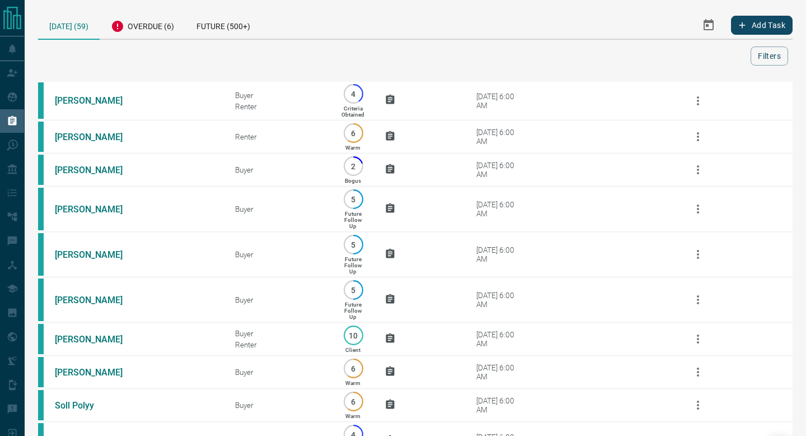
click at [422, 58] on div at bounding box center [397, 55] width 708 height 19
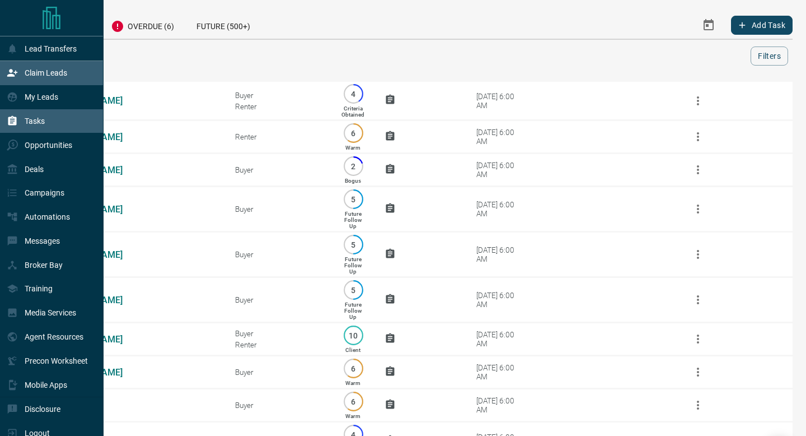
click at [2, 79] on div "Claim Leads" at bounding box center [52, 73] width 104 height 24
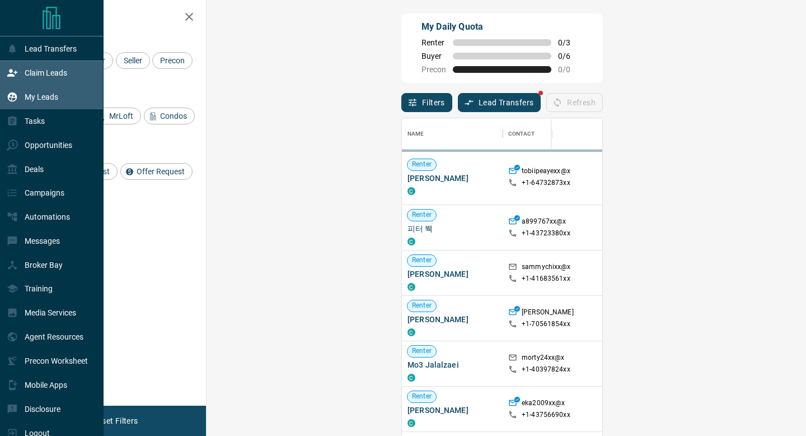
scroll to position [330, 576]
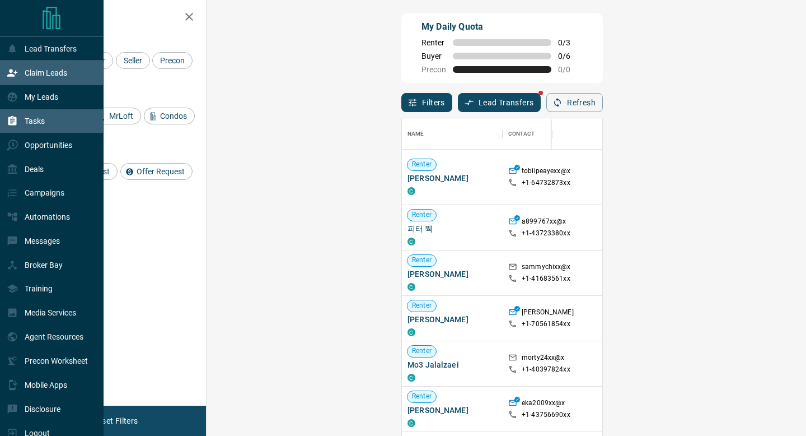
click at [52, 128] on div "Tasks" at bounding box center [52, 121] width 104 height 24
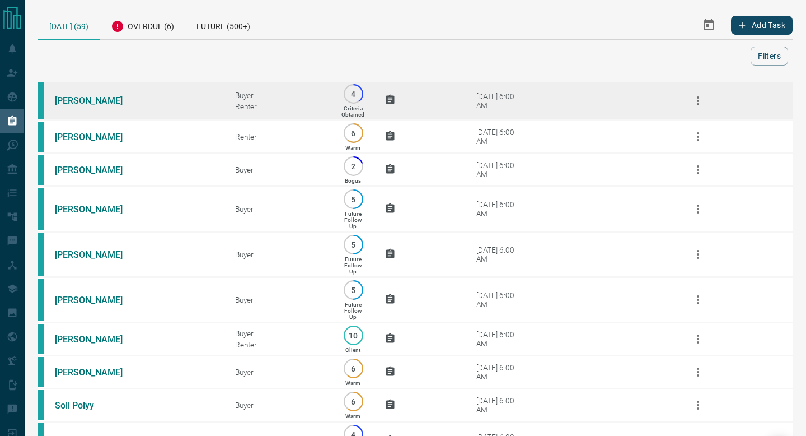
click at [163, 109] on td "[PERSON_NAME]" at bounding box center [128, 100] width 180 height 39
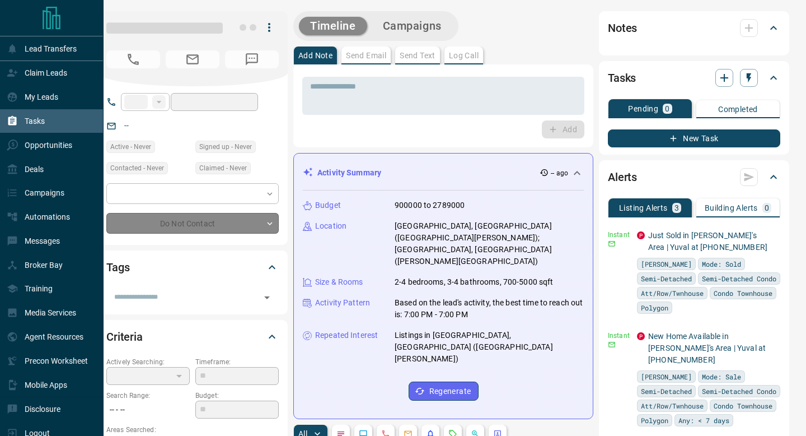
type input "**"
type input "**********"
type input "*"
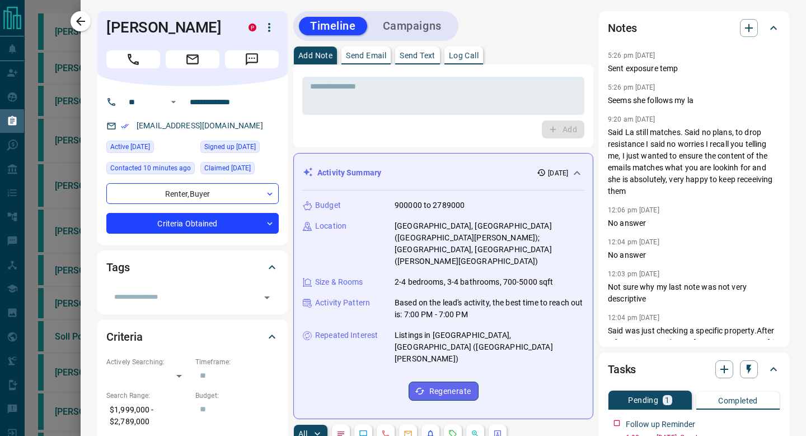
click at [385, 58] on p "Send Email" at bounding box center [366, 56] width 40 height 8
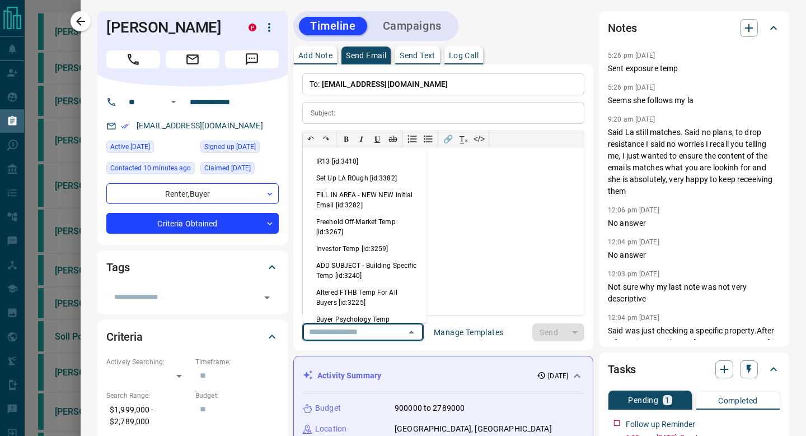
click at [337, 335] on input "text" at bounding box center [347, 332] width 85 height 14
click at [347, 162] on li "IR13 [id:3410]" at bounding box center [365, 161] width 124 height 17
type input "**********"
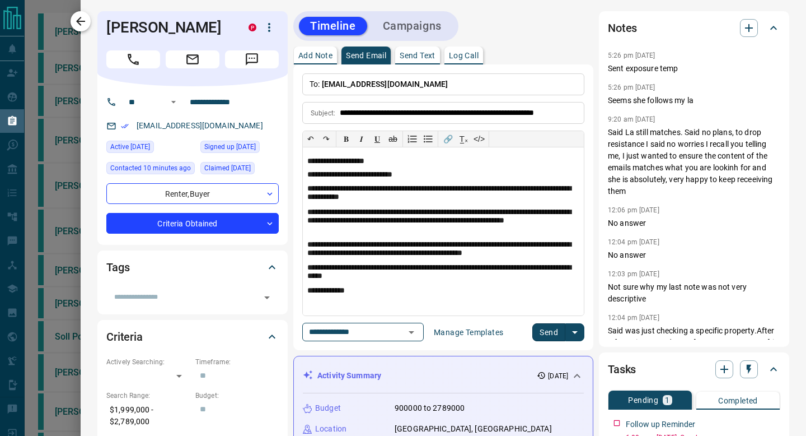
click at [83, 27] on icon "button" at bounding box center [80, 21] width 13 height 13
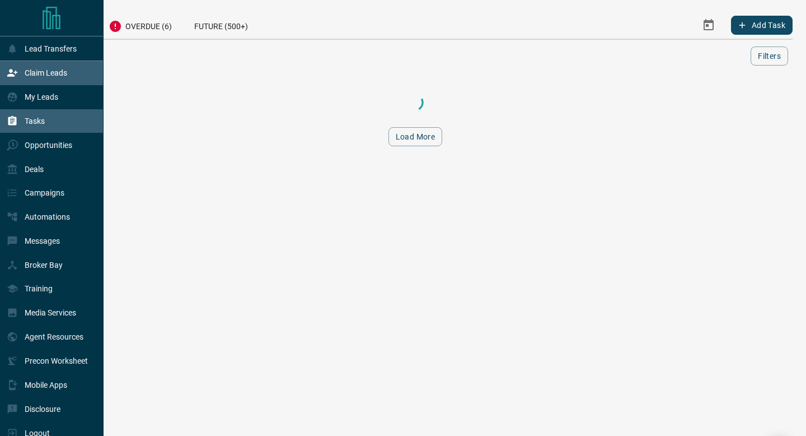
click at [12, 76] on icon at bounding box center [12, 72] width 10 height 7
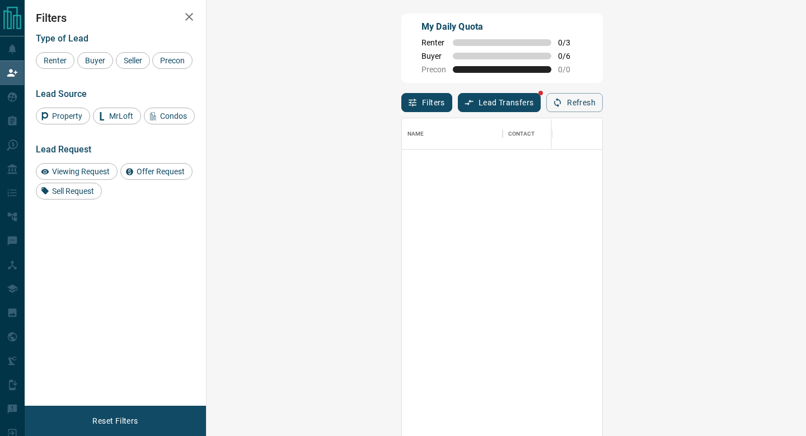
scroll to position [79, 0]
